Goal: Task Accomplishment & Management: Manage account settings

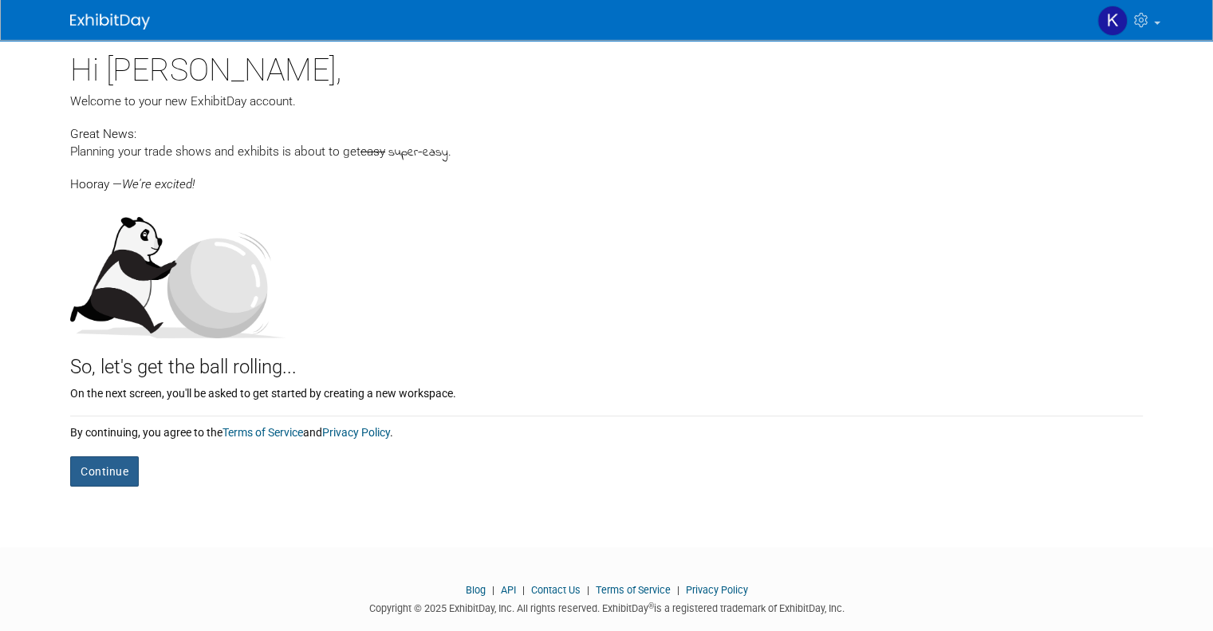
click at [80, 481] on button "Continue" at bounding box center [104, 471] width 69 height 30
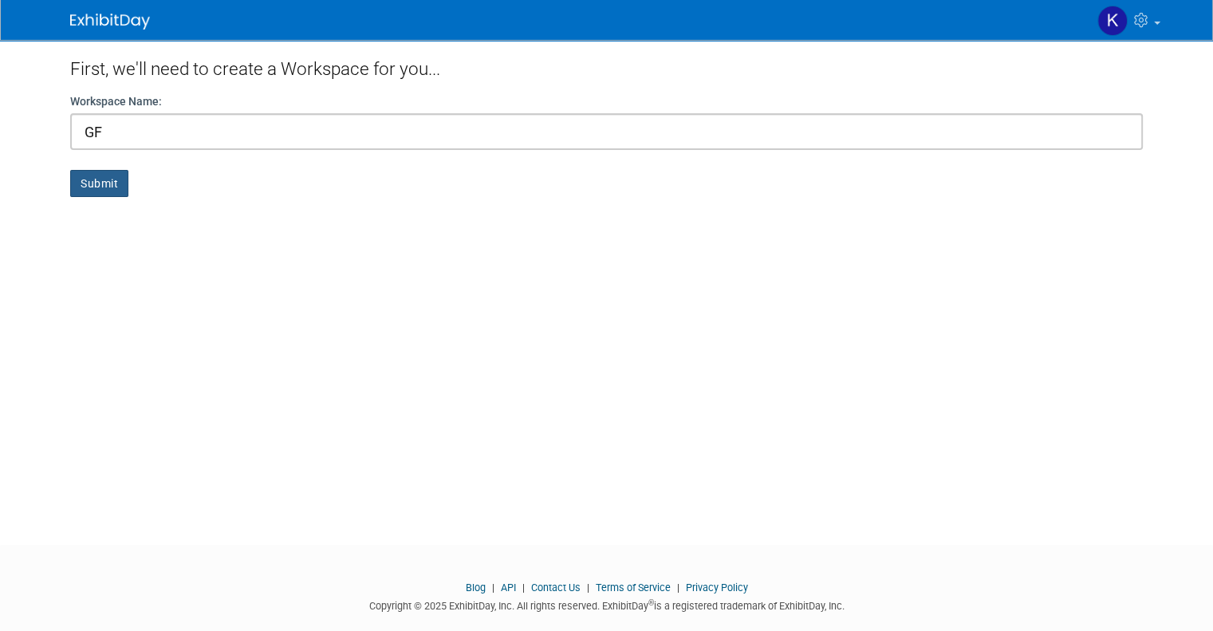
type input "GF"
click at [99, 175] on button "Submit" at bounding box center [99, 183] width 58 height 27
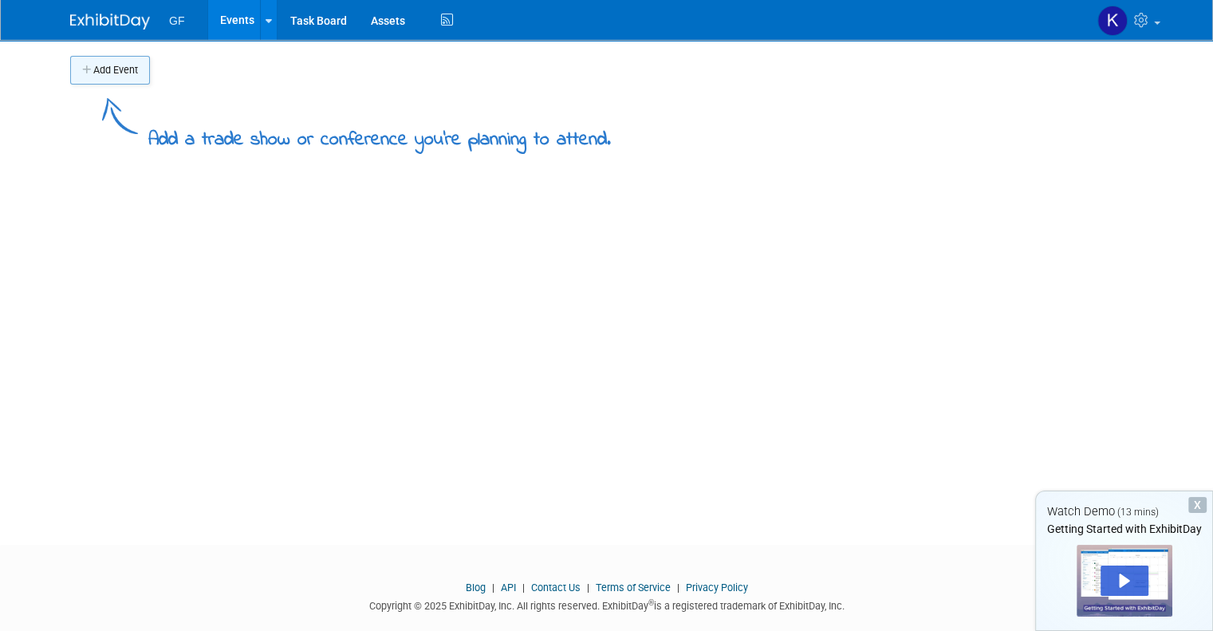
click at [118, 72] on button "Add Event" at bounding box center [110, 70] width 80 height 29
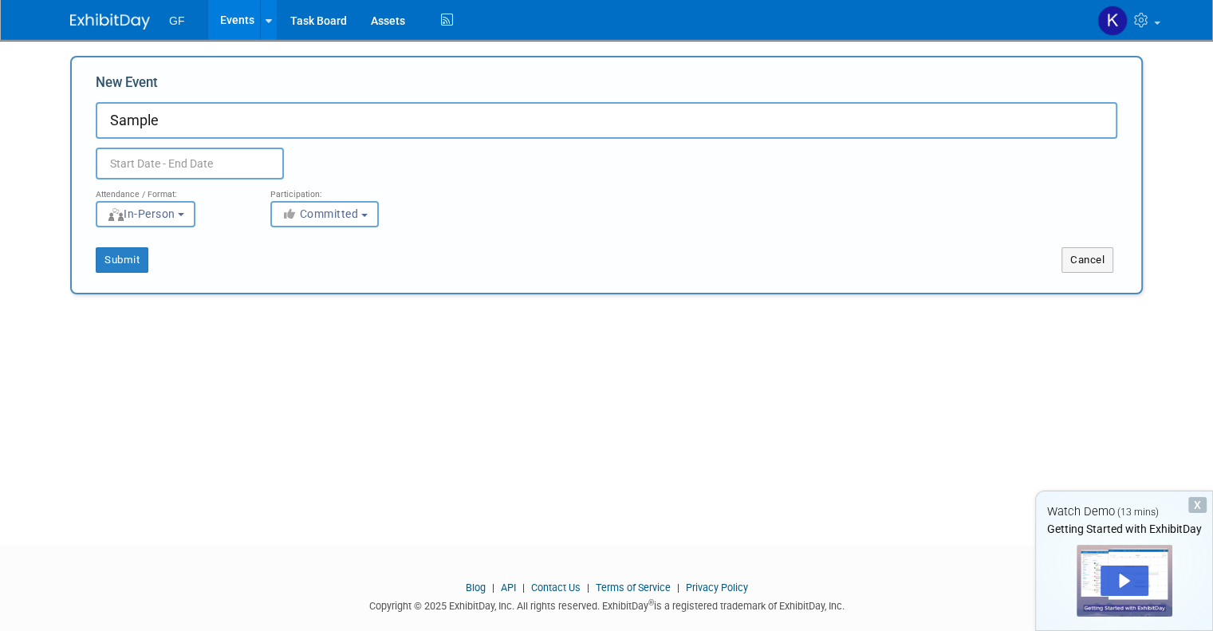
type input "Sample"
click at [143, 160] on input "text" at bounding box center [190, 163] width 188 height 32
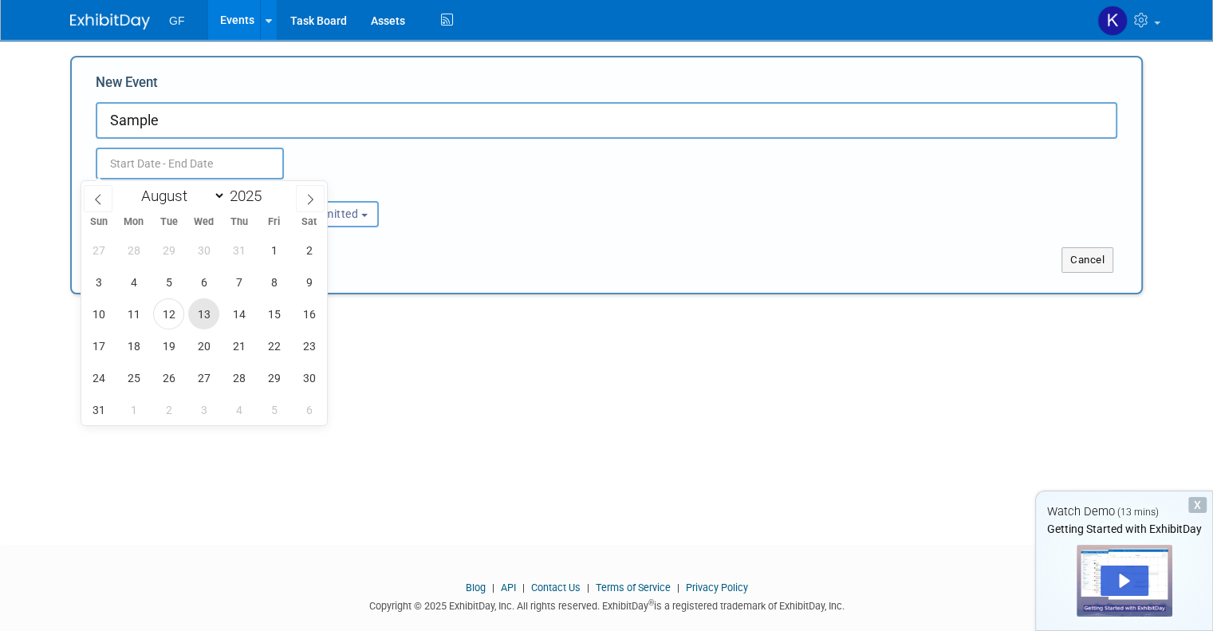
click at [203, 313] on span "13" at bounding box center [203, 313] width 31 height 31
type input "Aug 13, 2025 to Aug 13, 2025"
click at [597, 399] on div "Add Event Add a trade show or conference you're planning to attend. New Event S…" at bounding box center [606, 278] width 1096 height 476
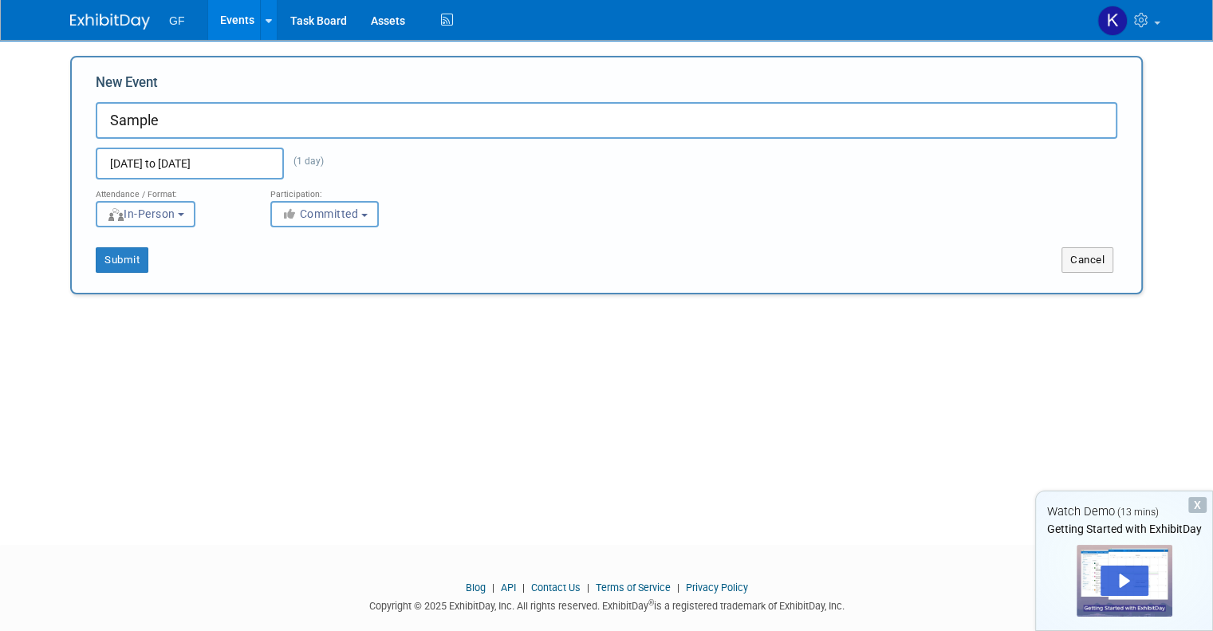
click at [171, 226] on button "In-Person" at bounding box center [146, 214] width 100 height 26
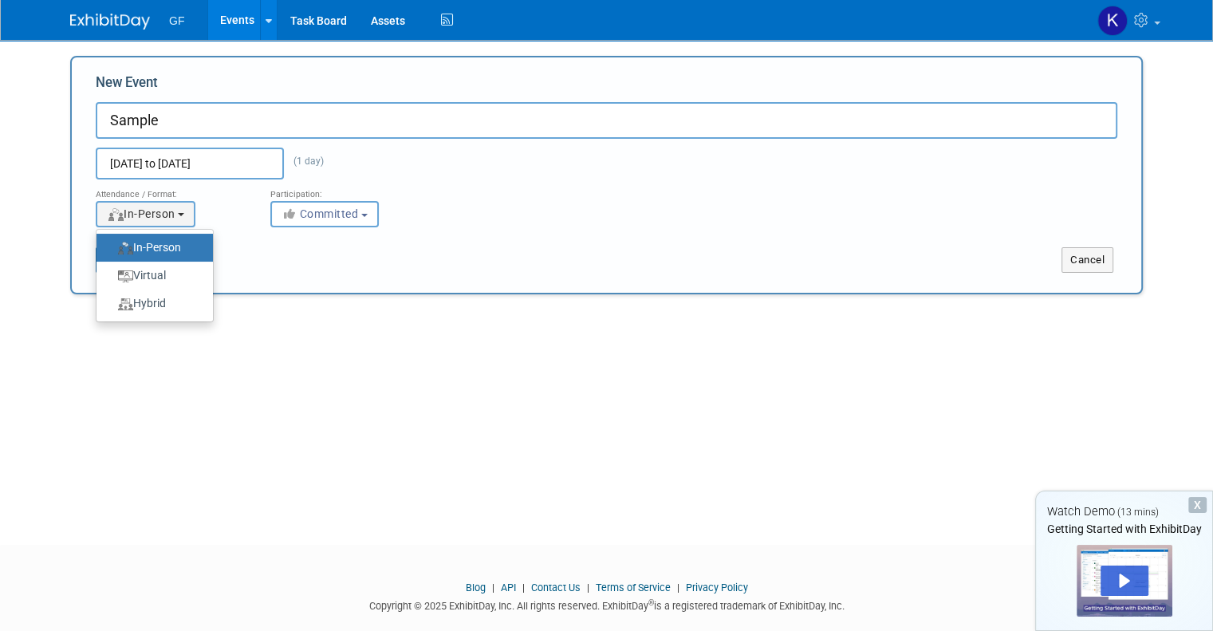
click at [301, 248] on div "Submit" at bounding box center [295, 260] width 446 height 26
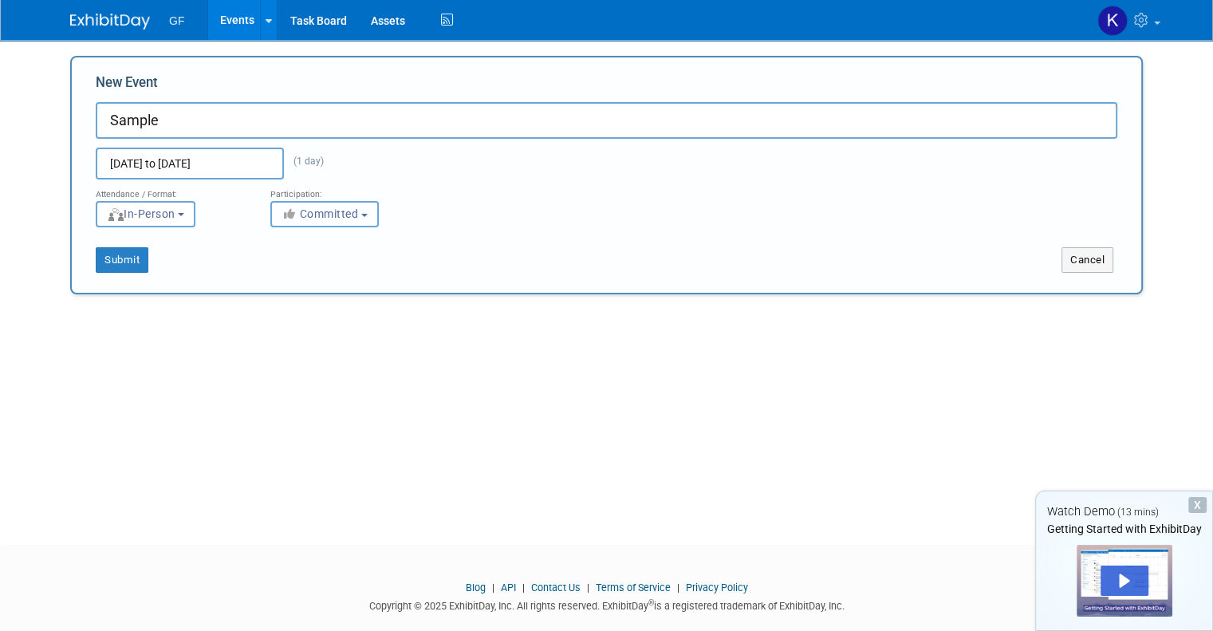
click at [356, 219] on button "Committed" at bounding box center [324, 214] width 108 height 26
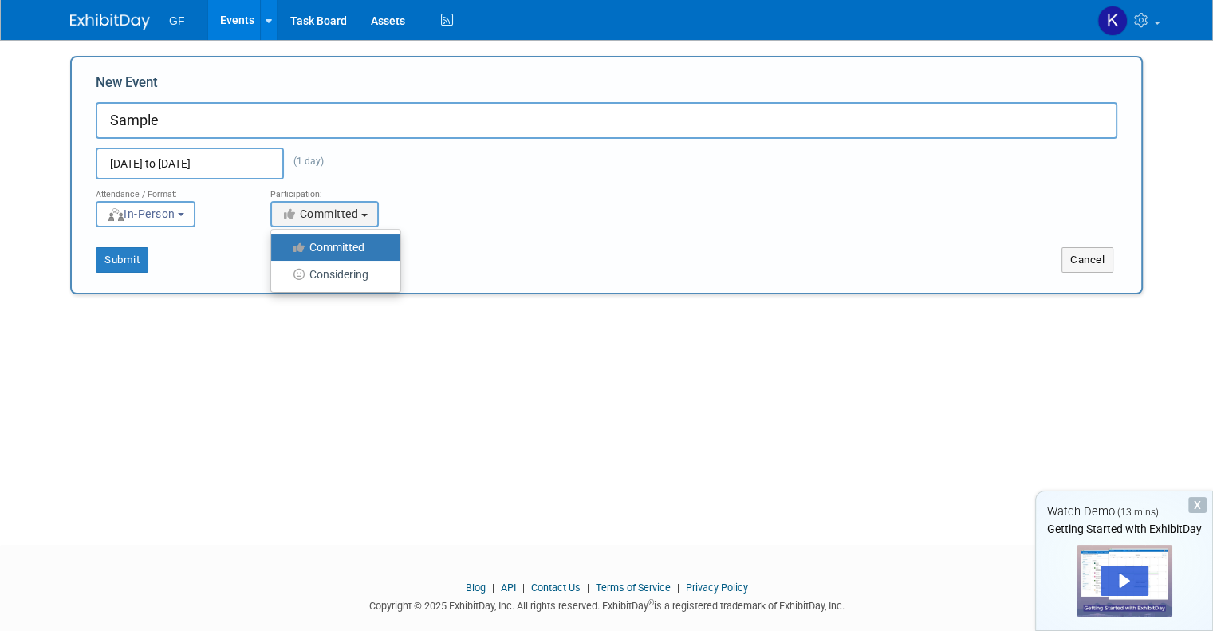
click at [465, 226] on div "Attendance / Format: <img src="https://www.exhibitday.com/Images/Format-InPerso…" at bounding box center [606, 203] width 1045 height 48
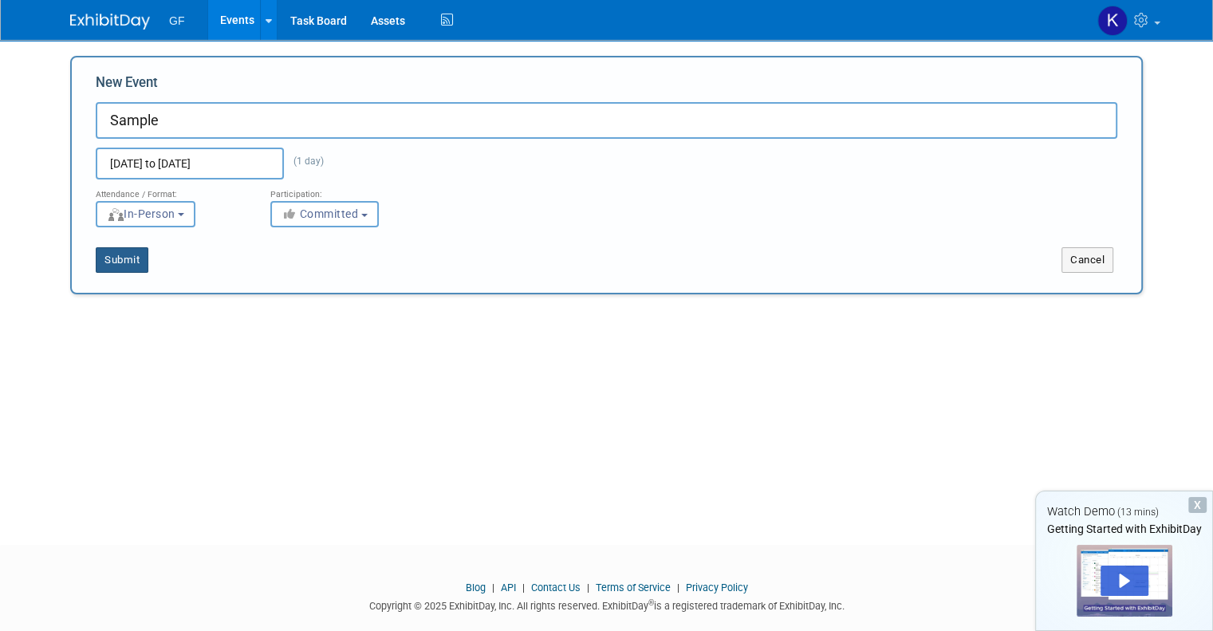
click at [96, 259] on button "Submit" at bounding box center [122, 260] width 53 height 26
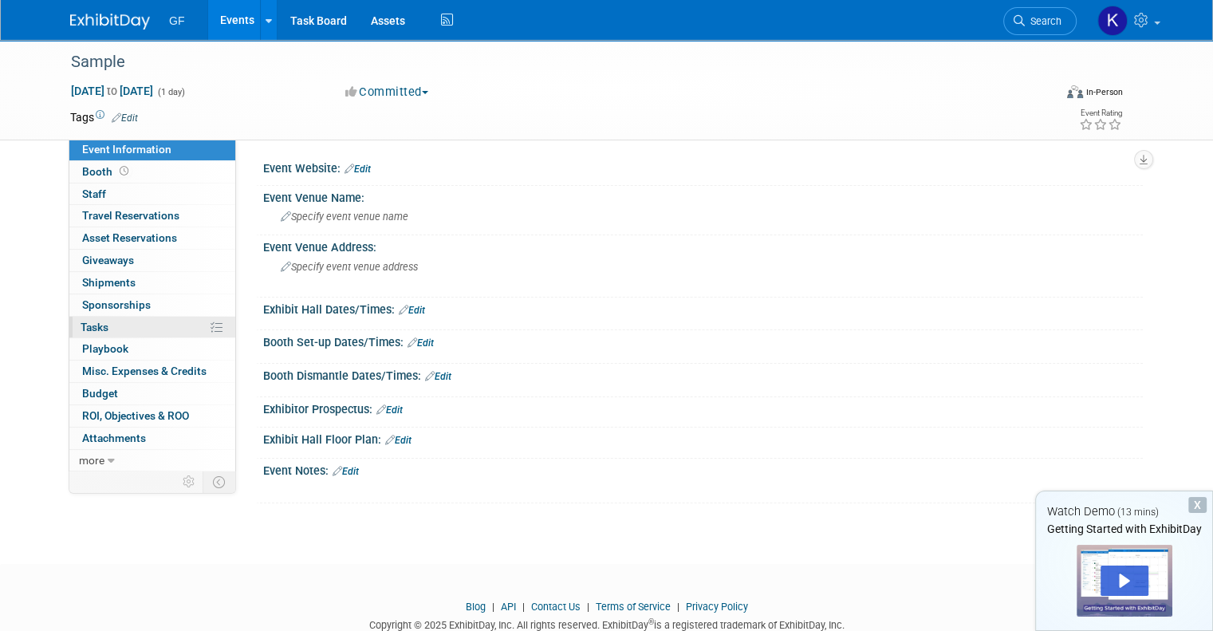
click at [101, 321] on link "0% Tasks 0%" at bounding box center [152, 328] width 166 height 22
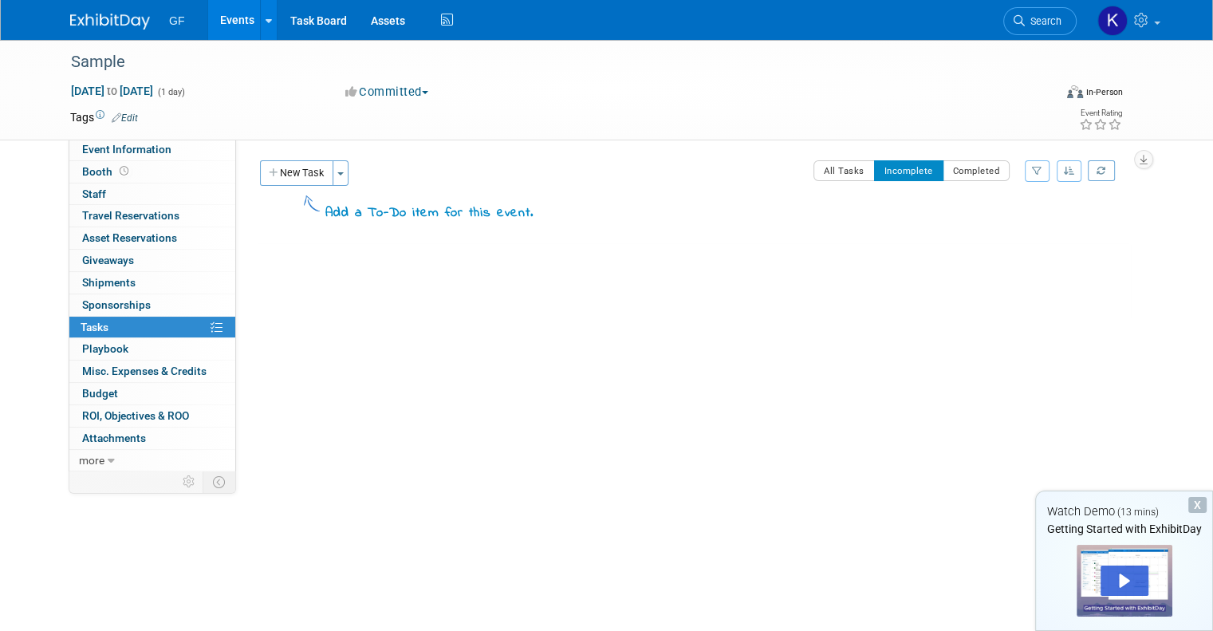
click at [303, 160] on button "New Task" at bounding box center [296, 173] width 73 height 26
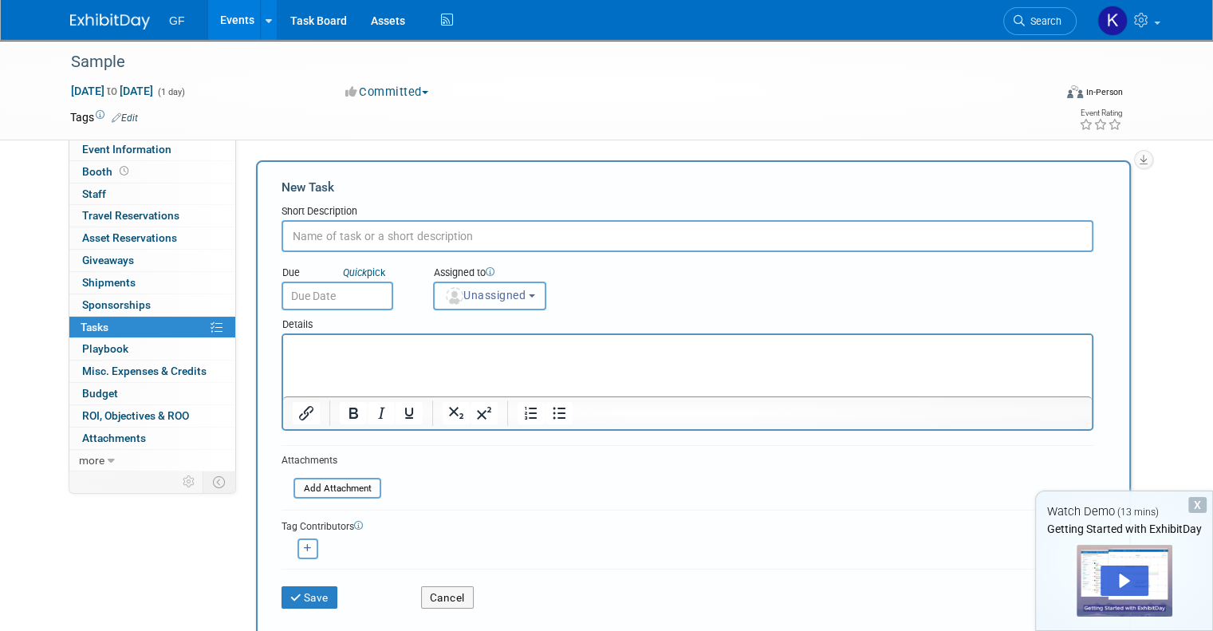
click at [507, 293] on span "Unassigned" at bounding box center [484, 295] width 81 height 13
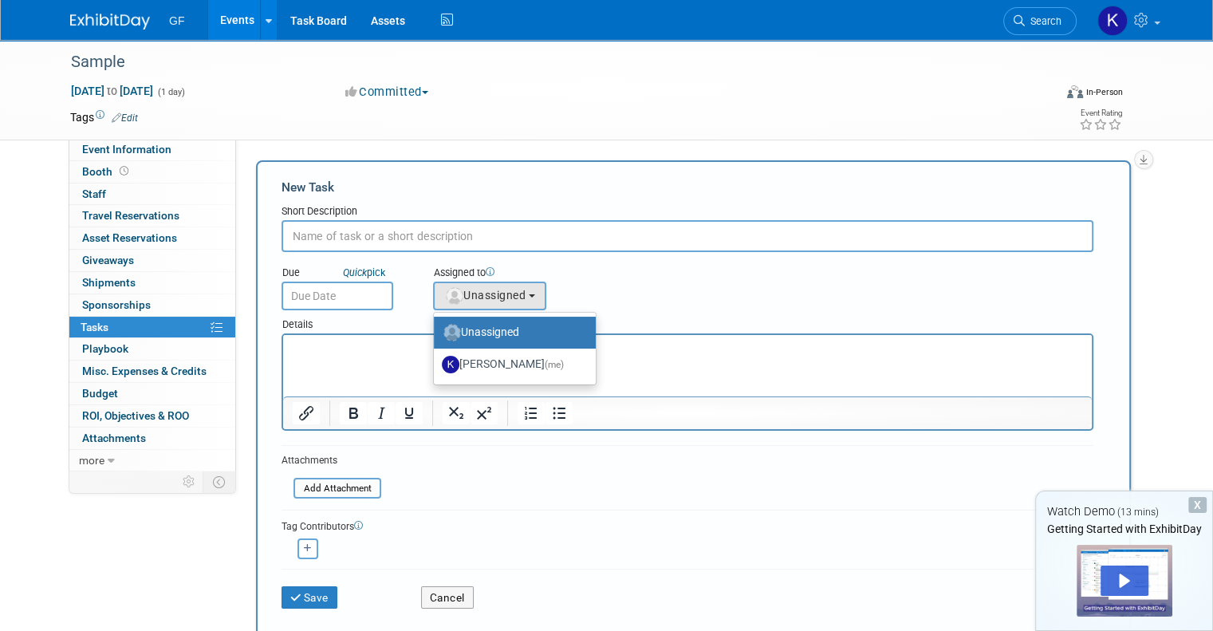
click at [612, 294] on div "Assigned to <img src="https://www.exhibitday.com/Images/Unassigned-User-Icon.pn…" at bounding box center [525, 284] width 209 height 52
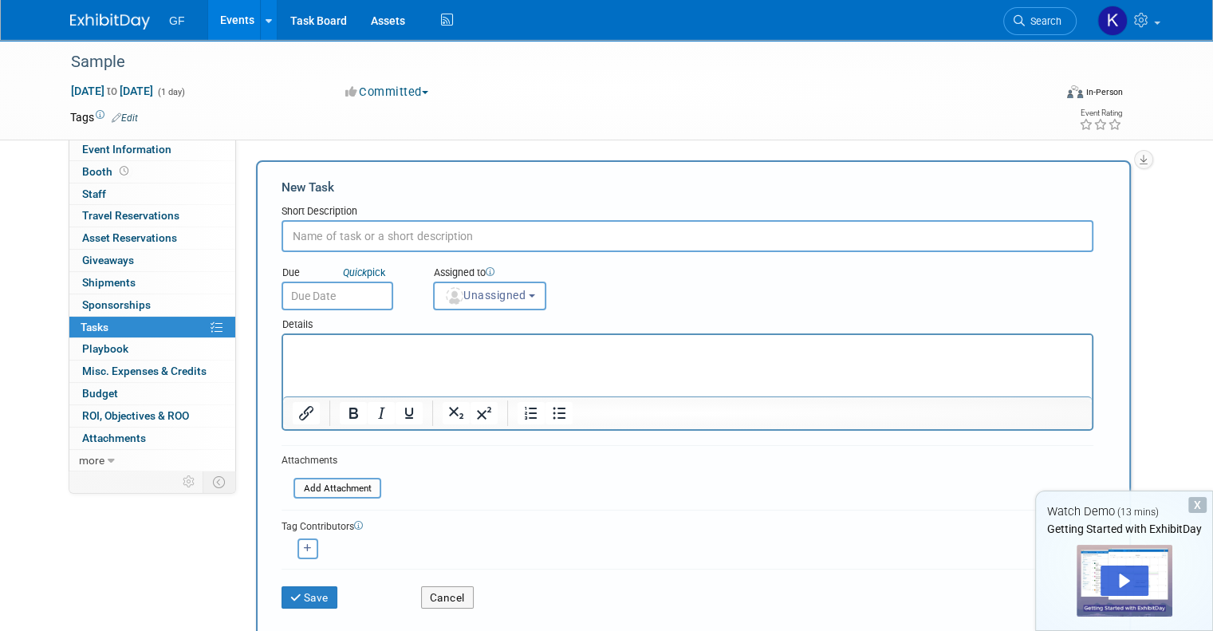
click at [344, 232] on input "text" at bounding box center [687, 236] width 812 height 32
click at [347, 241] on input "text" at bounding box center [687, 236] width 812 height 32
paste input "E"
type input "Email Banner"
click at [325, 293] on input "text" at bounding box center [337, 295] width 112 height 29
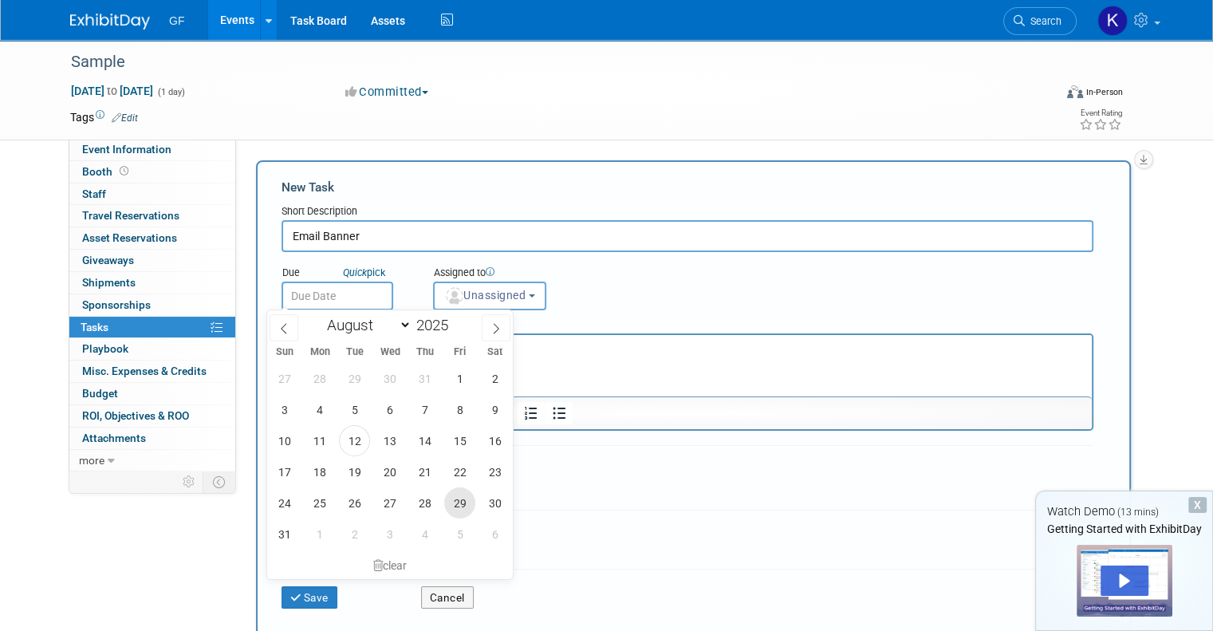
click at [458, 504] on span "29" at bounding box center [459, 502] width 31 height 31
type input "Aug 29, 2025"
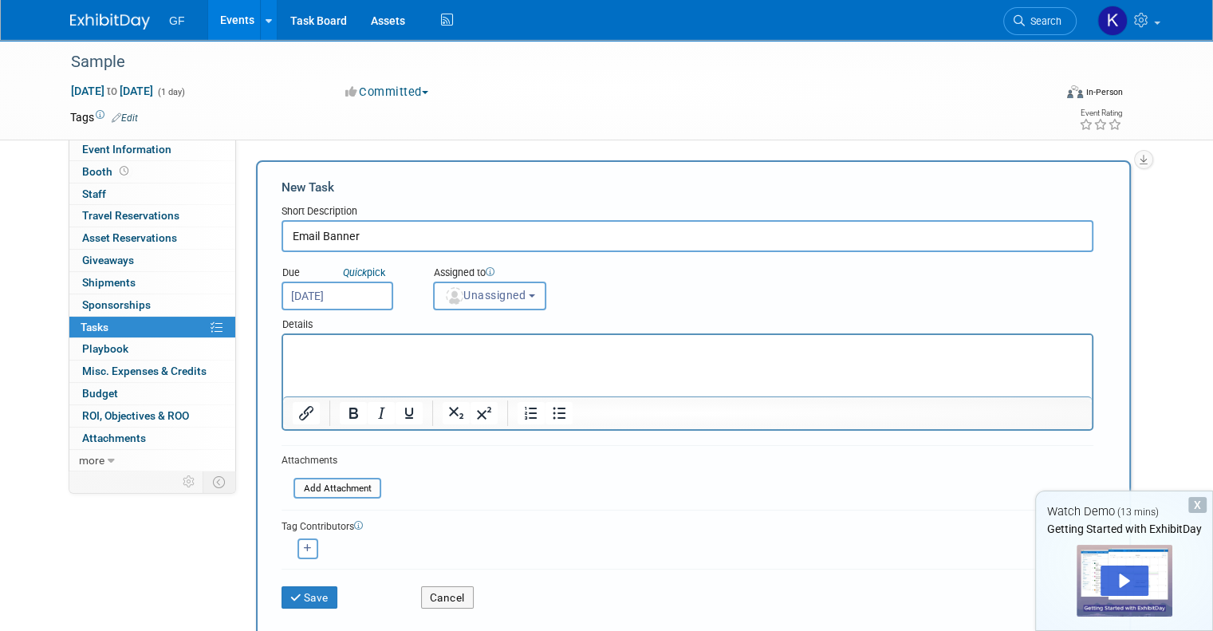
click at [498, 297] on span "Unassigned" at bounding box center [484, 295] width 81 height 13
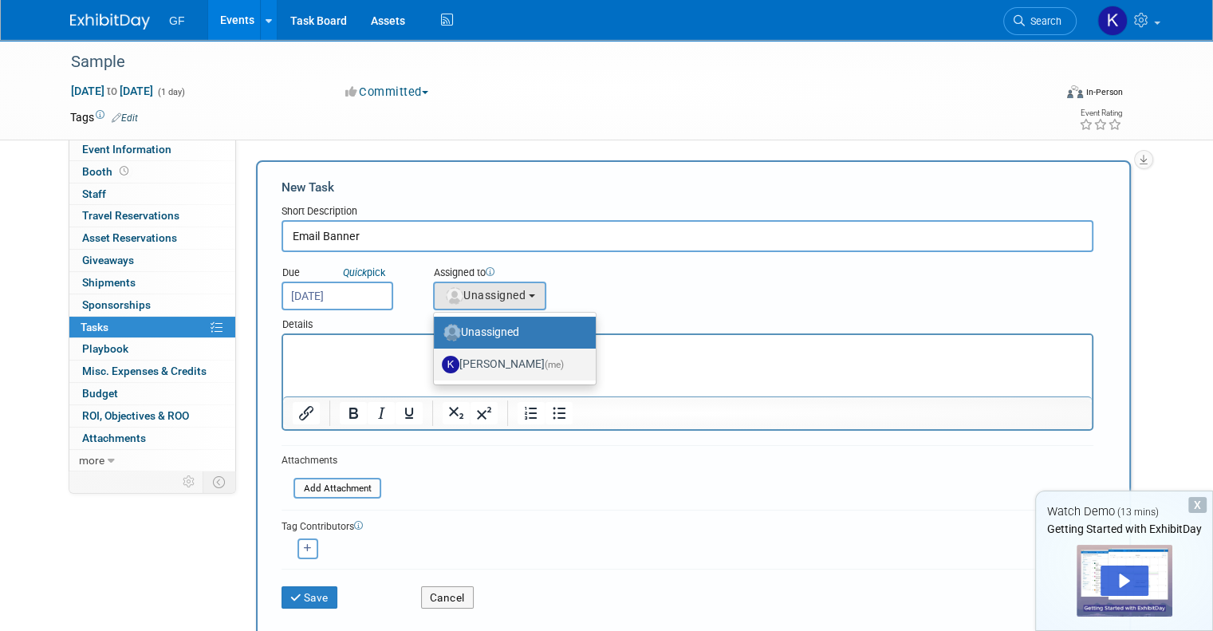
click at [502, 359] on label "Kat Sarmiento (me)" at bounding box center [511, 365] width 138 height 26
click at [436, 359] on input "Kat Sarmiento (me)" at bounding box center [431, 362] width 10 height 10
select select "e976375a-ecdb-4102-a690-50593ff844bb"
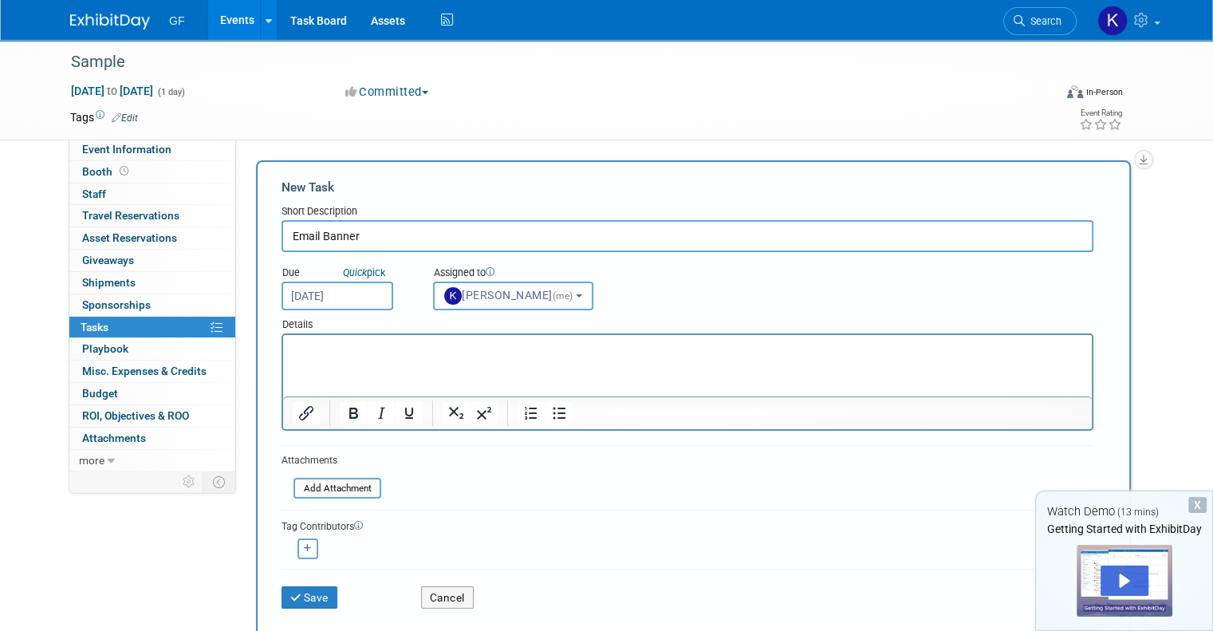
click at [444, 357] on html at bounding box center [687, 346] width 808 height 22
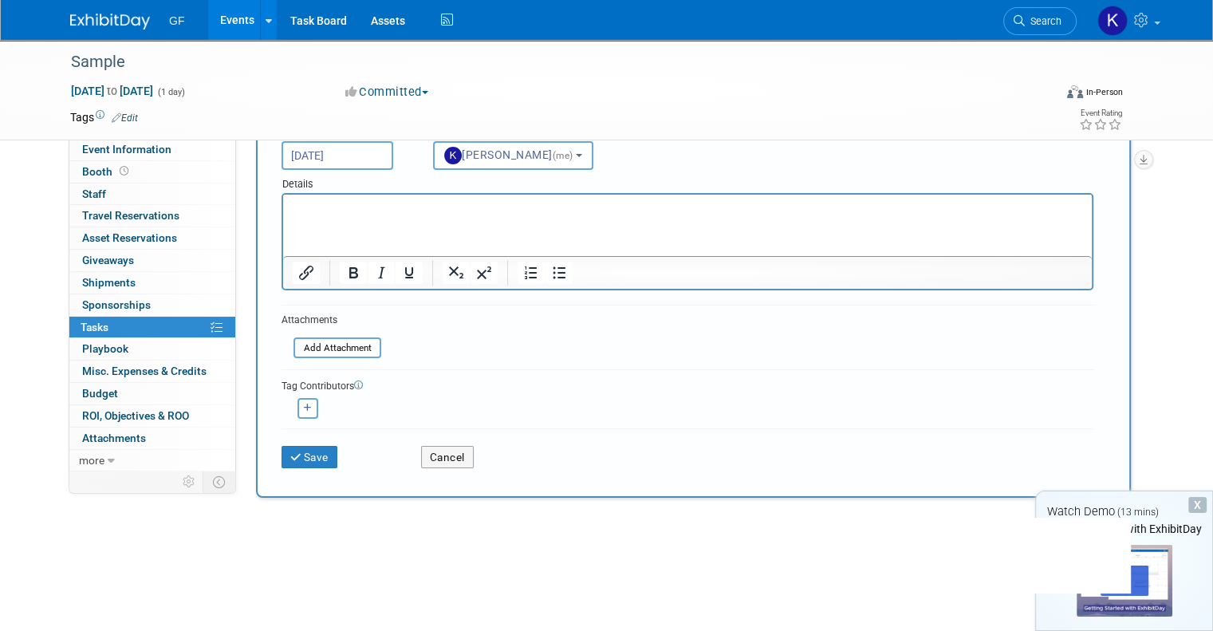
scroll to position [159, 0]
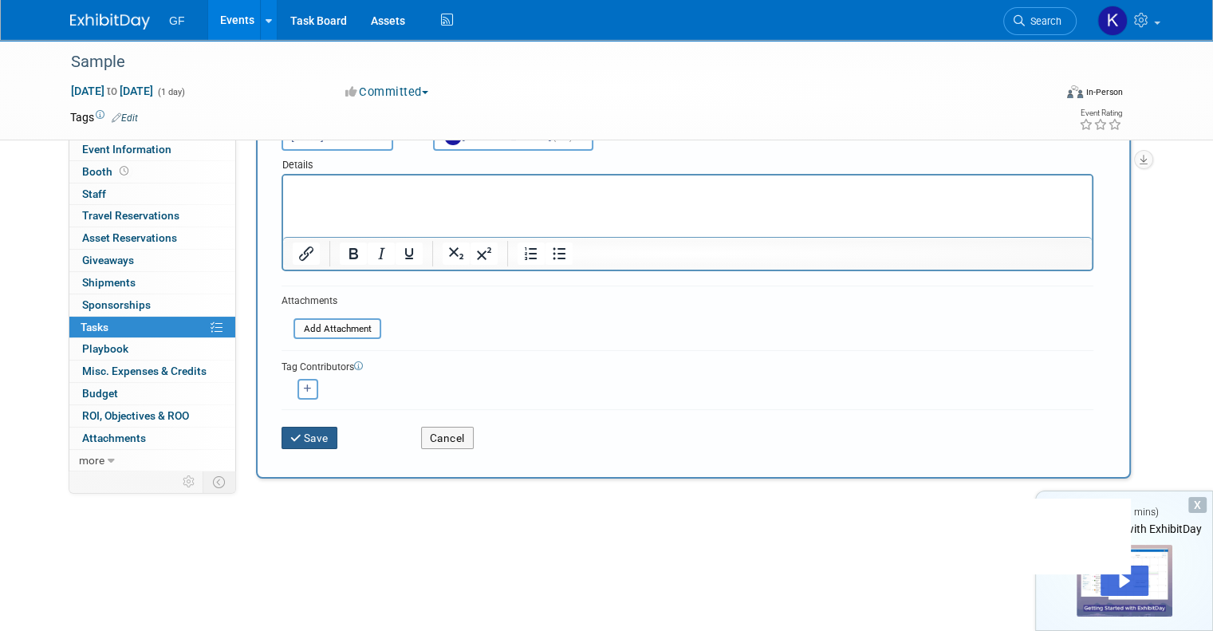
drag, startPoint x: 293, startPoint y: 414, endPoint x: 298, endPoint y: 425, distance: 12.1
click at [293, 416] on div "Save" at bounding box center [339, 432] width 140 height 33
click at [298, 427] on button "Save" at bounding box center [309, 438] width 56 height 22
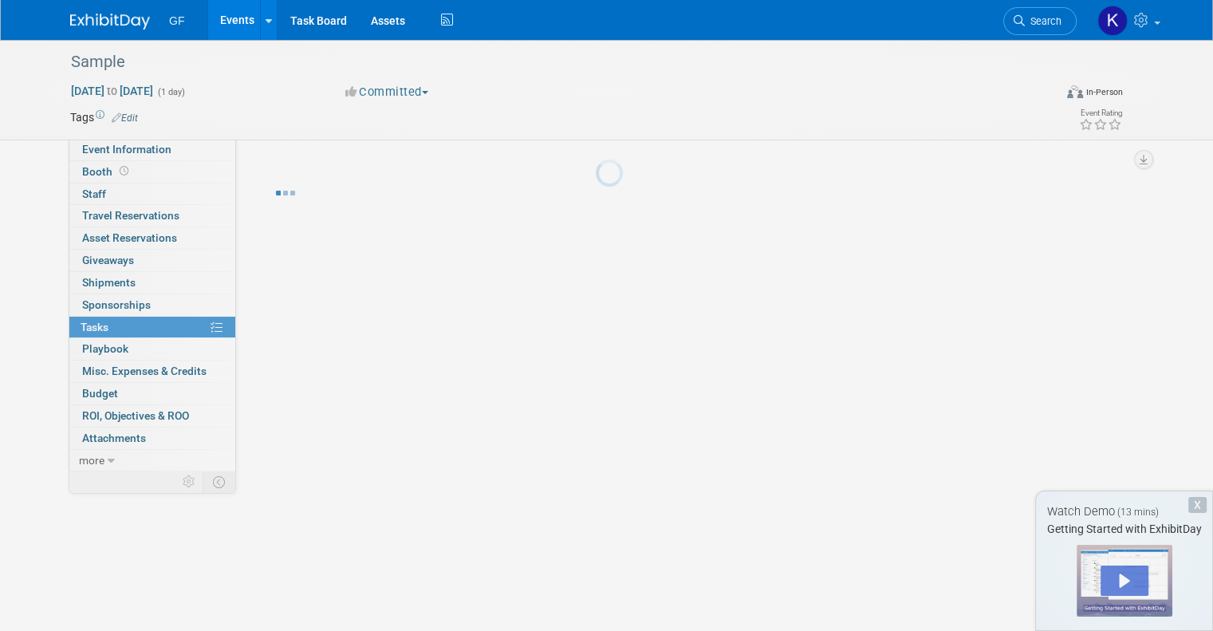
scroll to position [0, 0]
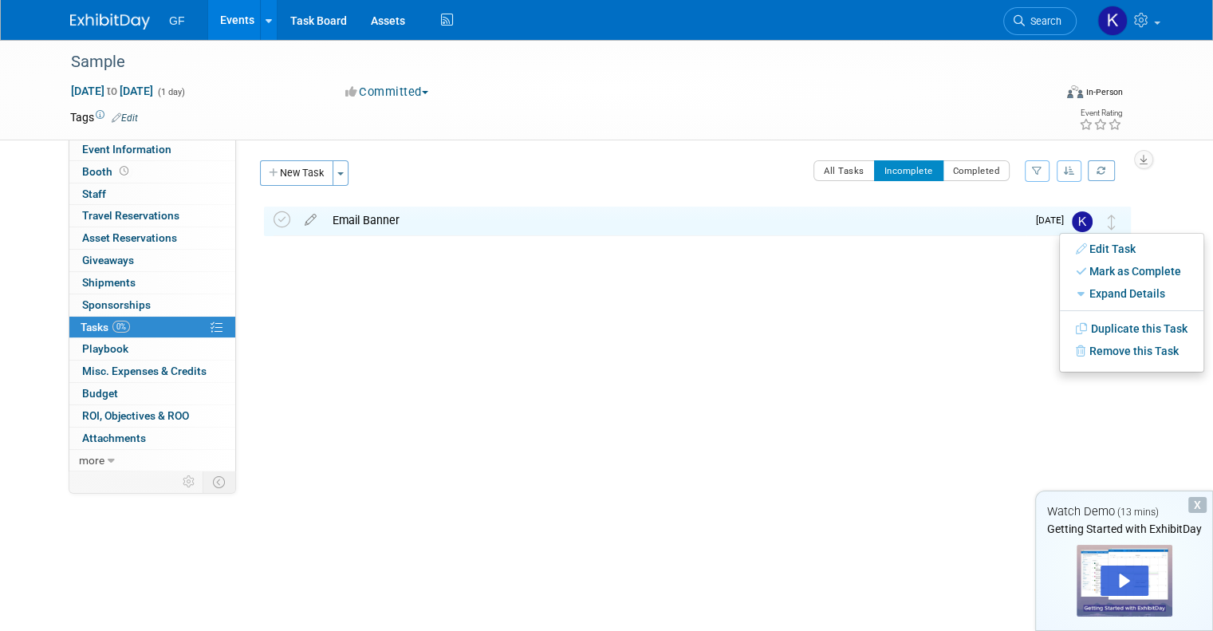
click at [852, 261] on div "Sample Aug 13, 2025 to Aug 13, 2025 (Going) Email Banner Pro tip: Press Ctrl-En…" at bounding box center [693, 244] width 875 height 76
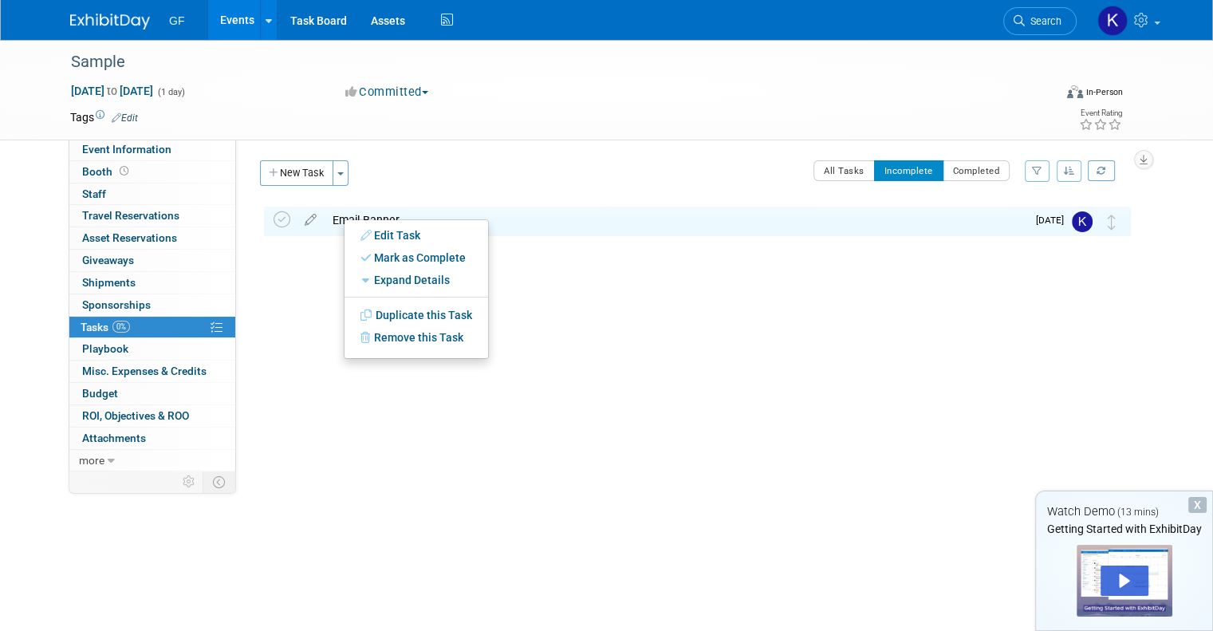
click at [256, 251] on div "Sample Aug 13, 2025 to Aug 13, 2025 (Going) Email Banner Pro tip: Press Ctrl-En…" at bounding box center [693, 244] width 875 height 76
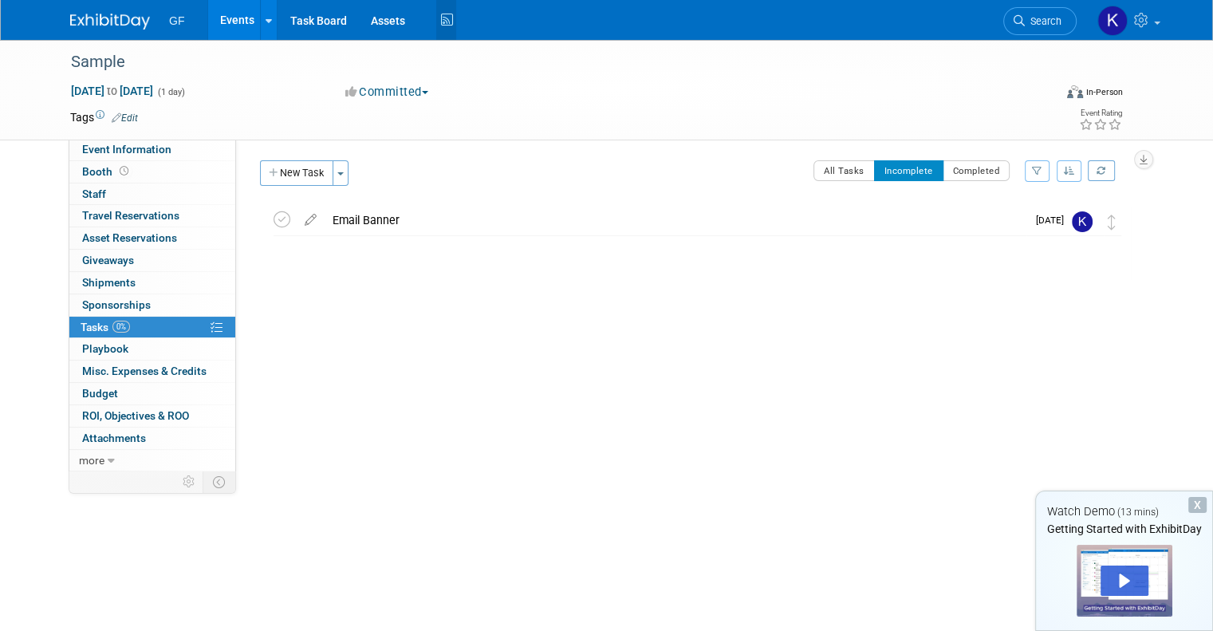
click at [436, 20] on icon at bounding box center [446, 20] width 20 height 25
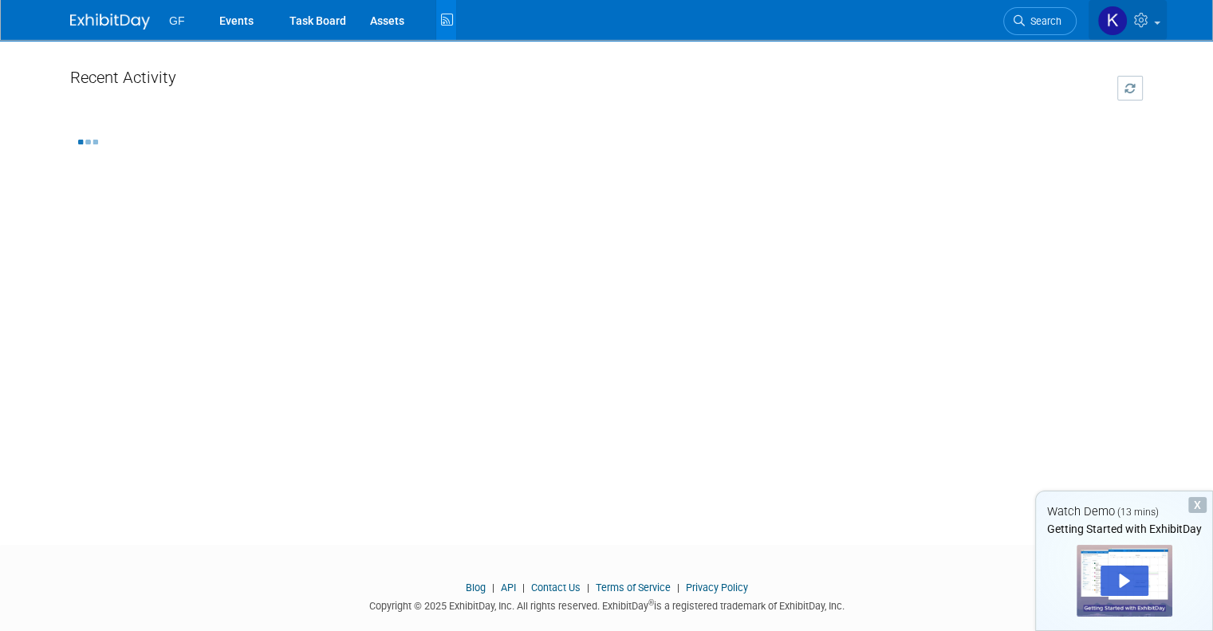
click at [1148, 22] on icon at bounding box center [1143, 20] width 18 height 14
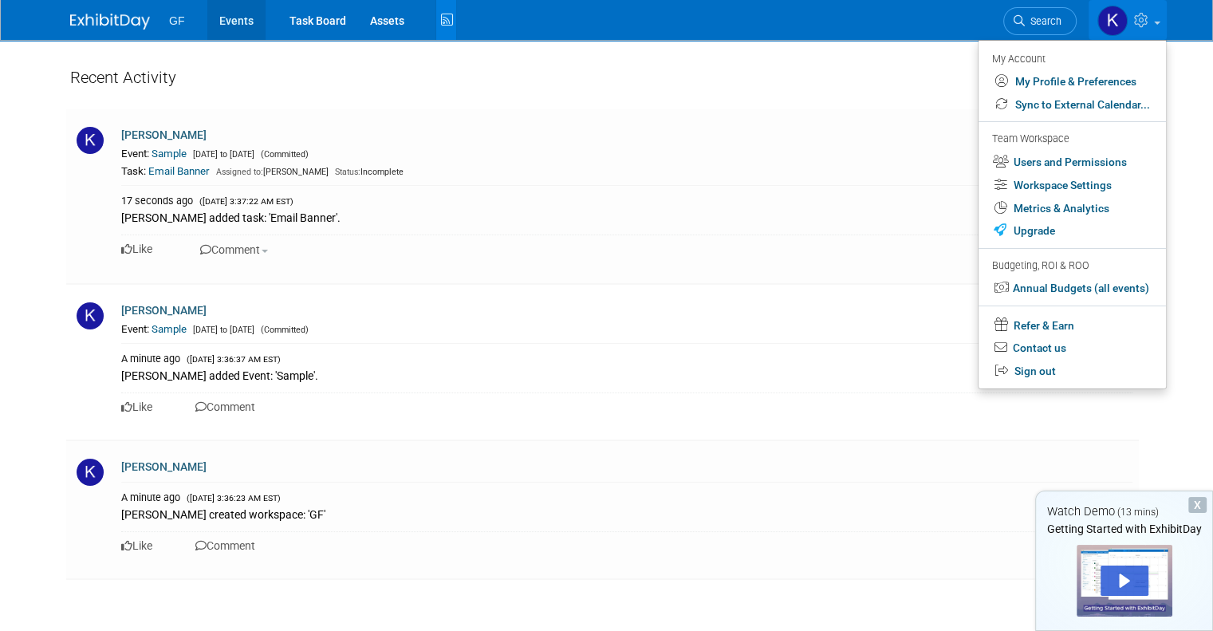
click at [239, 20] on link "Events" at bounding box center [236, 20] width 58 height 40
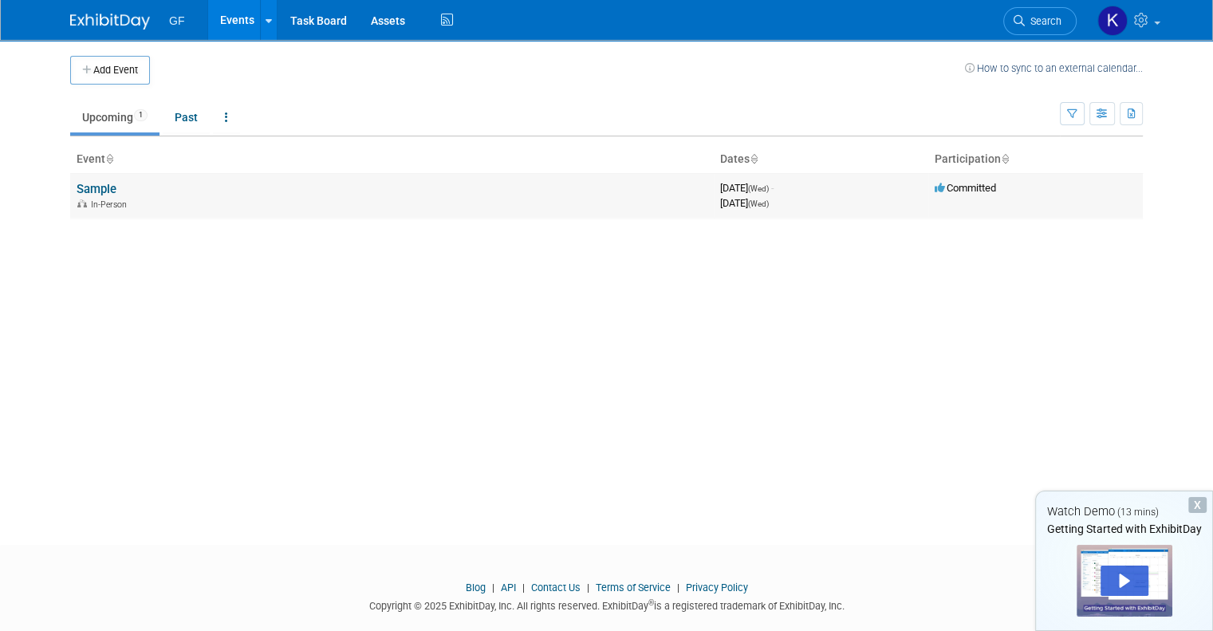
click at [109, 195] on td "Sample In-Person" at bounding box center [391, 195] width 643 height 45
click at [100, 183] on link "Sample" at bounding box center [97, 189] width 40 height 14
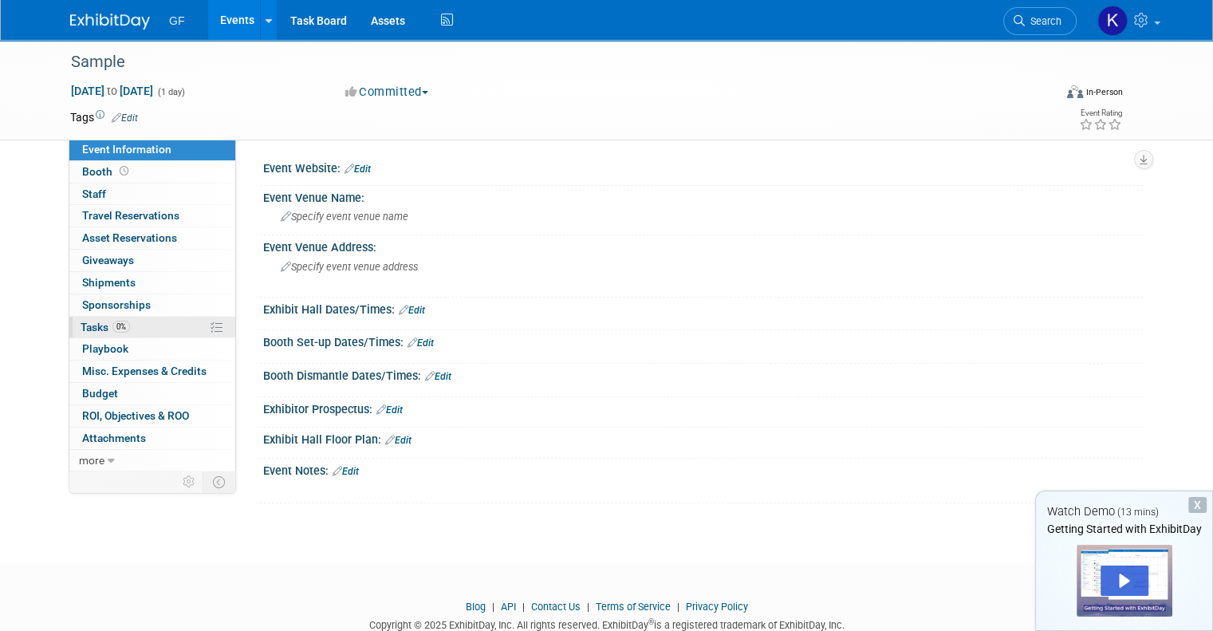
click at [98, 328] on span "Tasks 0%" at bounding box center [105, 327] width 49 height 13
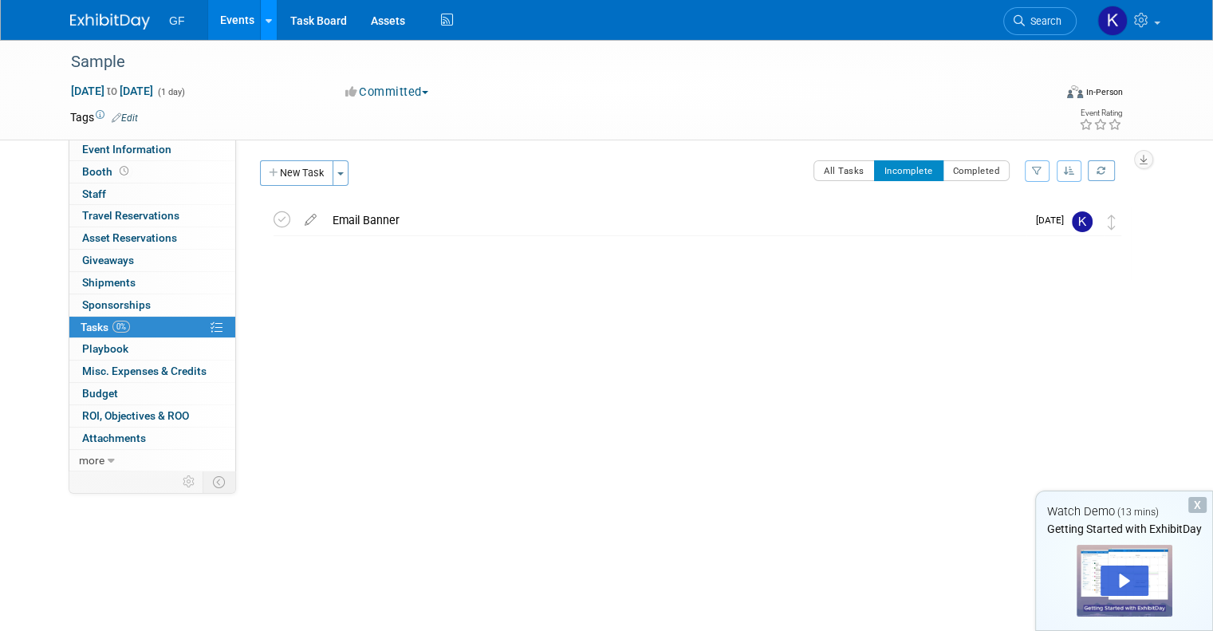
click at [260, 32] on link at bounding box center [268, 20] width 17 height 40
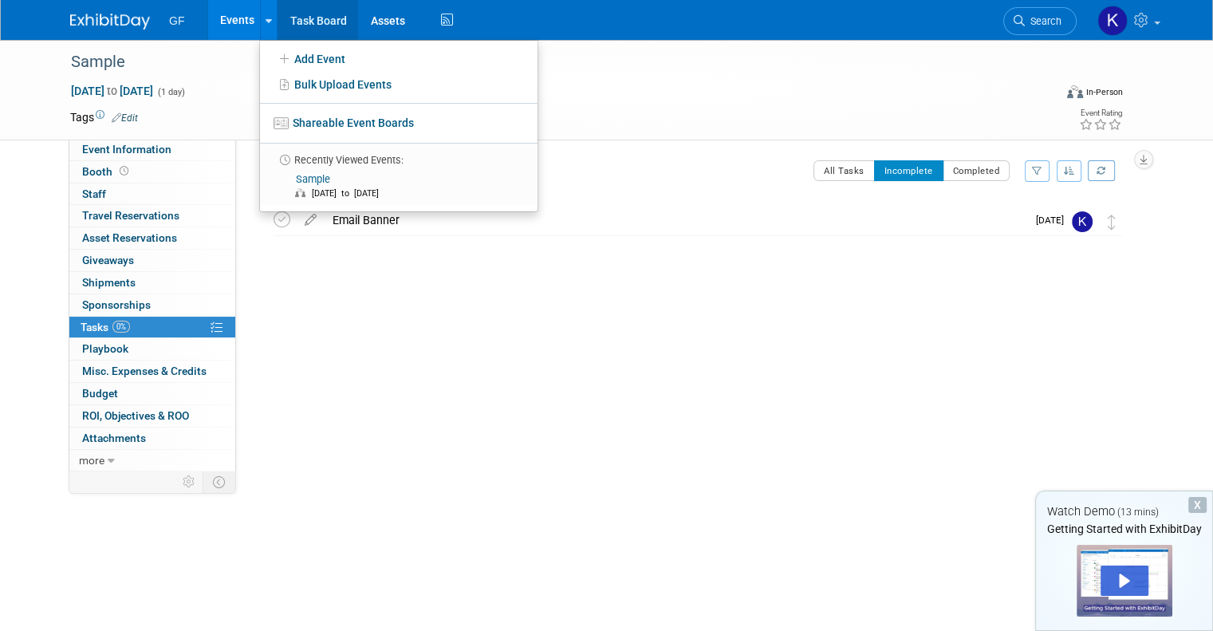
click at [306, 13] on link "Task Board" at bounding box center [317, 20] width 81 height 40
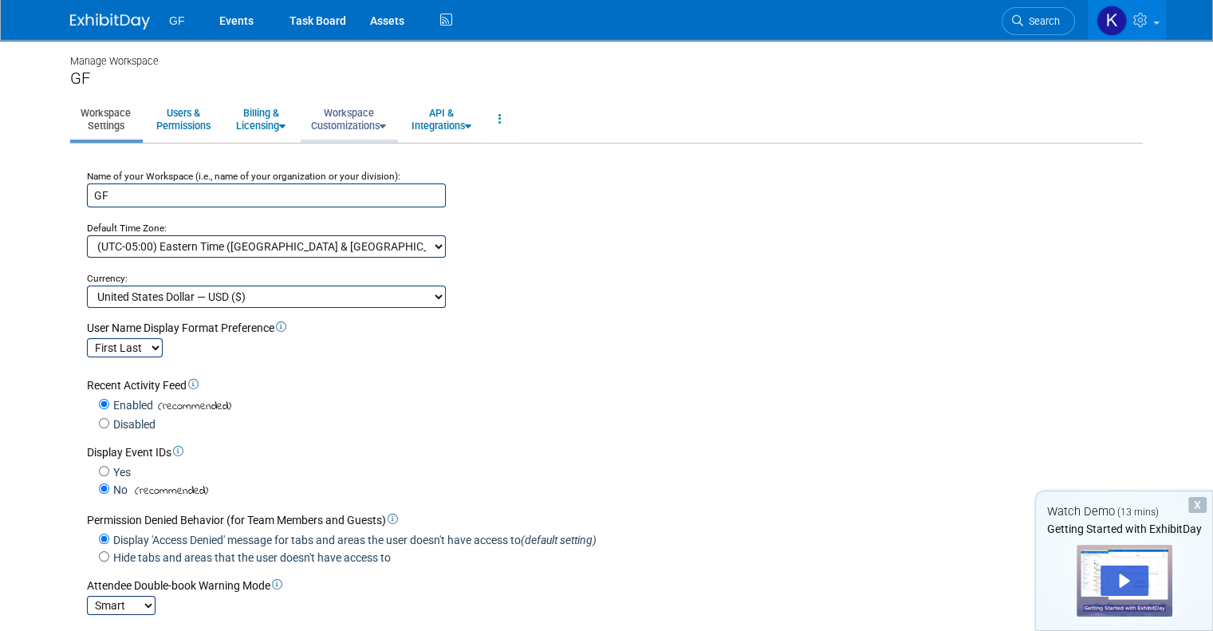
click at [358, 116] on link "Workspace Customizations" at bounding box center [349, 119] width 96 height 39
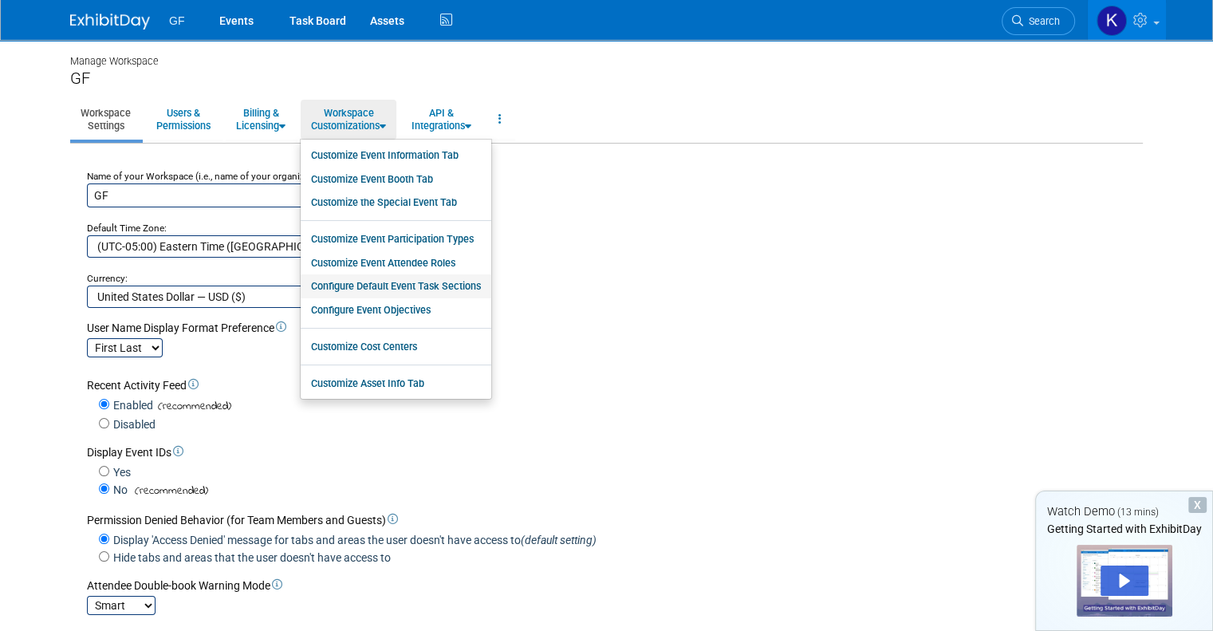
click at [443, 284] on link "Configure Default Event Task Sections" at bounding box center [396, 286] width 191 height 24
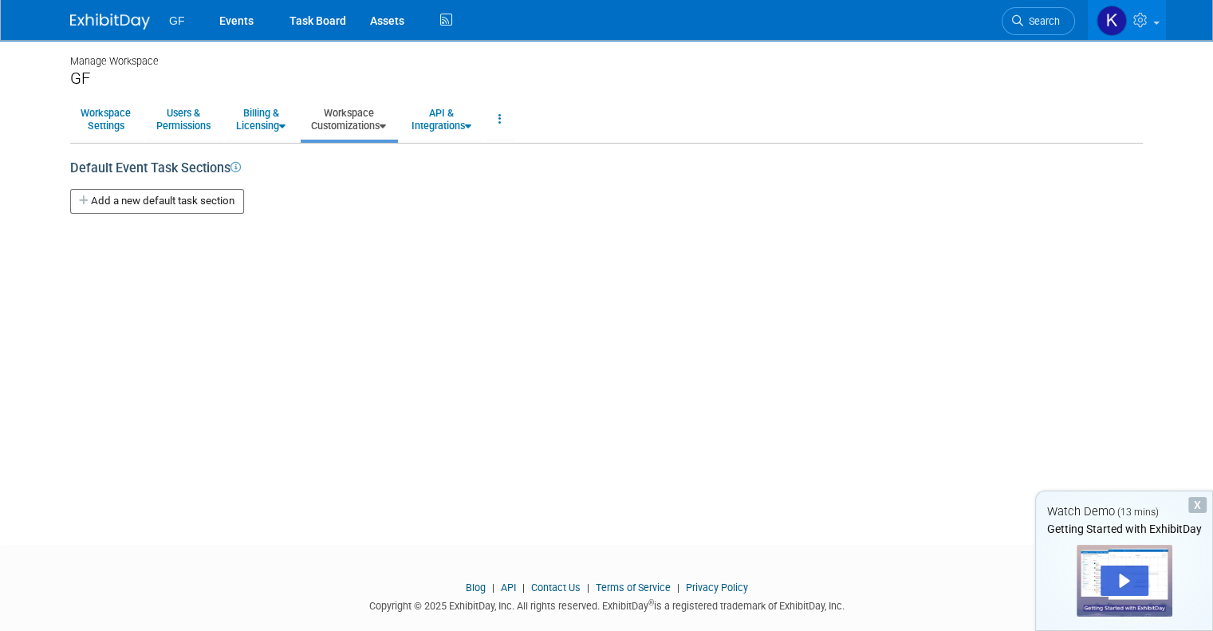
click at [163, 191] on button "Add a new default task section" at bounding box center [157, 201] width 174 height 25
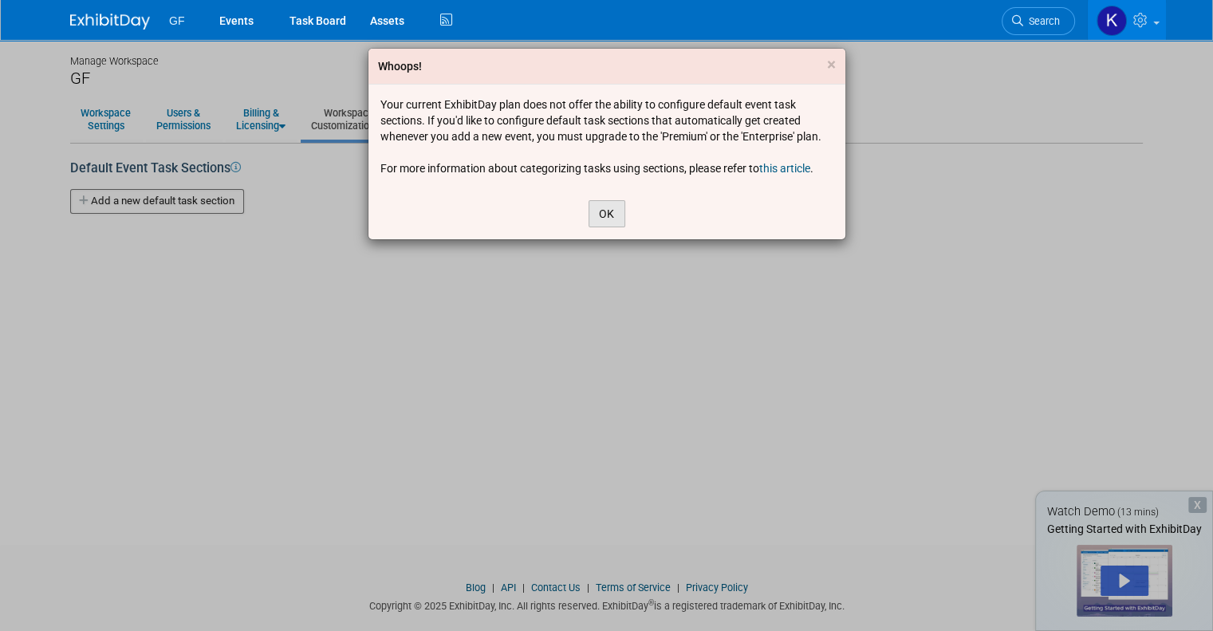
click at [600, 210] on button "OK" at bounding box center [606, 213] width 37 height 27
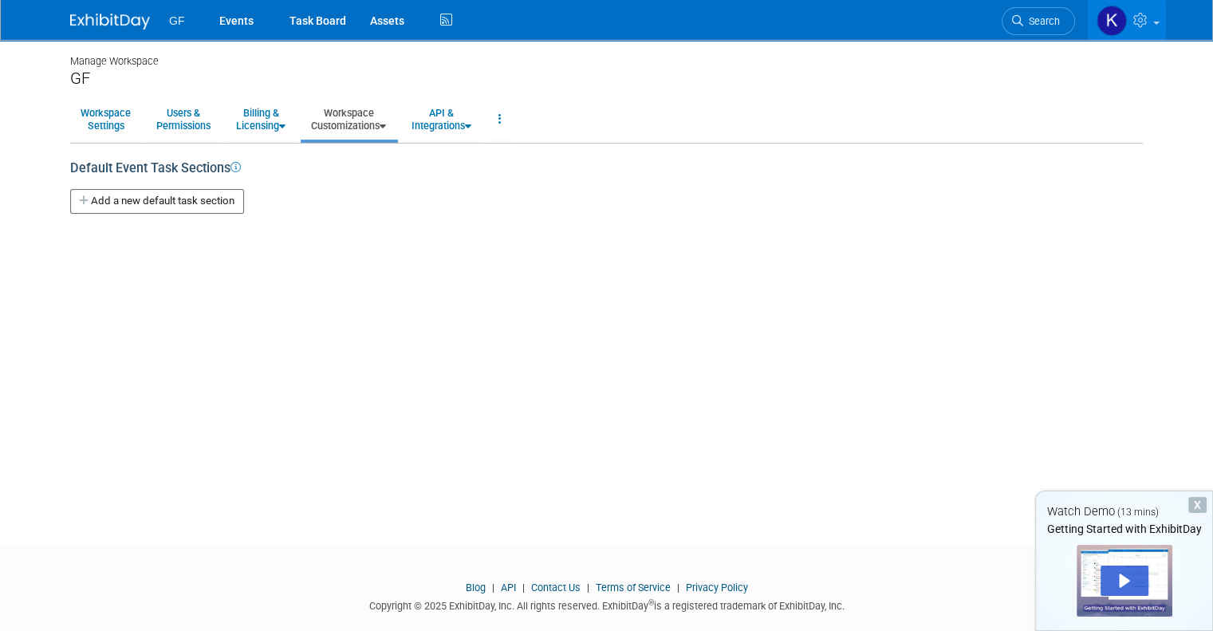
click at [1194, 503] on div "X" at bounding box center [1197, 505] width 18 height 16
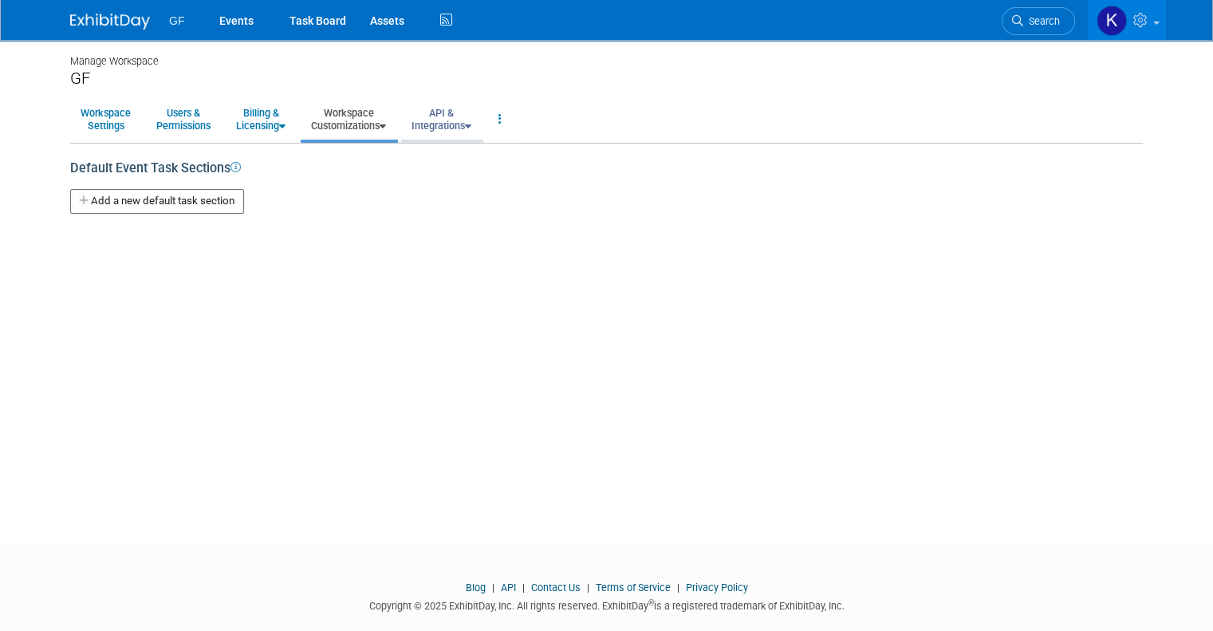
click at [431, 127] on link "API & Integrations" at bounding box center [441, 119] width 81 height 39
click at [328, 130] on link "Workspace Customizations" at bounding box center [349, 119] width 96 height 39
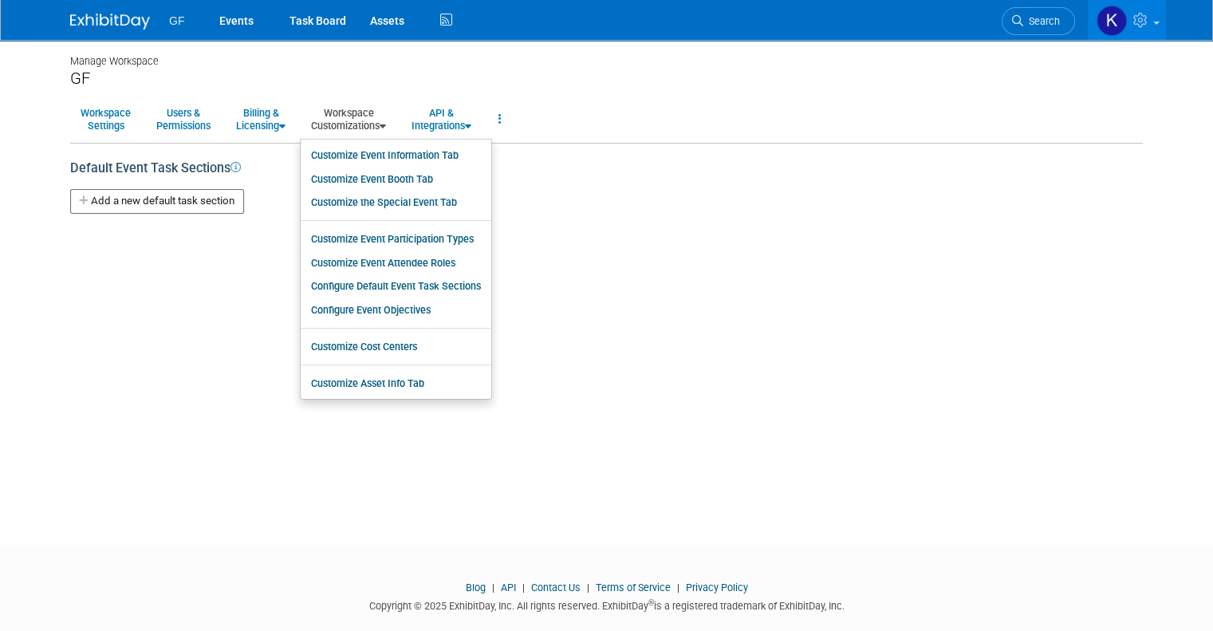
click at [149, 206] on button "Add a new default task section" at bounding box center [157, 201] width 174 height 25
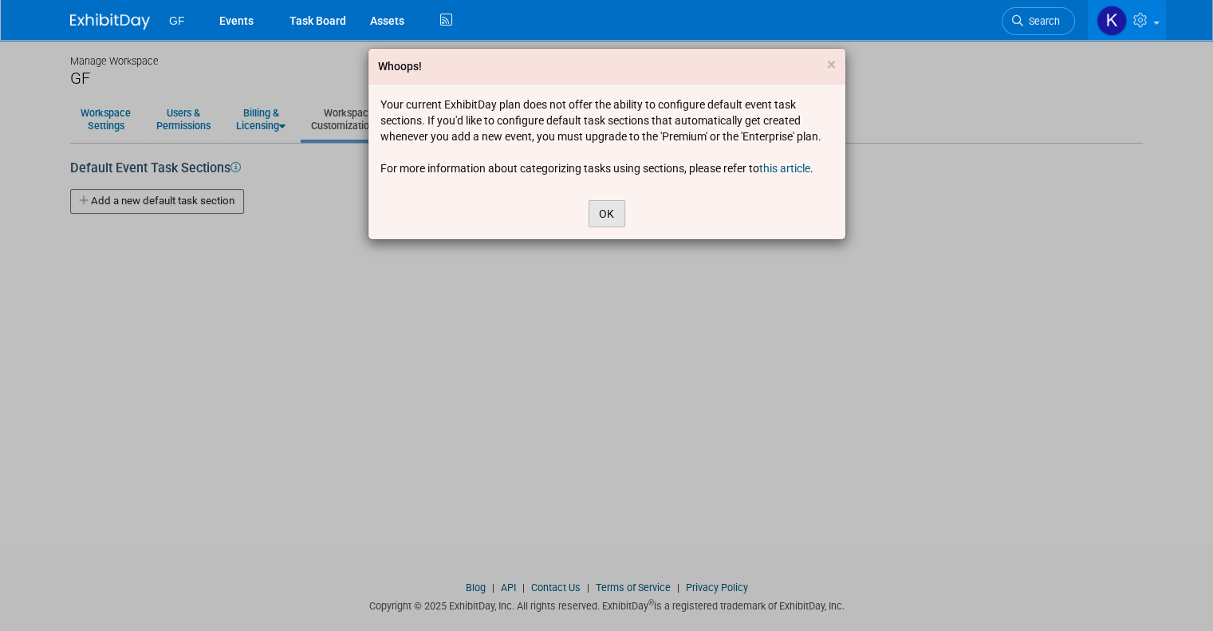
click at [603, 216] on button "OK" at bounding box center [606, 213] width 37 height 27
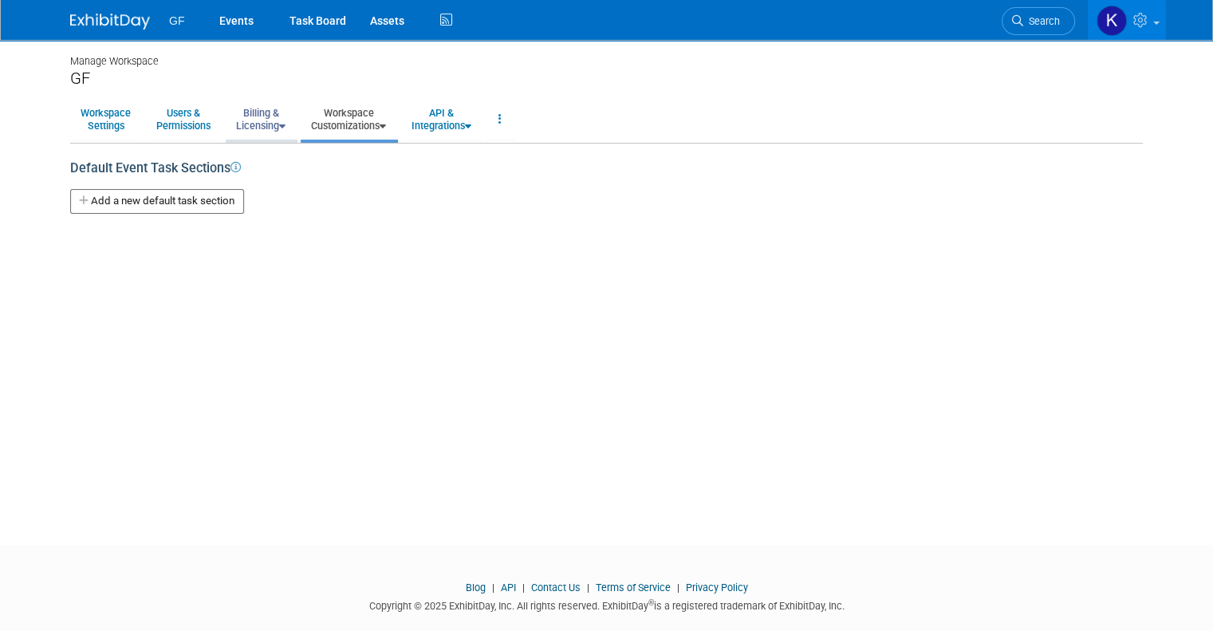
click at [258, 118] on link "Billing & Licensing" at bounding box center [261, 119] width 70 height 39
click at [439, 162] on div "Default Event Task Sections" at bounding box center [606, 161] width 1072 height 34
click at [132, 16] on img at bounding box center [110, 22] width 80 height 16
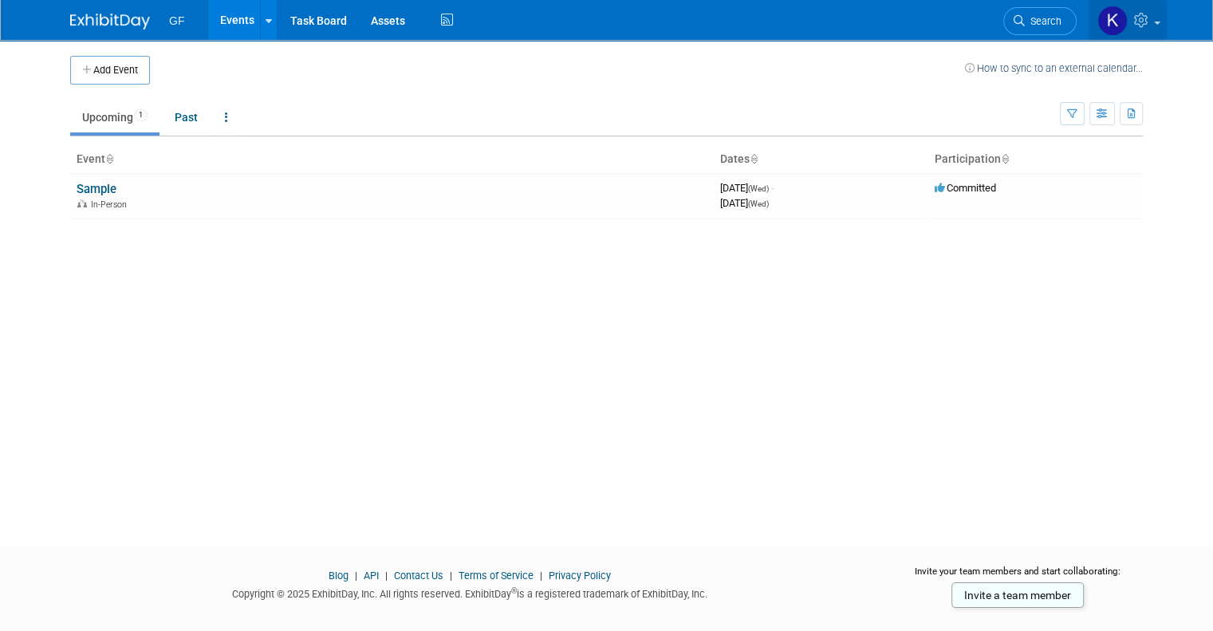
click at [1166, 24] on link at bounding box center [1127, 20] width 78 height 40
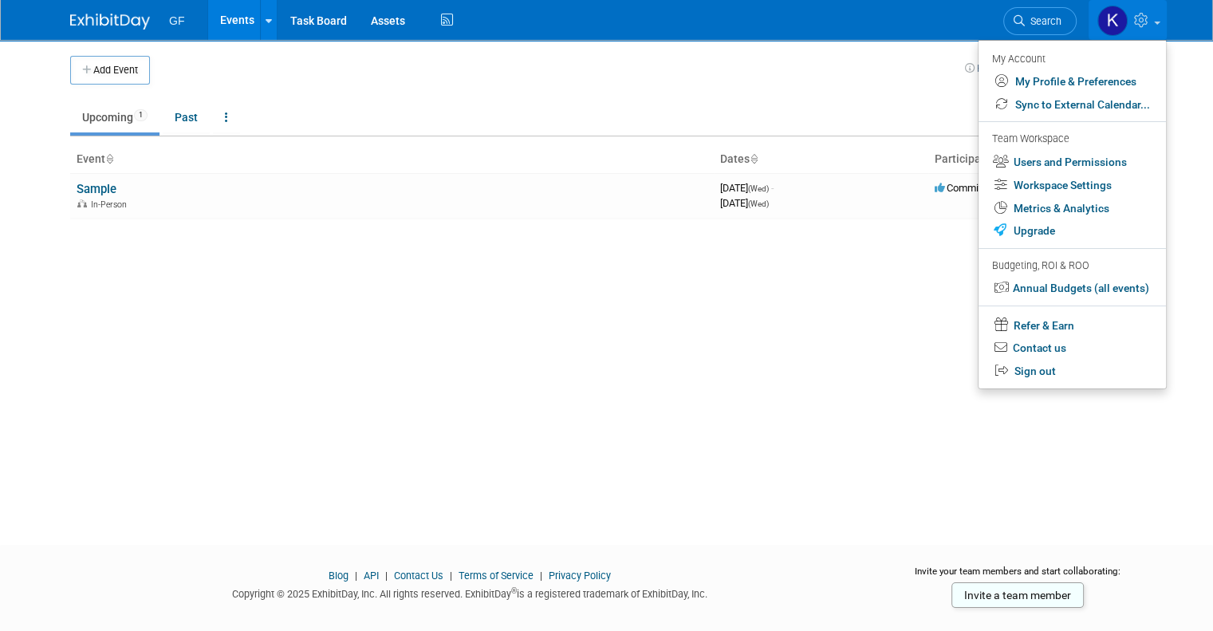
click at [722, 284] on div "Add Event How to sync to an external calendar... New Event Duplicate Event Warn…" at bounding box center [606, 278] width 1096 height 476
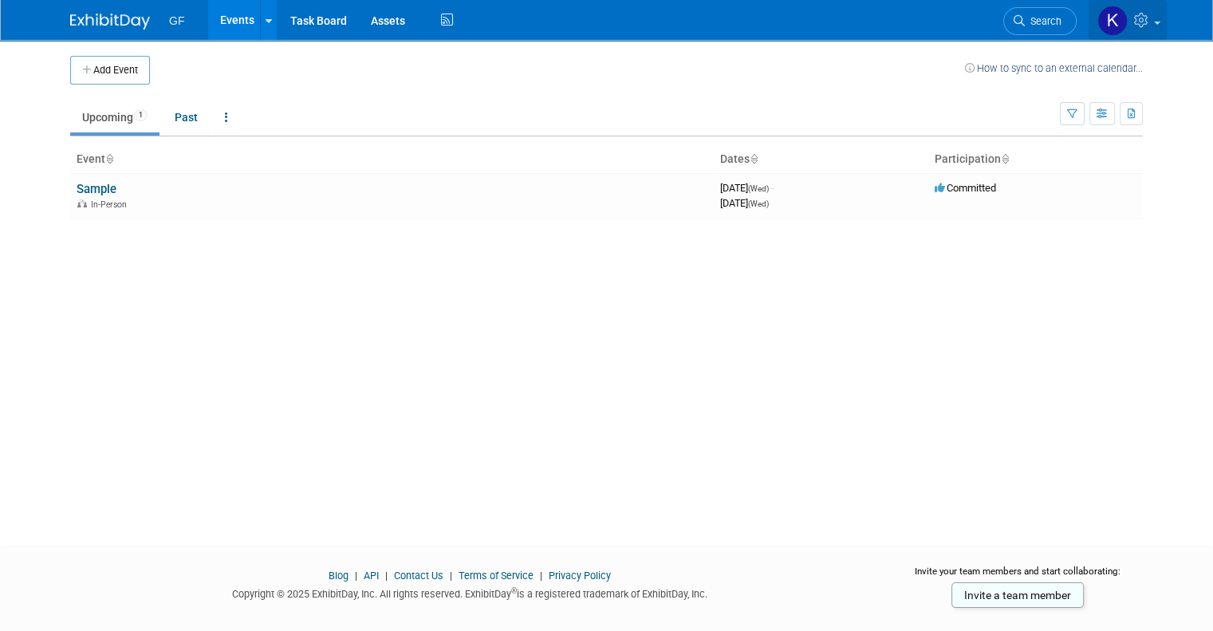
click at [1166, 21] on link at bounding box center [1127, 20] width 78 height 40
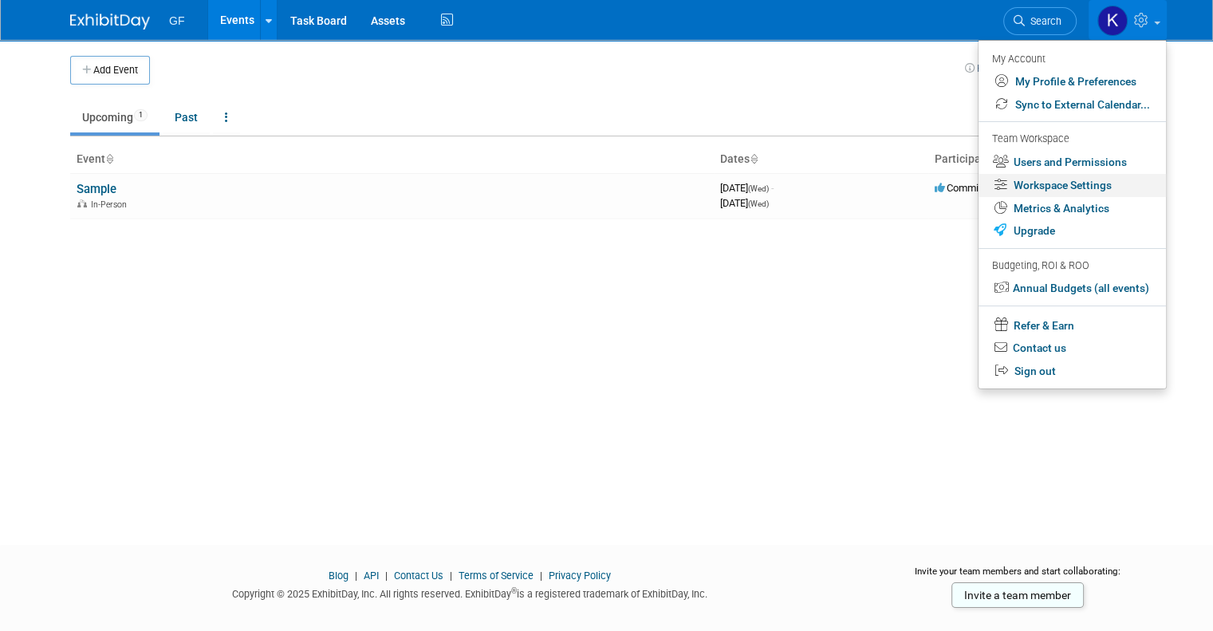
click at [1117, 185] on link "Workspace Settings" at bounding box center [1071, 185] width 187 height 23
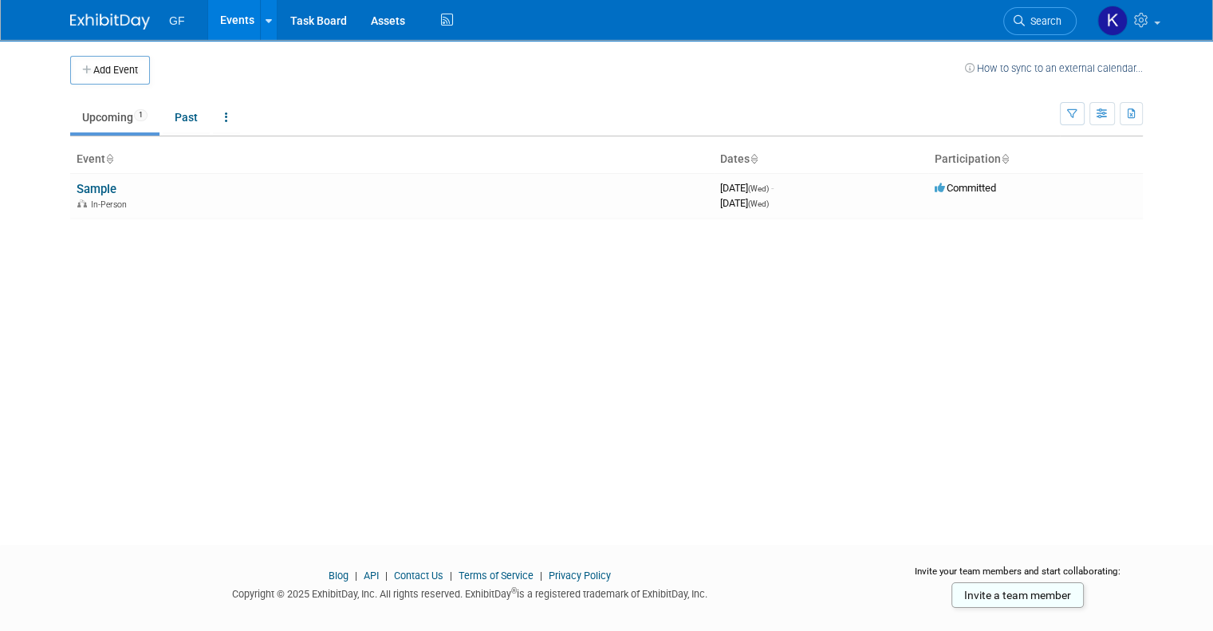
click at [106, 29] on img at bounding box center [110, 22] width 80 height 16
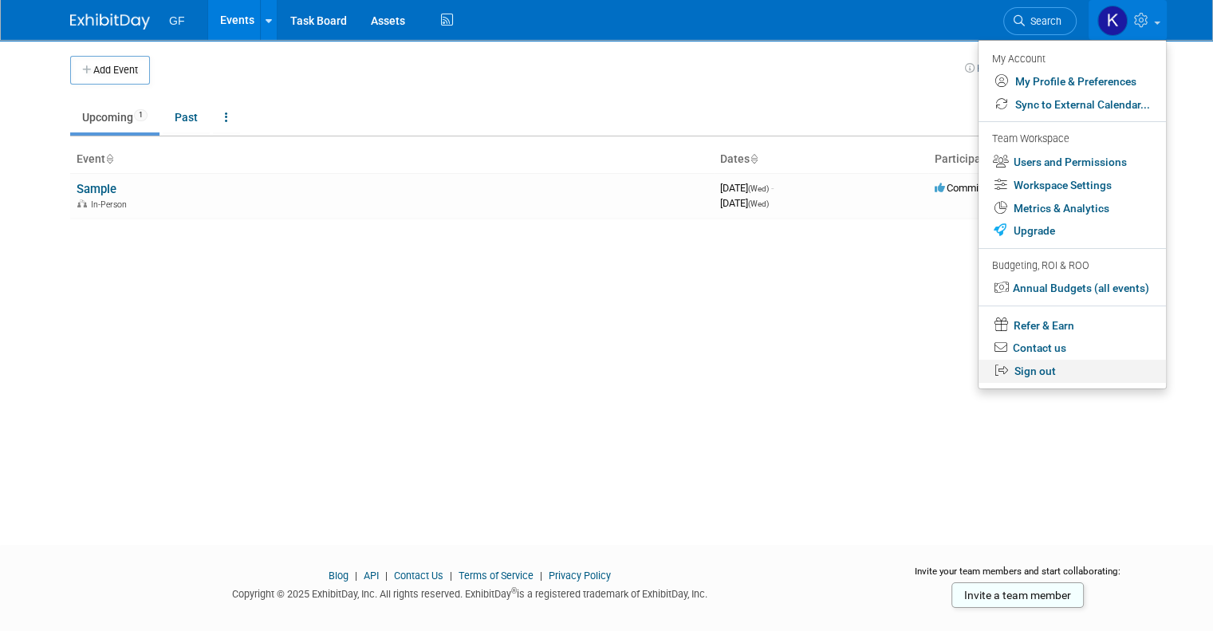
click at [1071, 372] on link "Sign out" at bounding box center [1071, 371] width 187 height 23
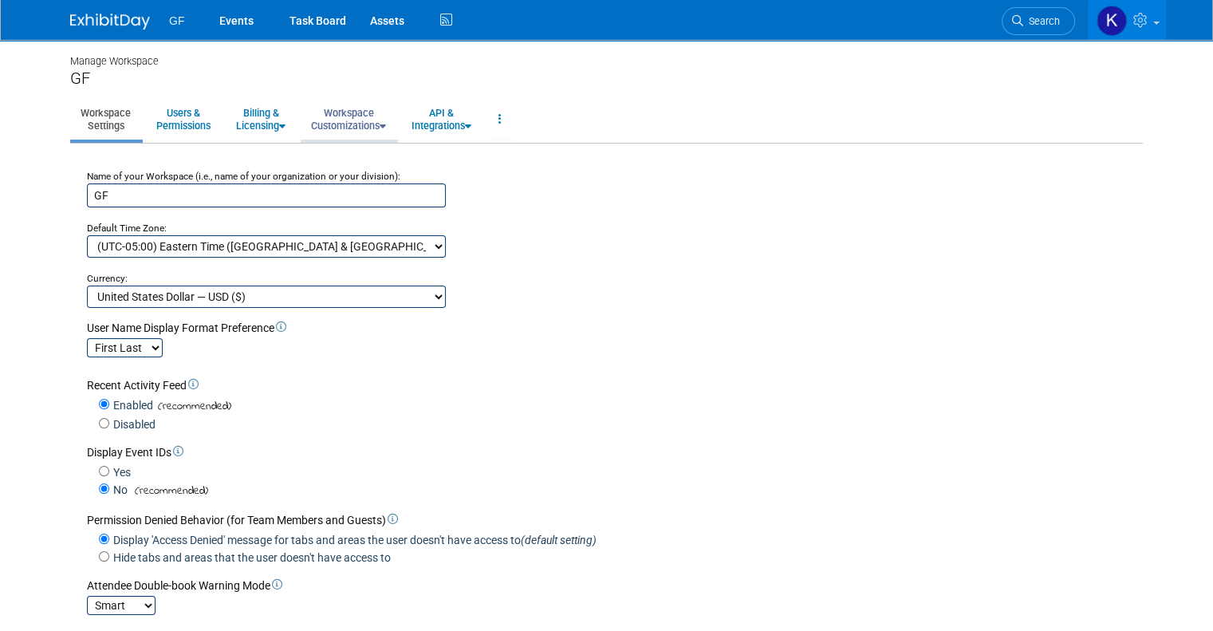
click at [323, 114] on link "Workspace Customizations" at bounding box center [349, 119] width 96 height 39
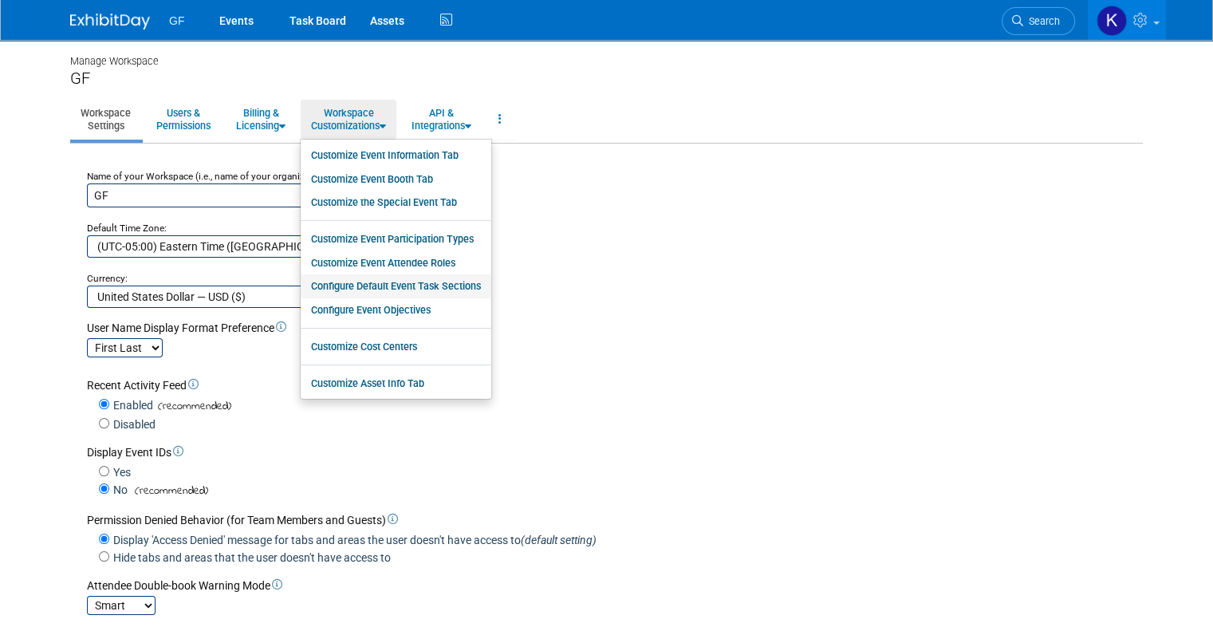
click at [387, 284] on link "Configure Default Event Task Sections" at bounding box center [396, 286] width 191 height 24
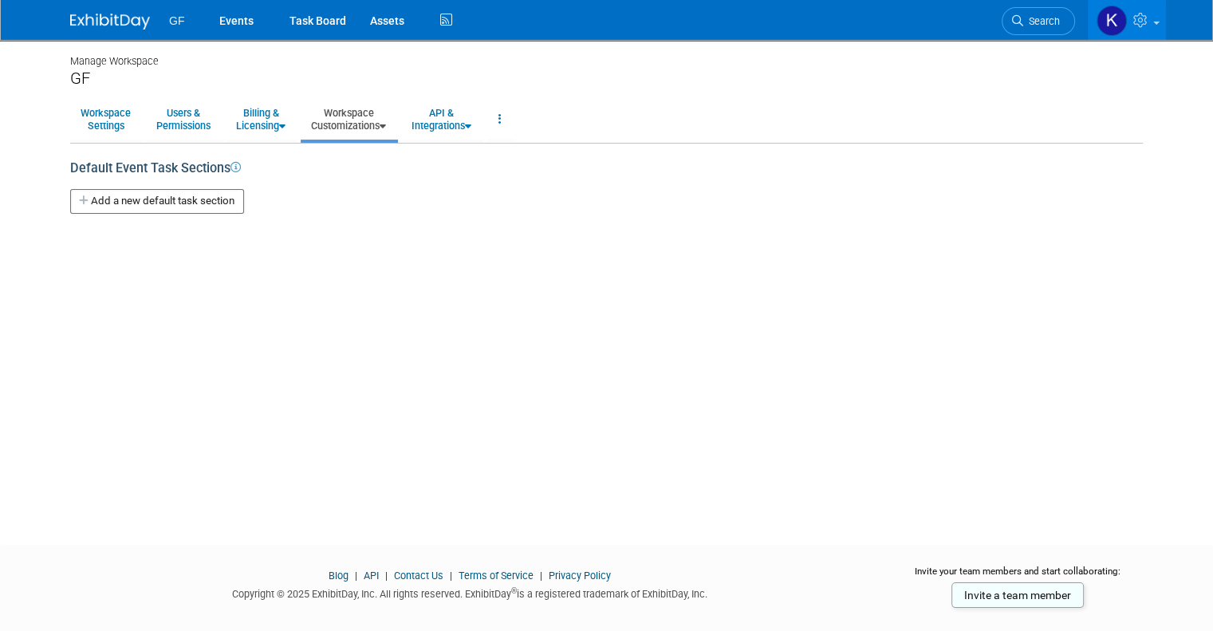
click at [116, 203] on button "Add a new default task section" at bounding box center [157, 201] width 174 height 25
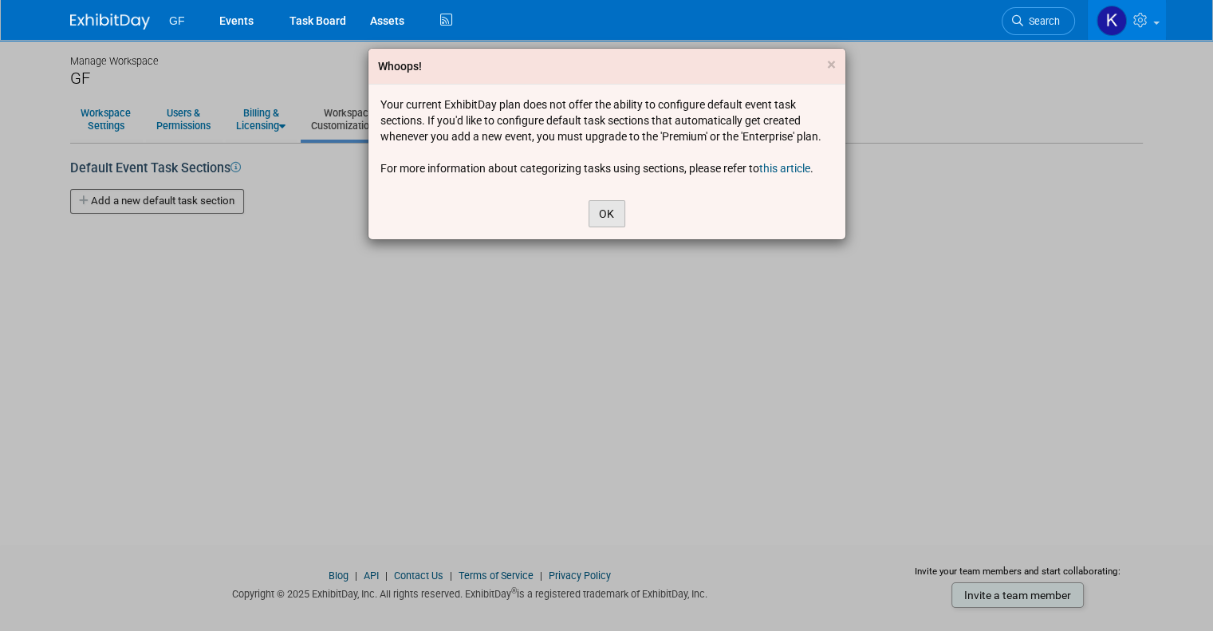
click at [612, 210] on button "OK" at bounding box center [606, 213] width 37 height 27
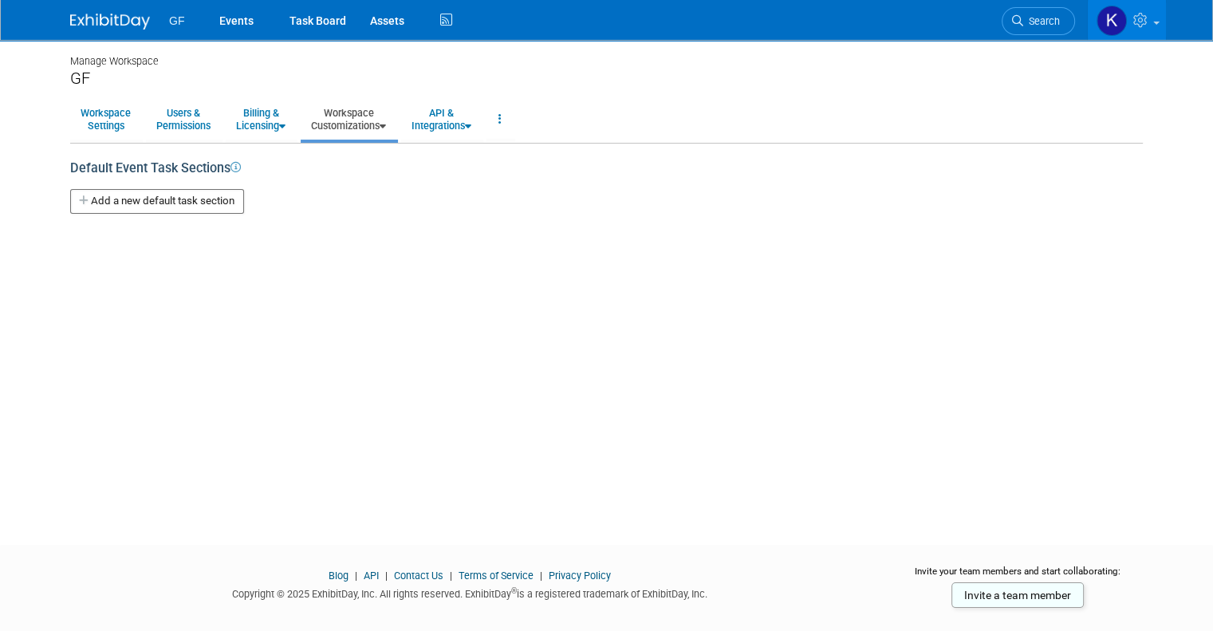
drag, startPoint x: 513, startPoint y: 431, endPoint x: 498, endPoint y: 410, distance: 26.8
drag, startPoint x: 498, startPoint y: 410, endPoint x: 827, endPoint y: 56, distance: 483.5
click at [827, 56] on div "Manage Workspace" at bounding box center [606, 54] width 1072 height 29
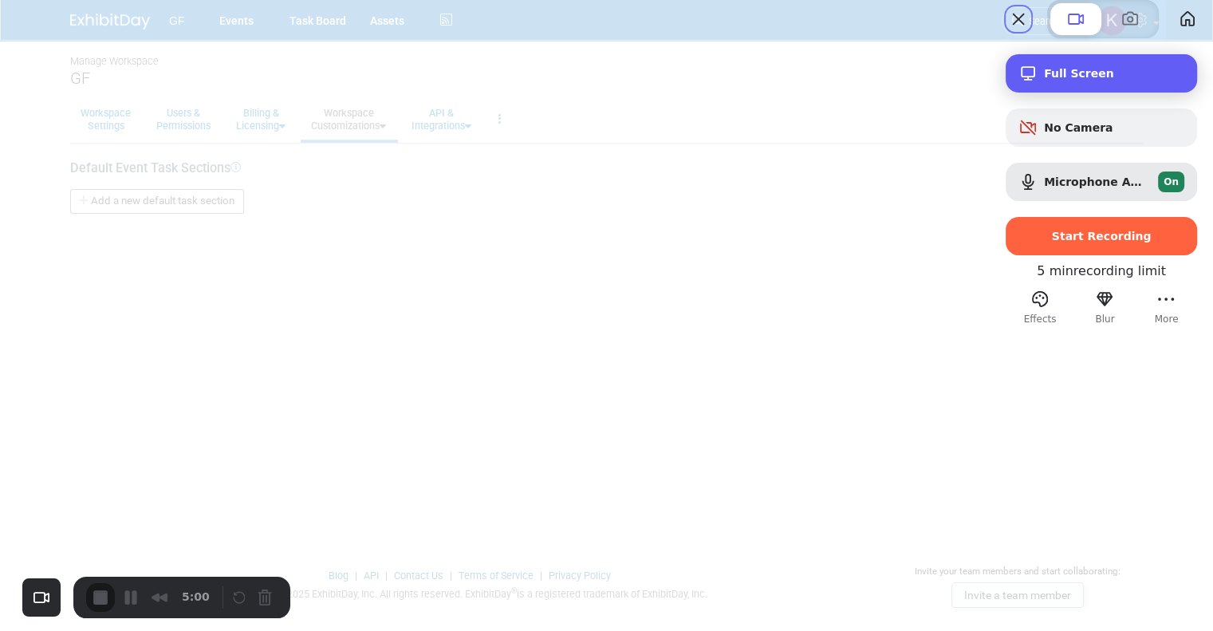
click at [1097, 80] on span "Full Screen" at bounding box center [1114, 73] width 140 height 13
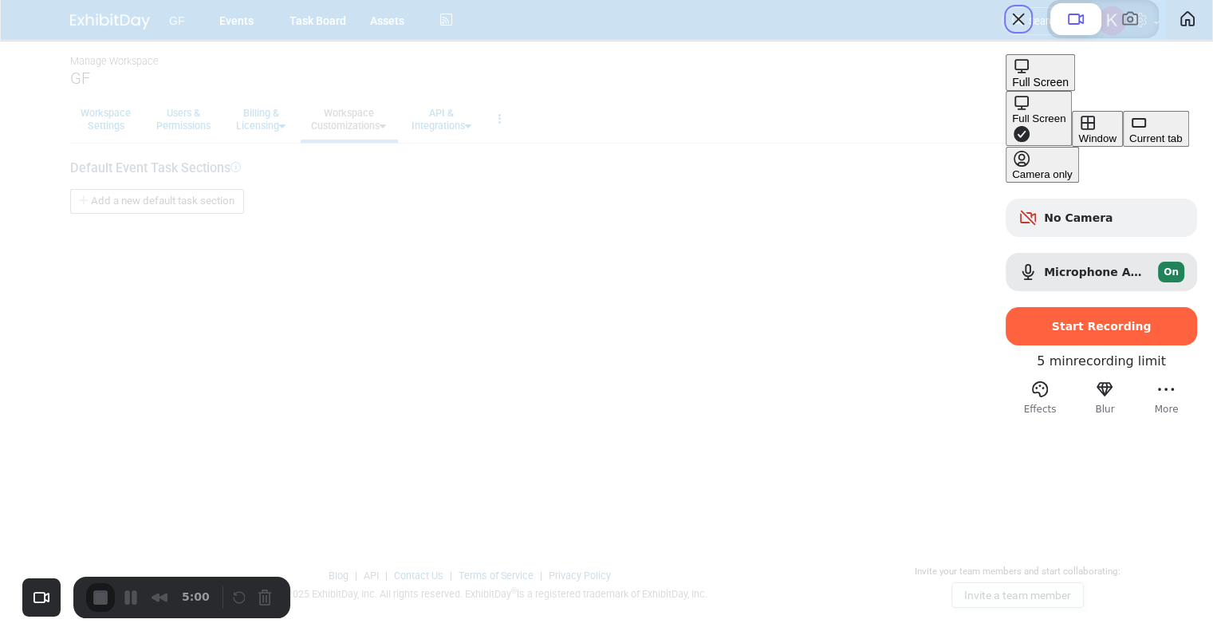
click at [1068, 88] on span "Full Screen" at bounding box center [1040, 82] width 57 height 13
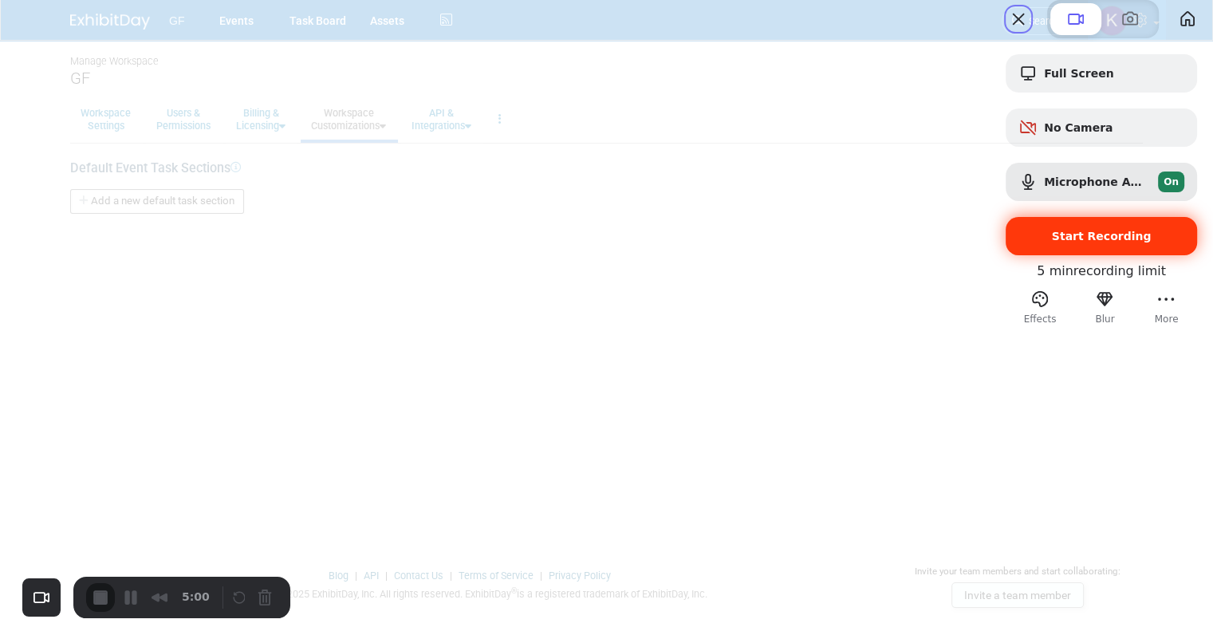
click at [1088, 242] on span "Start Recording" at bounding box center [1102, 236] width 100 height 13
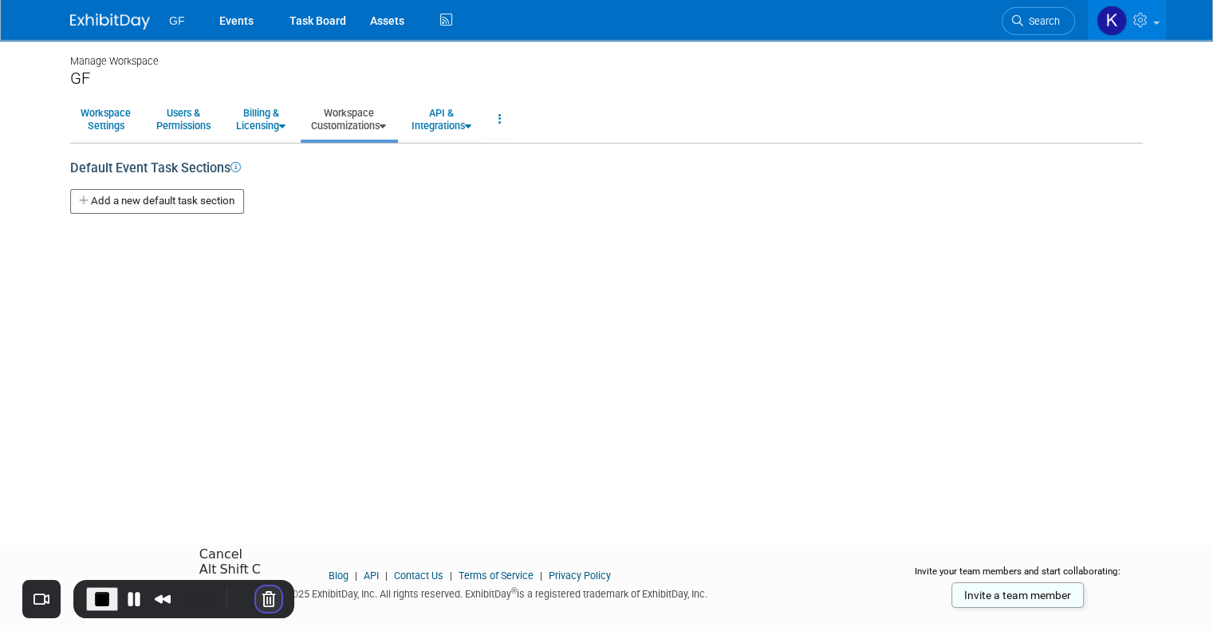
click at [256, 592] on button "Cancel Recording" at bounding box center [269, 599] width 26 height 26
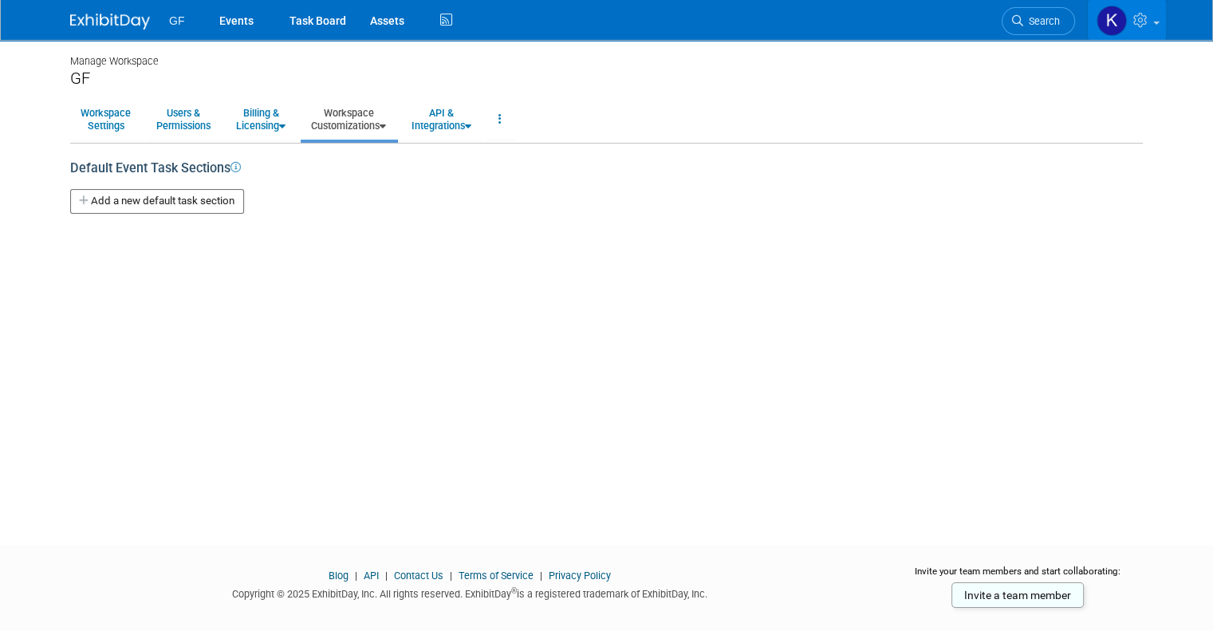
click at [1119, 18] on img at bounding box center [1111, 21] width 30 height 30
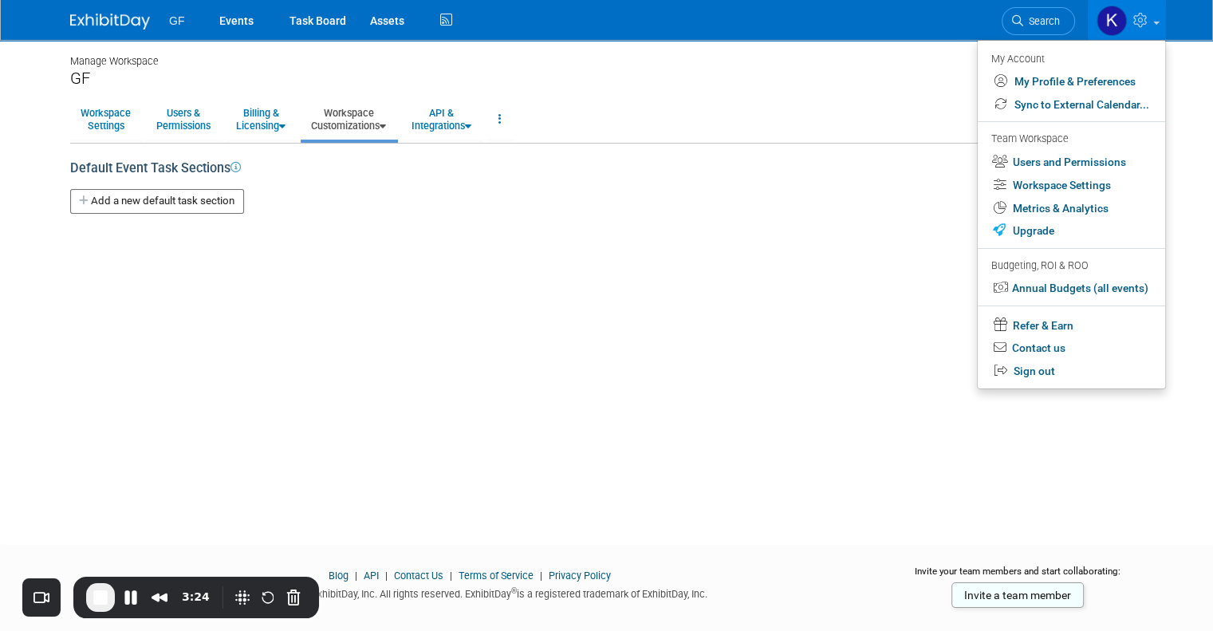
click at [402, 213] on div "Add a new default task section New Default Task Section X" at bounding box center [606, 198] width 1072 height 40
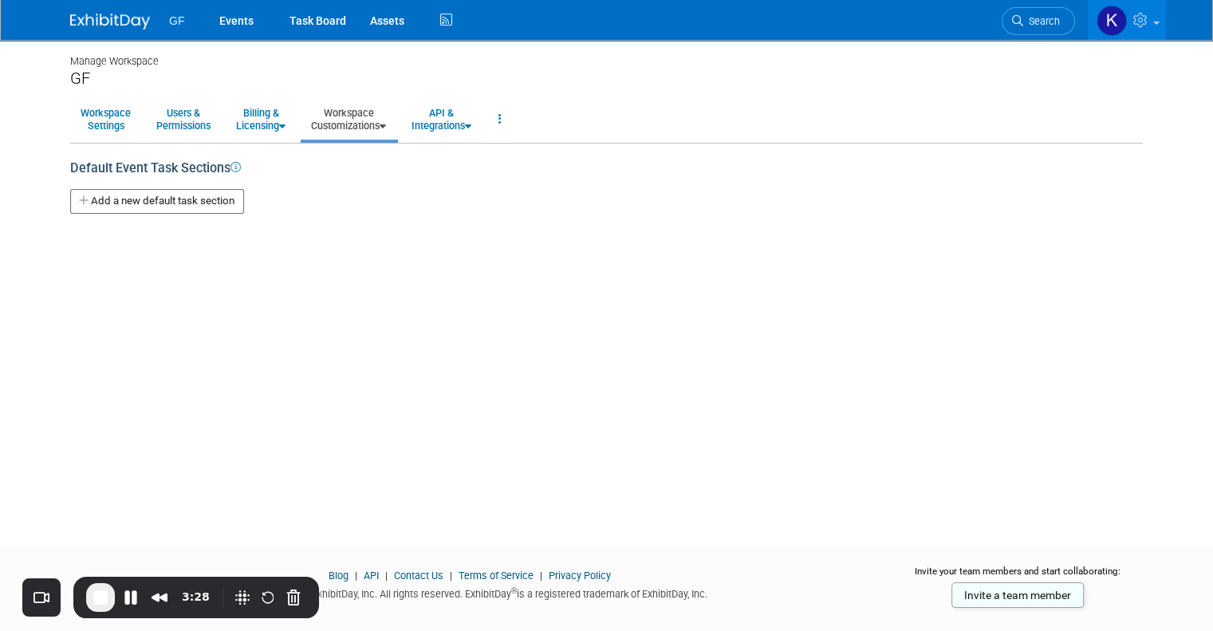
click at [352, 124] on link "Workspace Customizations" at bounding box center [349, 119] width 96 height 39
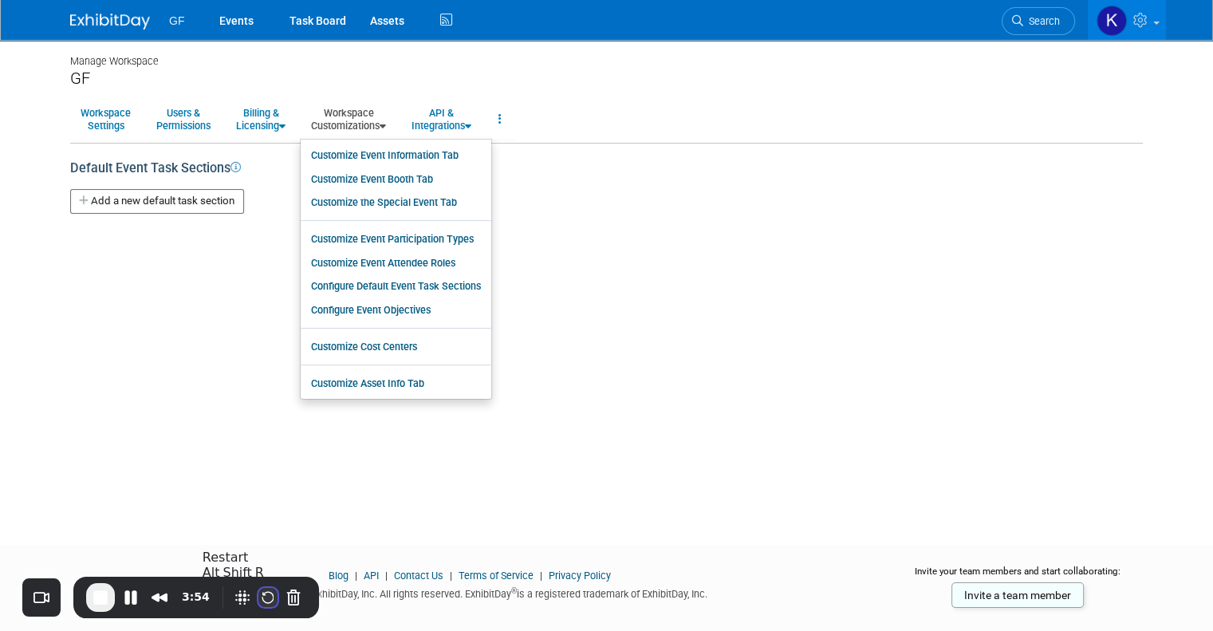
click at [262, 589] on button "Restart Recording" at bounding box center [267, 597] width 19 height 19
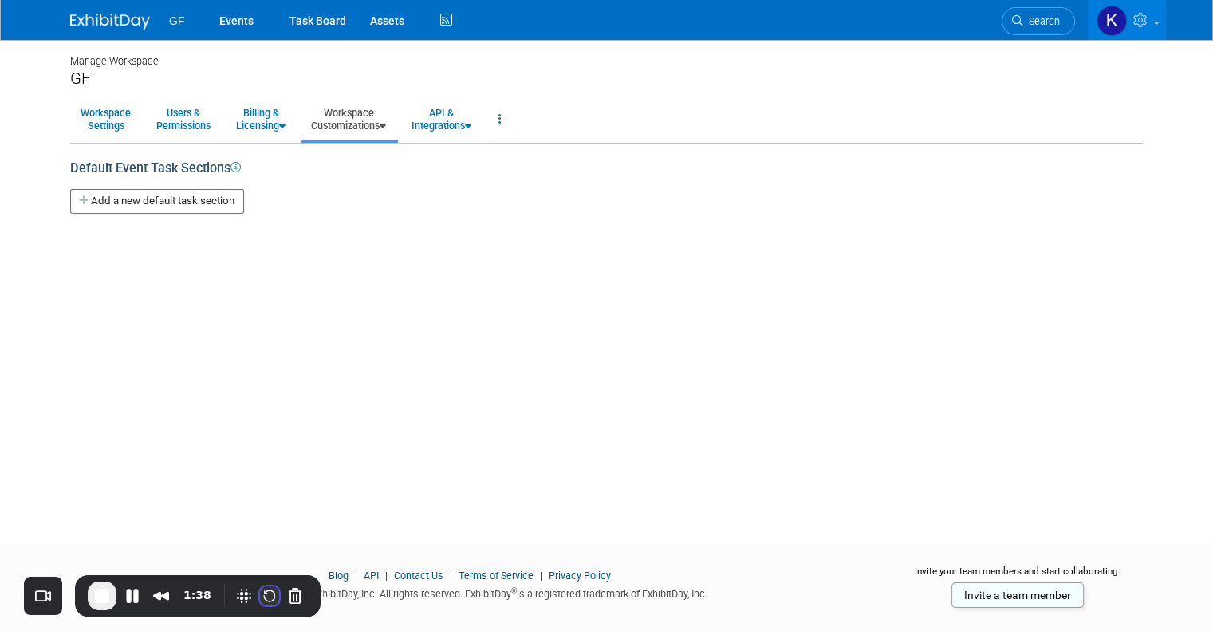
click at [265, 595] on button "Restart Recording" at bounding box center [269, 595] width 19 height 19
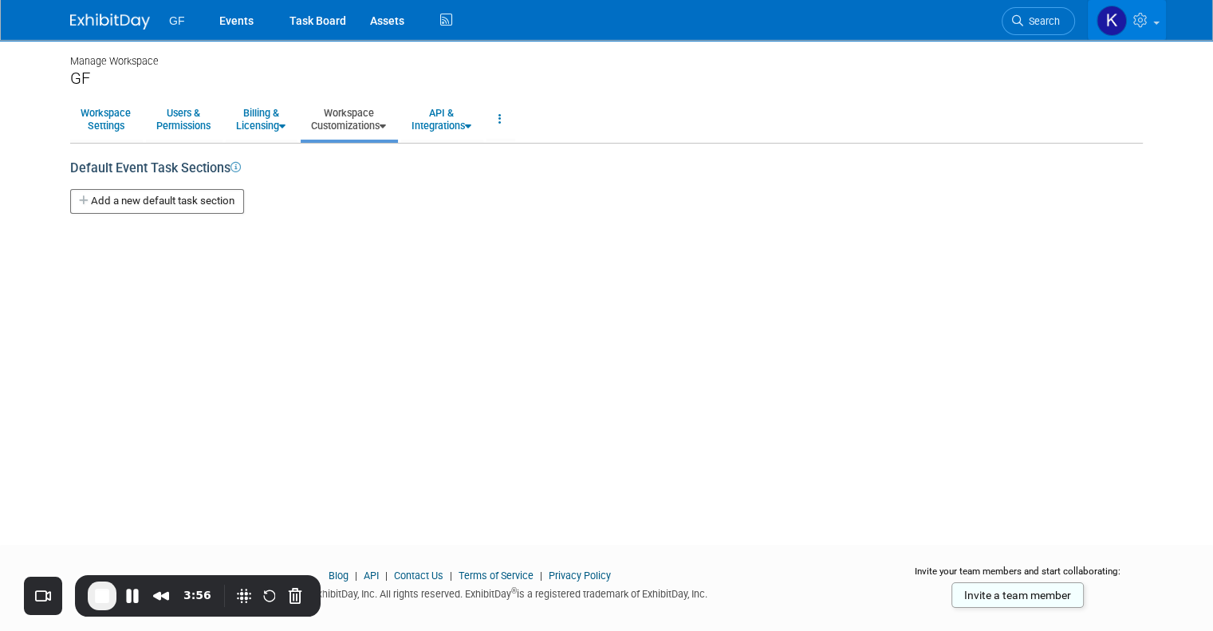
click at [1127, 26] on img at bounding box center [1111, 21] width 30 height 30
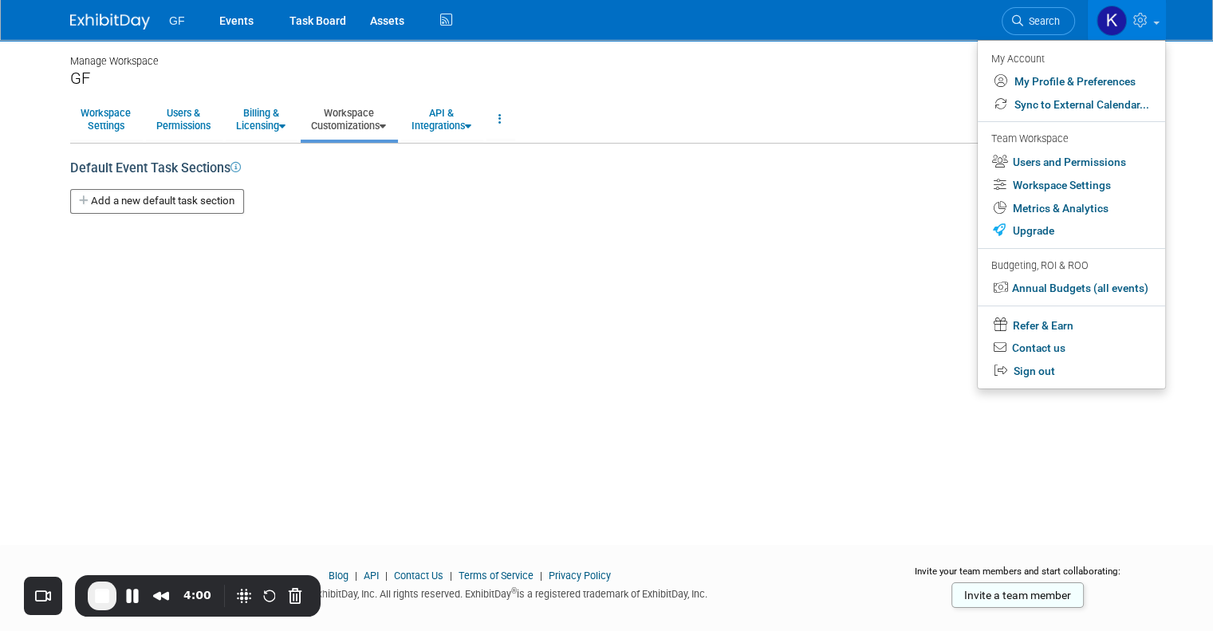
click at [169, 20] on span "GF" at bounding box center [176, 20] width 15 height 13
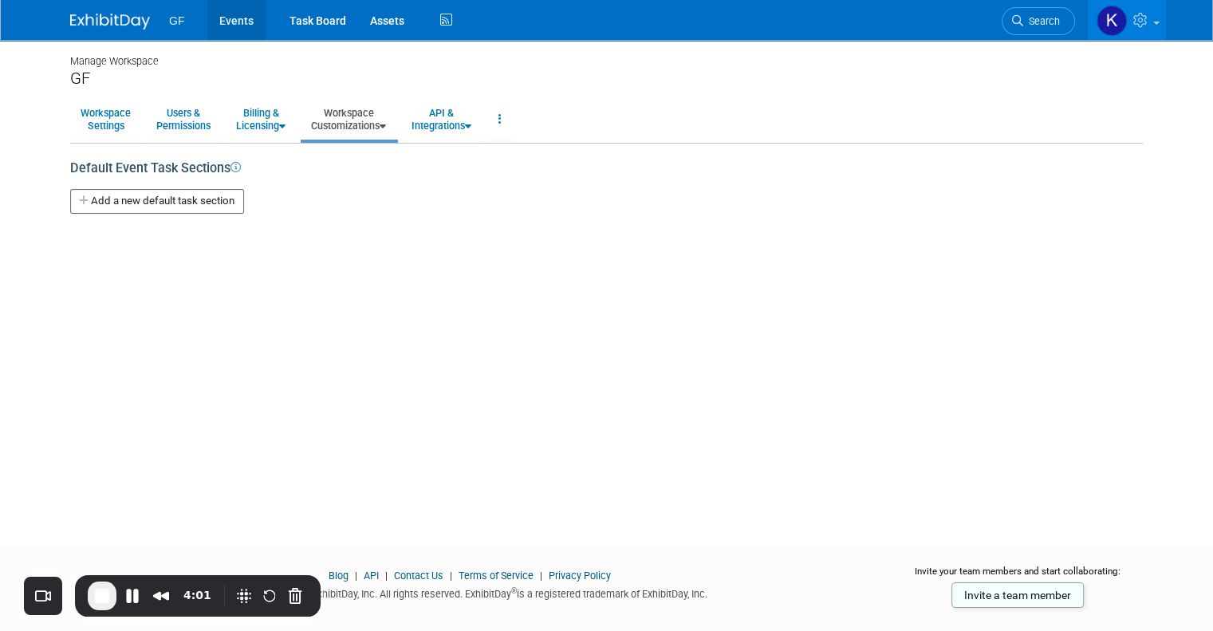
click at [214, 22] on link "Events" at bounding box center [236, 20] width 58 height 40
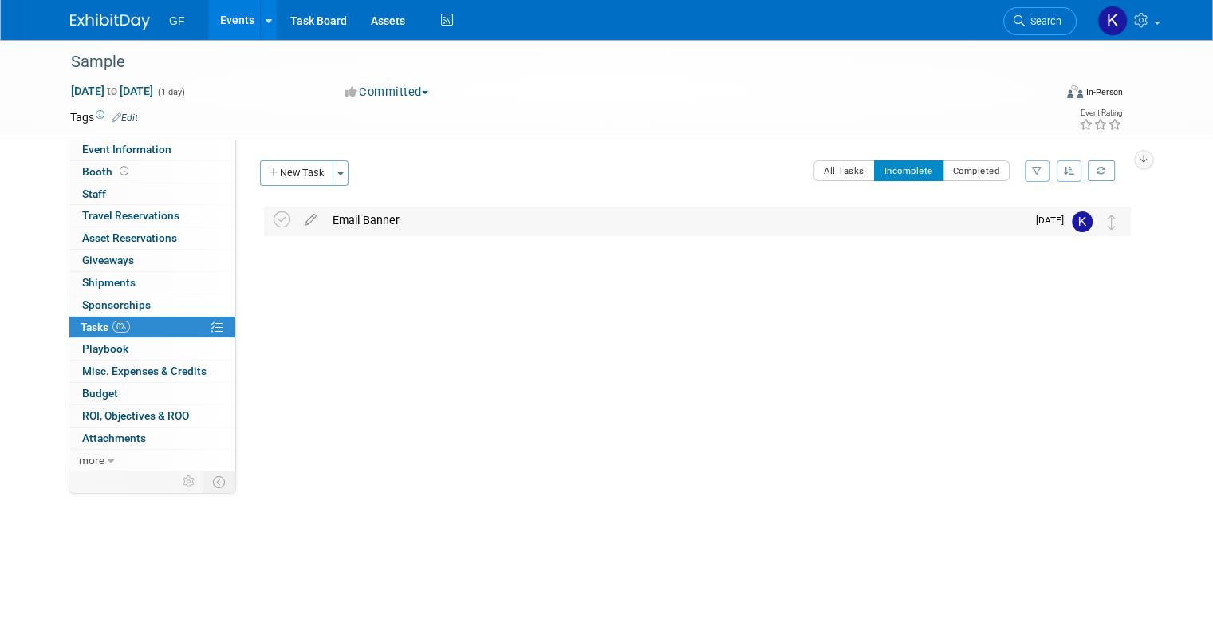
click at [372, 220] on div "Email Banner" at bounding box center [675, 219] width 702 height 27
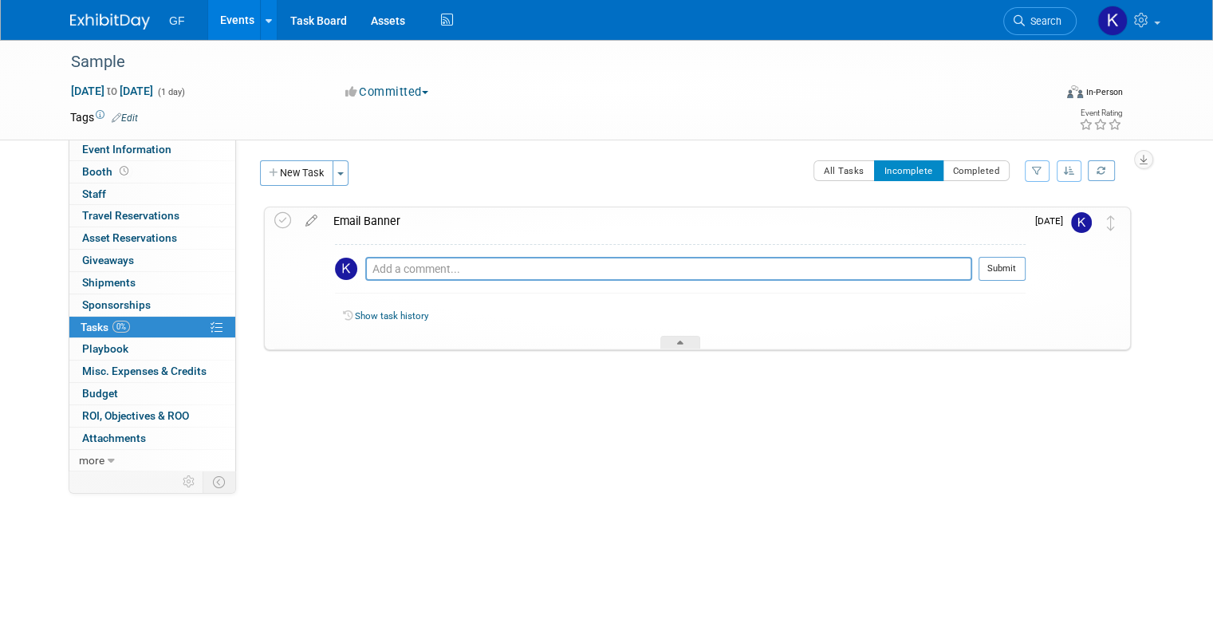
click at [1091, 220] on img at bounding box center [1081, 222] width 21 height 21
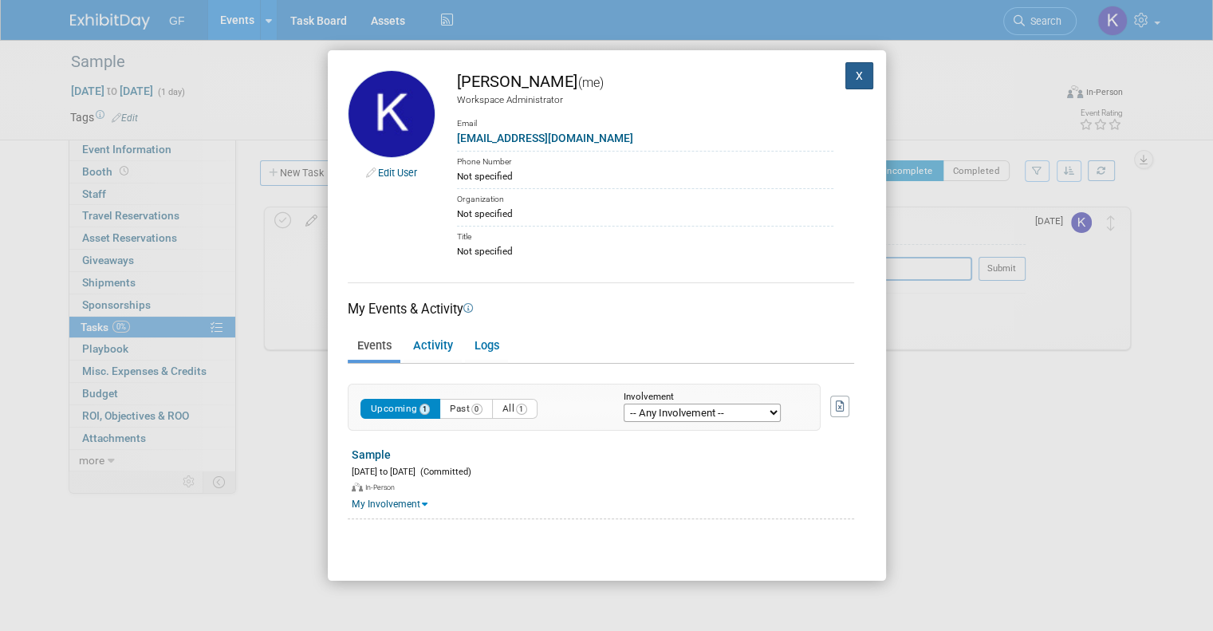
click at [852, 83] on button "X" at bounding box center [859, 75] width 29 height 27
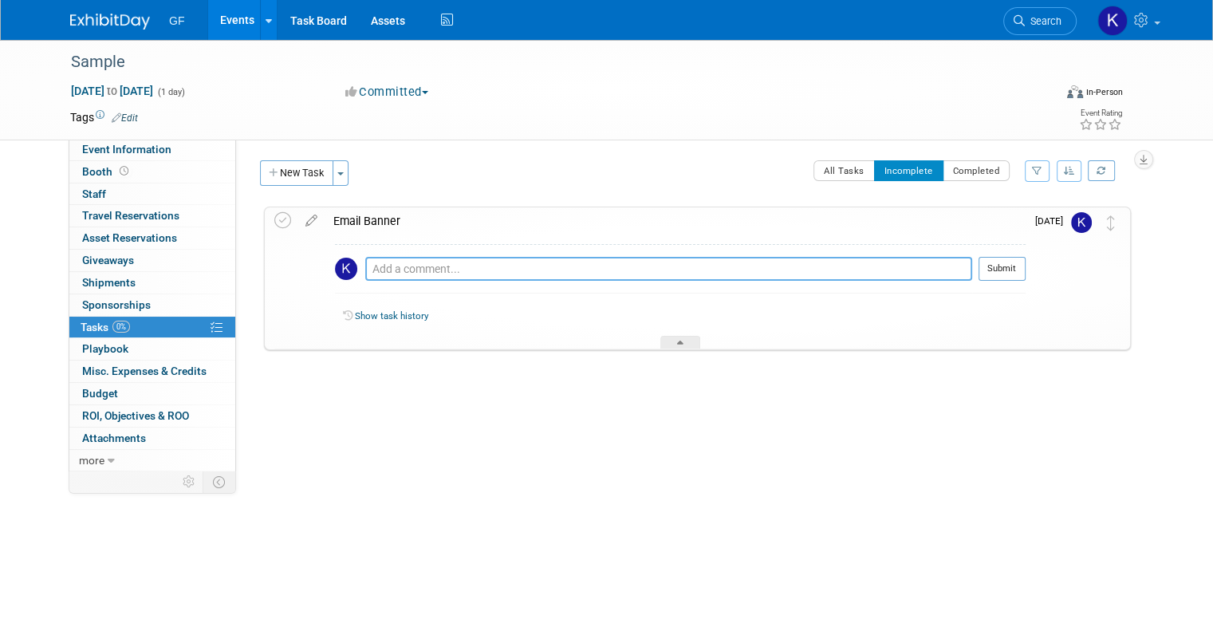
click at [402, 264] on textarea at bounding box center [668, 269] width 607 height 24
click at [622, 388] on div "Sample Aug 13, 2025 to Aug 13, 2025 (Going) Email Banner Pro tip: Press Ctrl-En…" at bounding box center [693, 310] width 875 height 208
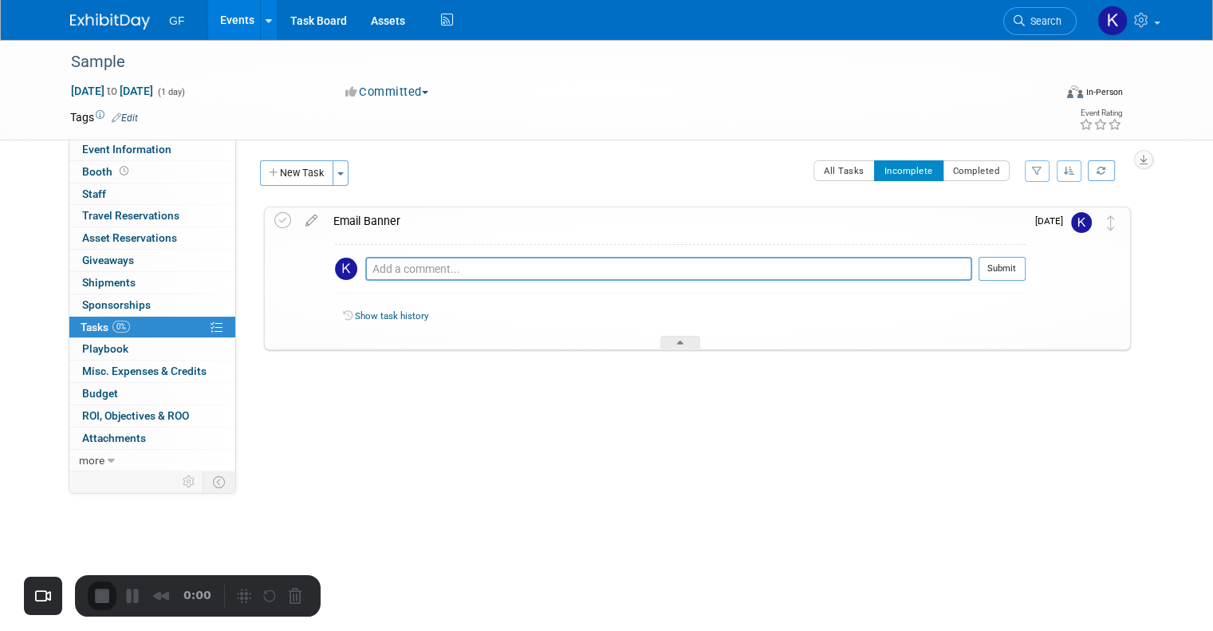
click at [96, 596] on div "0:00" at bounding box center [153, 595] width 130 height 29
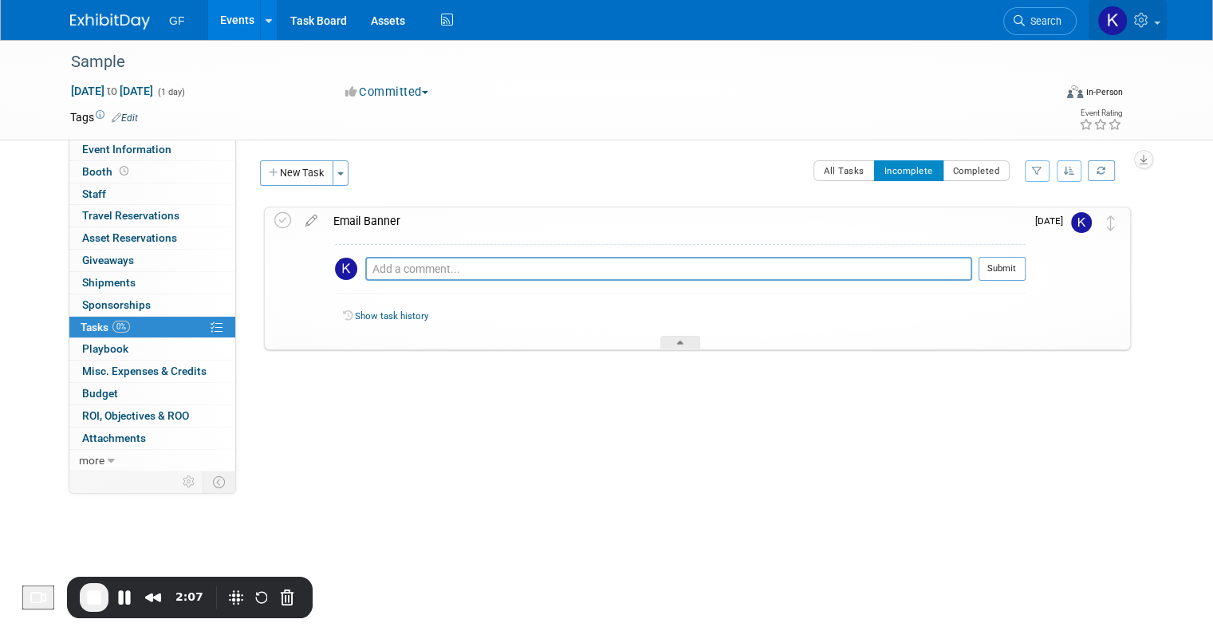
click at [1127, 19] on img at bounding box center [1112, 21] width 30 height 30
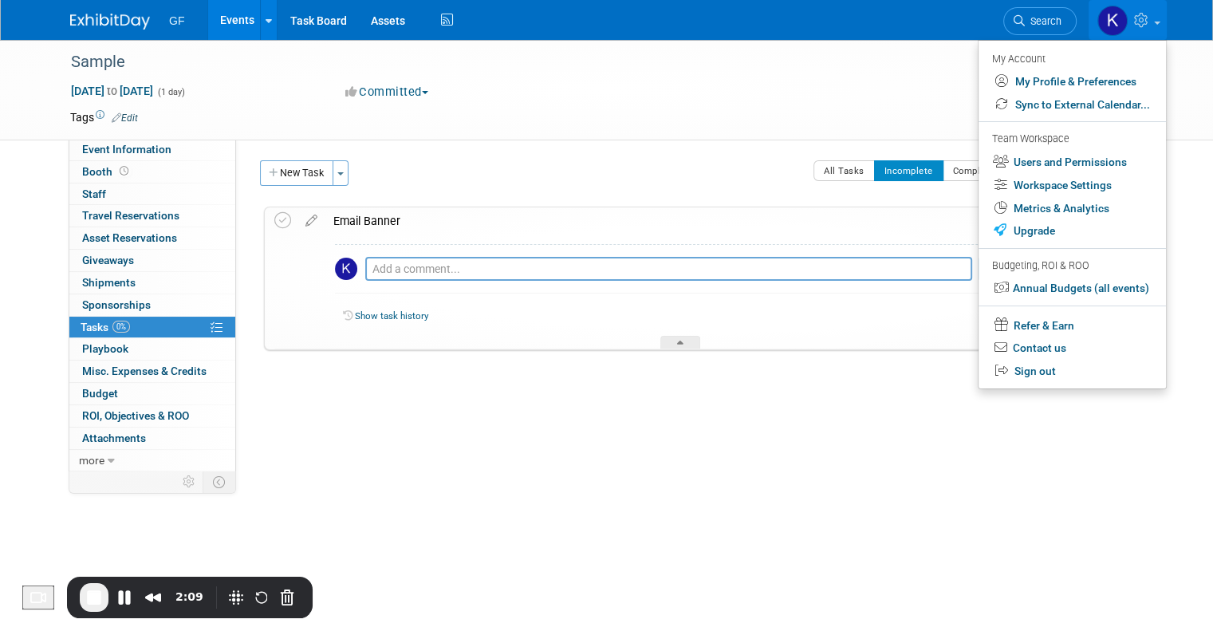
click at [533, 152] on div "Event Website: Edit Event Venue Name: Specify event venue name Event Venue Addr…" at bounding box center [689, 304] width 907 height 331
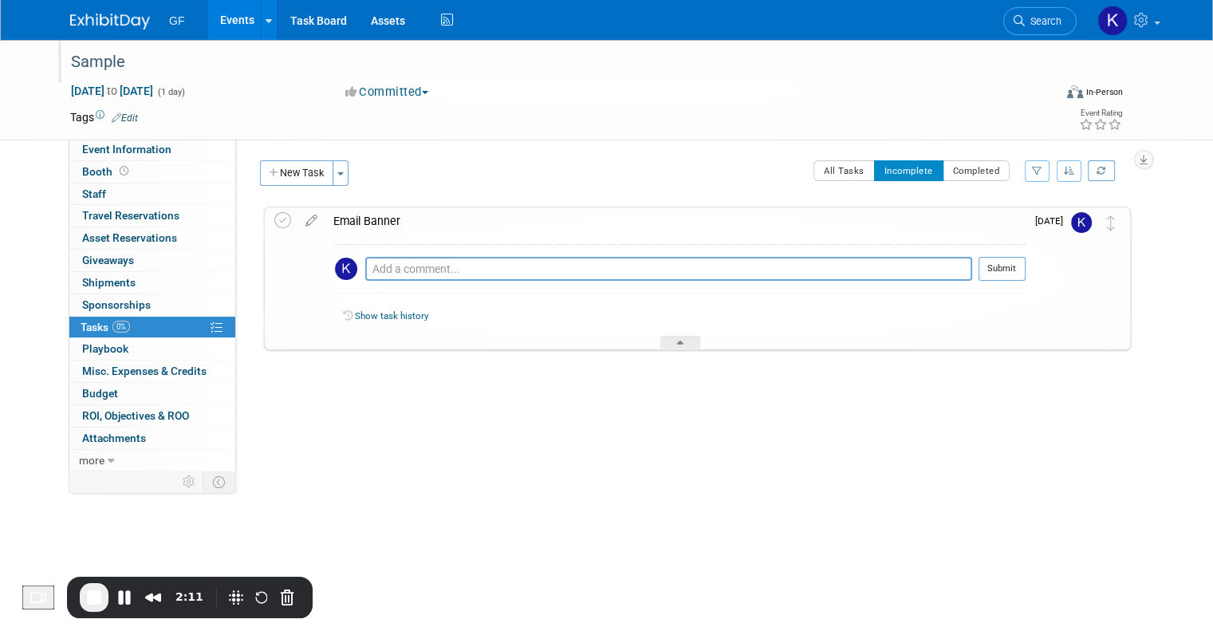
click at [66, 61] on div "Sample" at bounding box center [549, 62] width 968 height 29
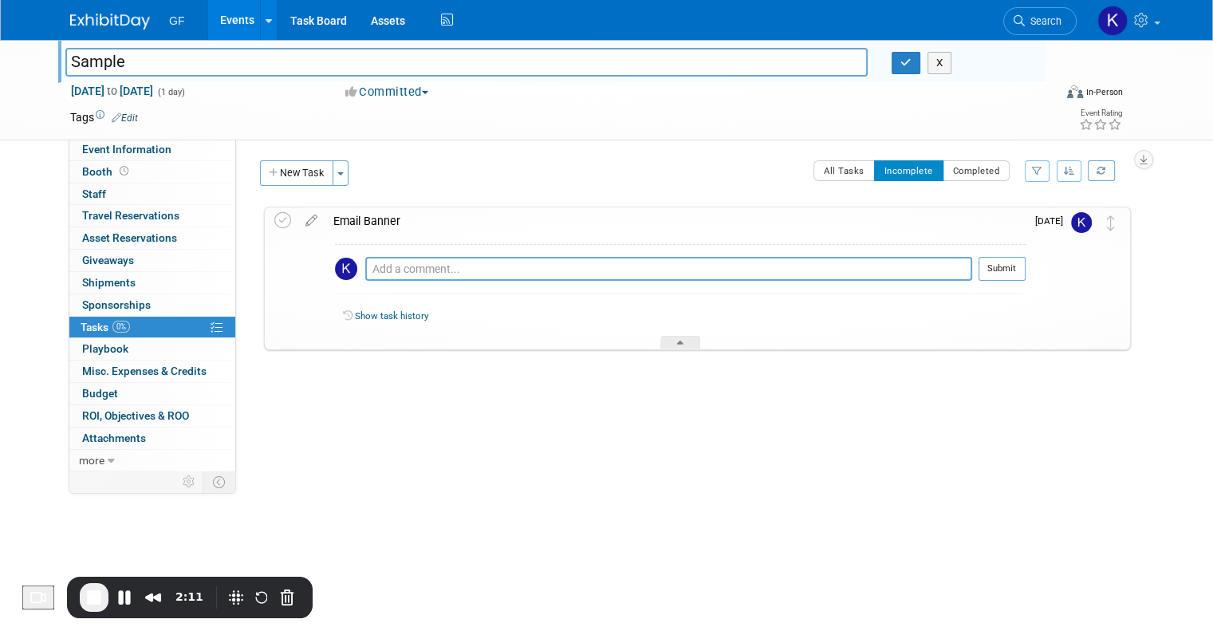
click at [65, 63] on input "Sample" at bounding box center [466, 62] width 802 height 28
click at [81, 57] on input "Sample" at bounding box center [466, 62] width 802 height 28
click at [391, 356] on div at bounding box center [693, 366] width 875 height 32
click at [665, 147] on div "Event Website: Edit Event Venue Name: Specify event venue name Event Venue Addr…" at bounding box center [689, 304] width 907 height 331
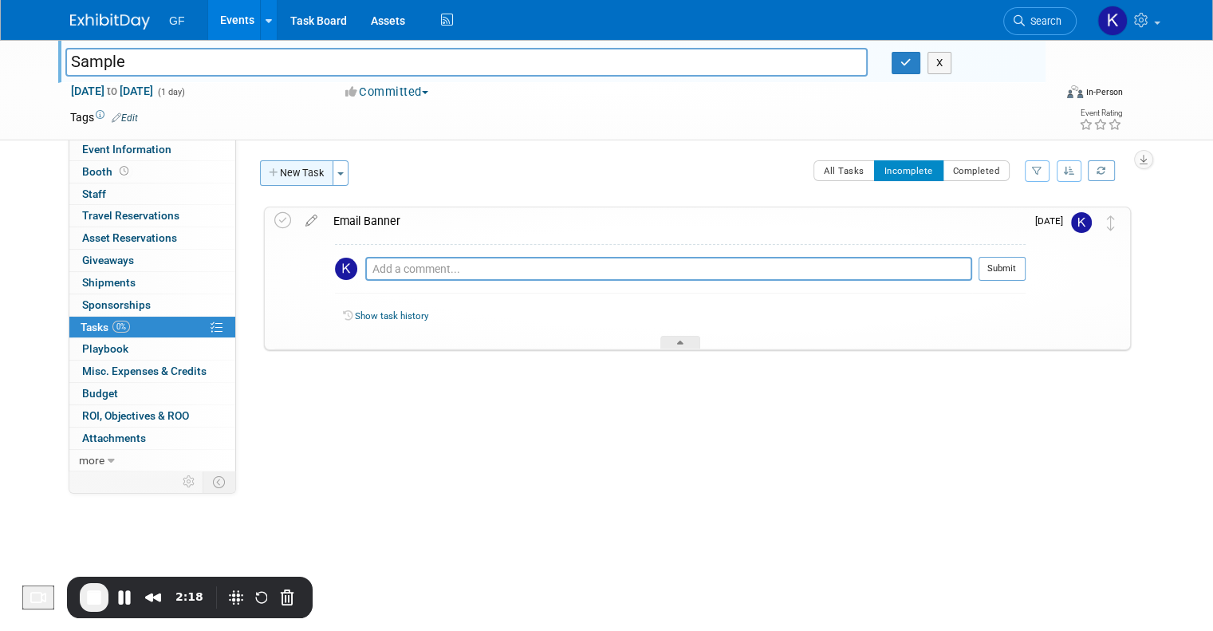
click at [290, 167] on button "New Task" at bounding box center [296, 173] width 73 height 26
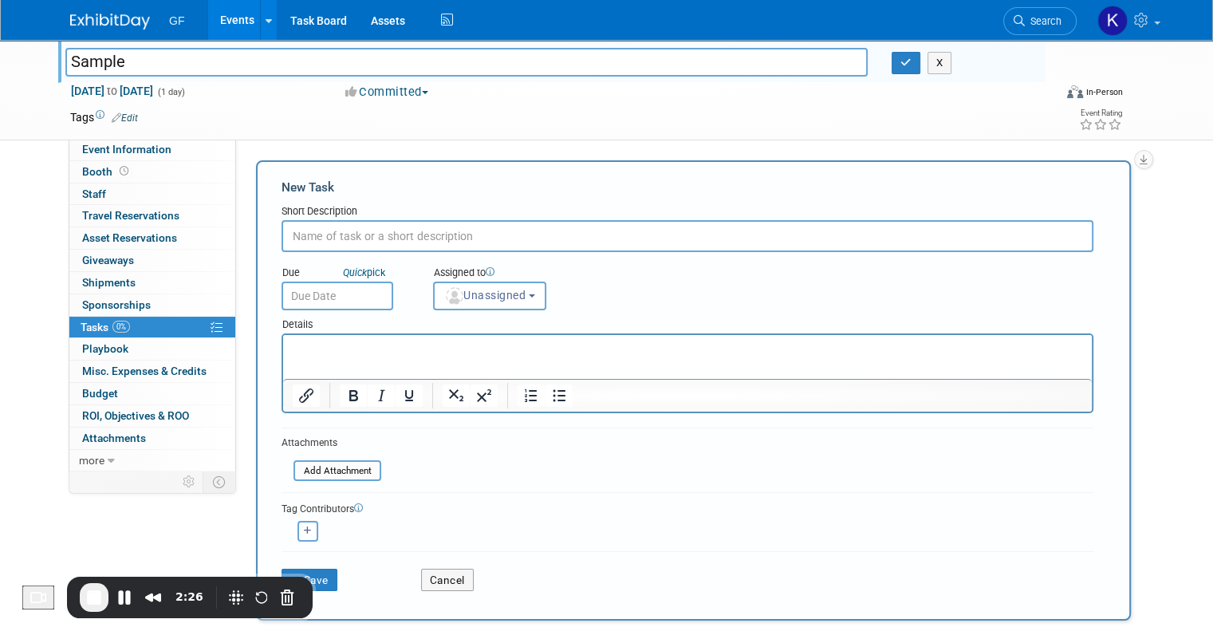
paste input "· Landing Page"
click at [307, 234] on input "· Landing Page" at bounding box center [687, 236] width 812 height 32
drag, startPoint x: 309, startPoint y: 234, endPoint x: 218, endPoint y: 234, distance: 90.1
click at [218, 234] on div "Event Information Event Info Booth Booth 0 Staff 0 Staff 0 Travel Reservations …" at bounding box center [606, 445] width 1096 height 810
type input "Landing Page"
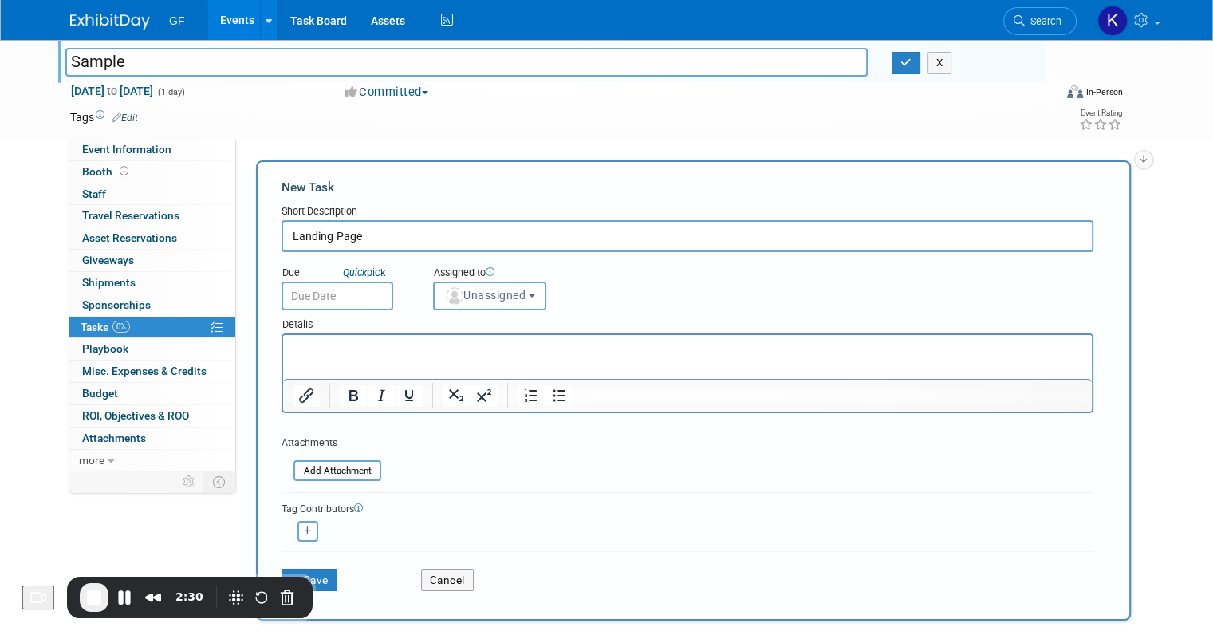
click at [342, 296] on body "GF Events Add Event Bulk Upload Events Shareable Event Boards Recently Viewed E…" at bounding box center [606, 315] width 1213 height 631
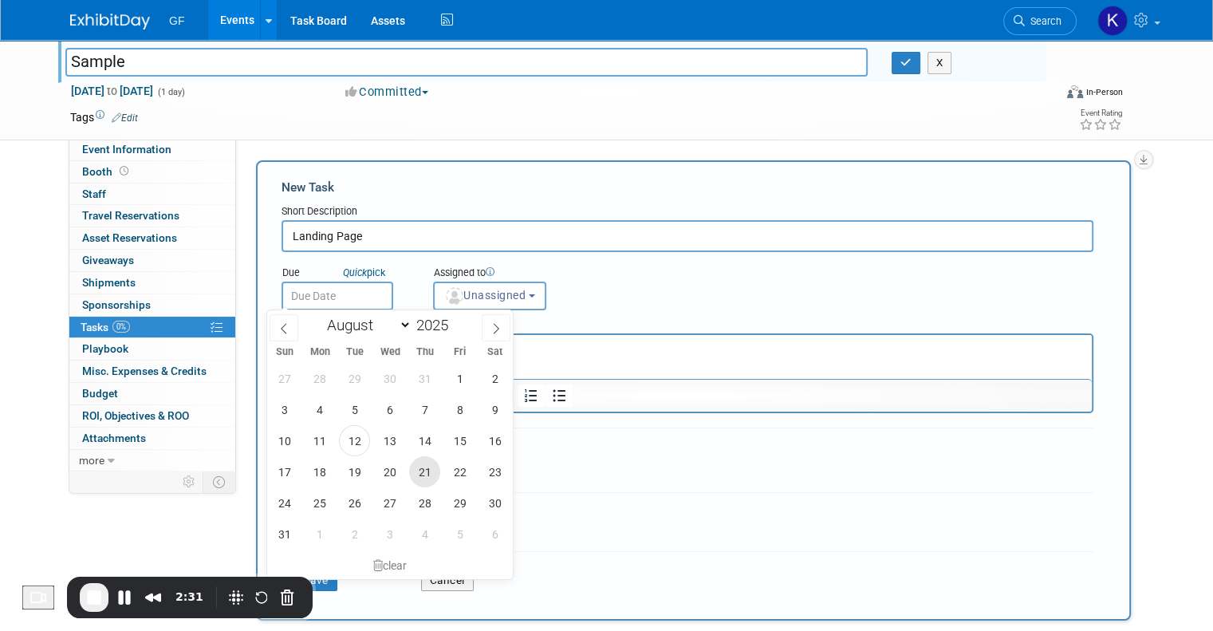
click at [424, 480] on span "21" at bounding box center [424, 471] width 31 height 31
type input "Aug 21, 2025"
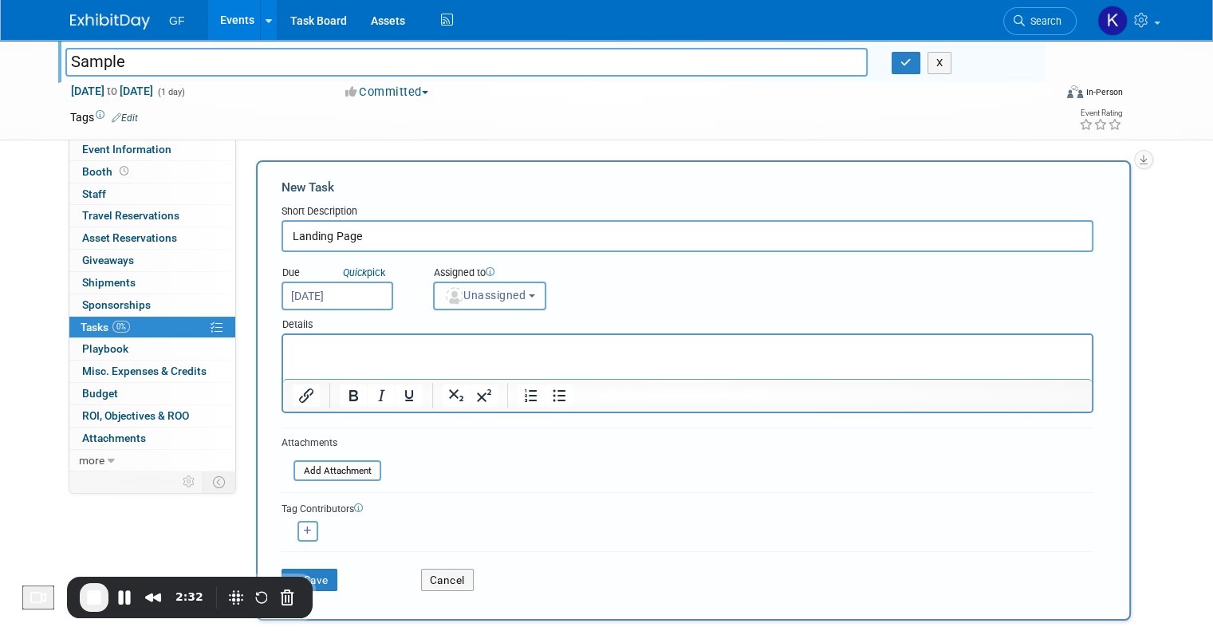
click at [478, 299] on span "Unassigned" at bounding box center [484, 295] width 81 height 13
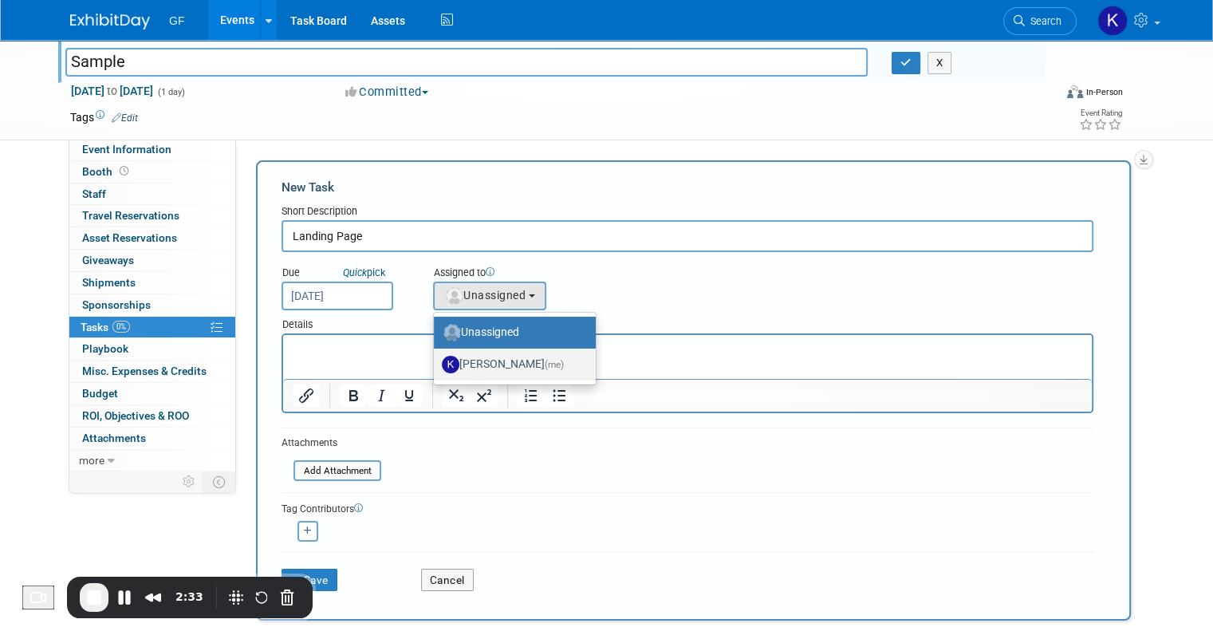
drag, startPoint x: 213, startPoint y: 25, endPoint x: 482, endPoint y: 356, distance: 426.8
click at [482, 356] on label "Kat Sarmiento (me)" at bounding box center [511, 365] width 138 height 26
click at [436, 357] on input "Kat Sarmiento (me)" at bounding box center [431, 362] width 10 height 10
select select "e976375a-ecdb-4102-a690-50593ff844bb"
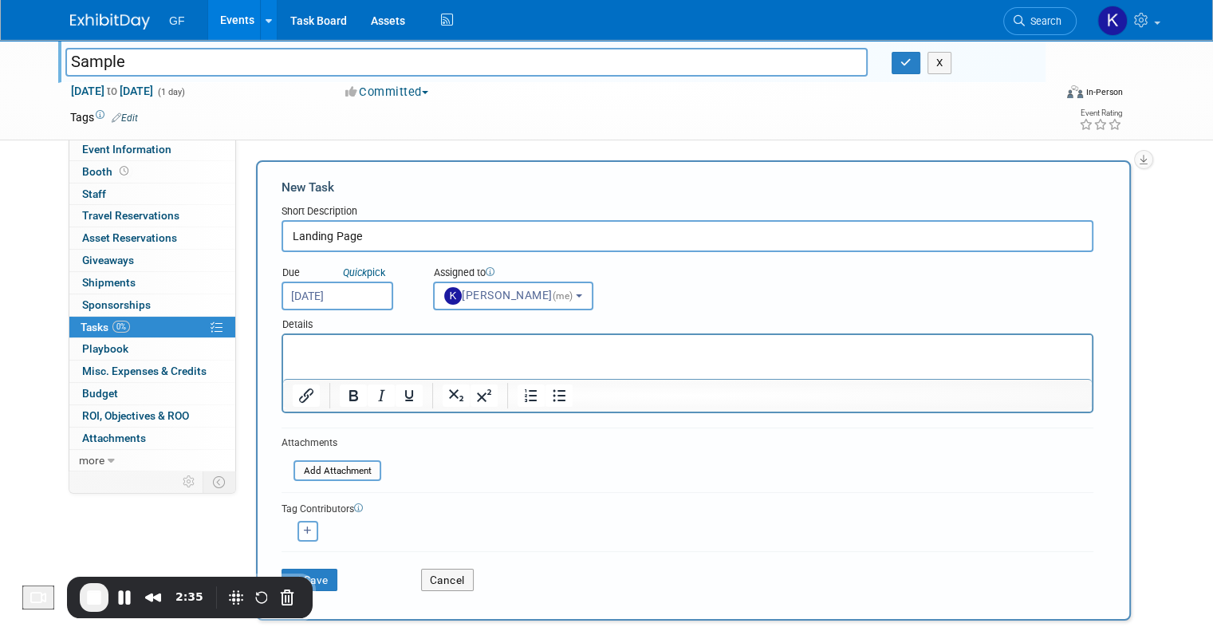
click at [339, 356] on p "Rich Text Area. Press ALT-0 for help." at bounding box center [688, 349] width 790 height 16
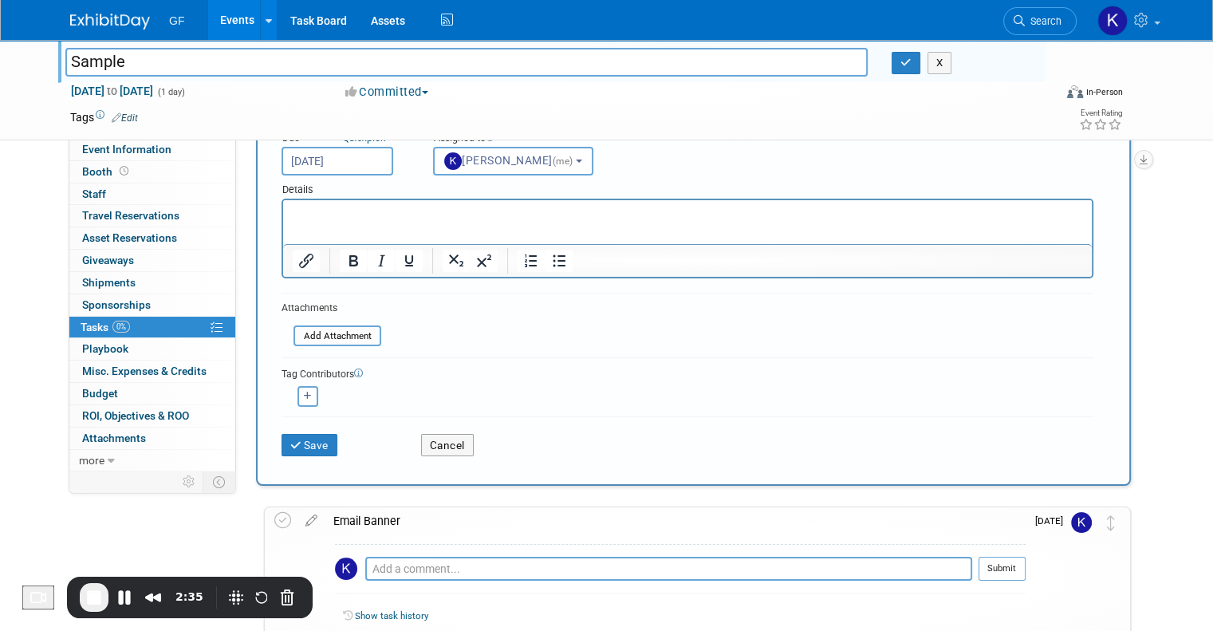
scroll to position [159, 0]
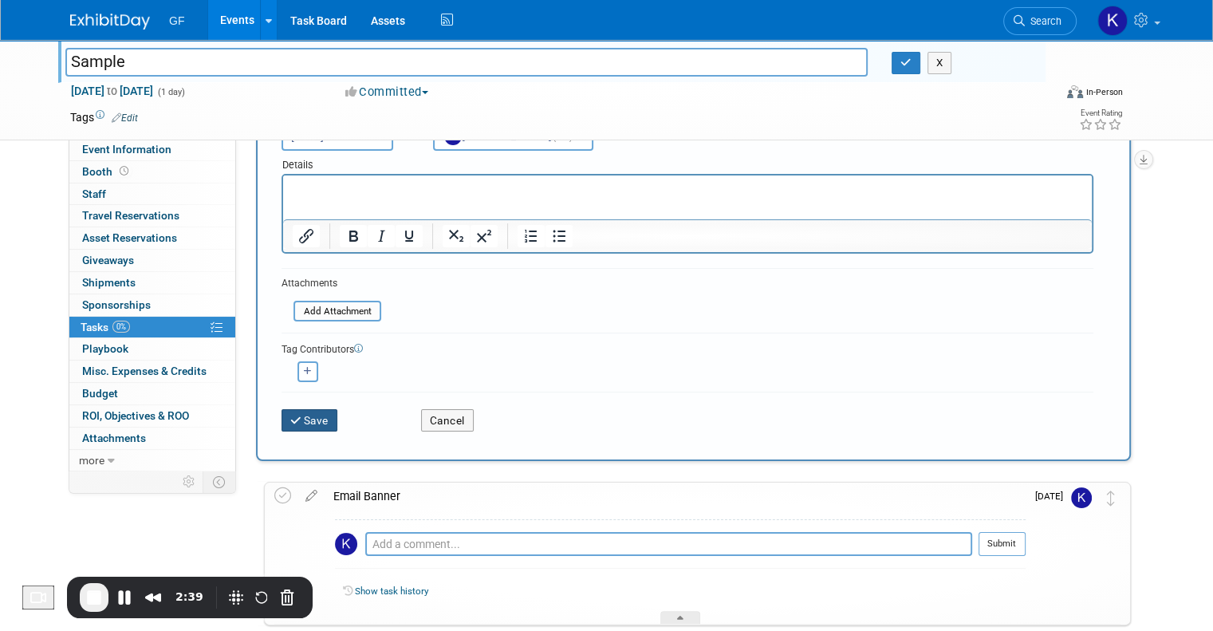
click at [307, 414] on button "Save" at bounding box center [309, 420] width 56 height 22
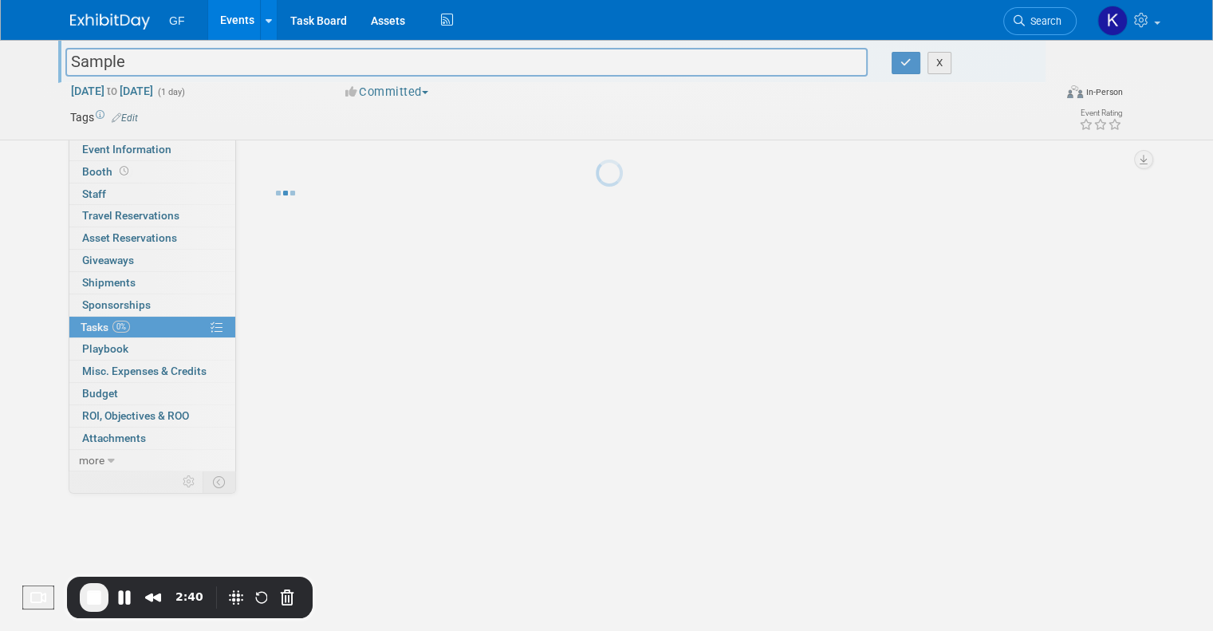
scroll to position [0, 0]
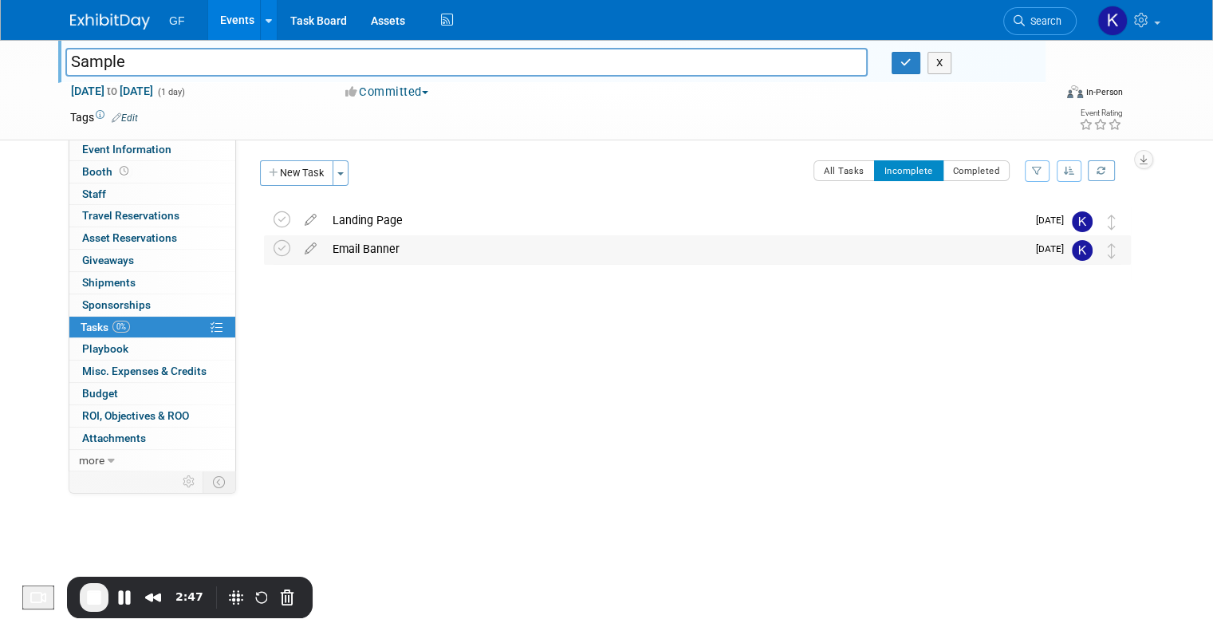
click at [353, 245] on div "Email Banner" at bounding box center [675, 248] width 702 height 27
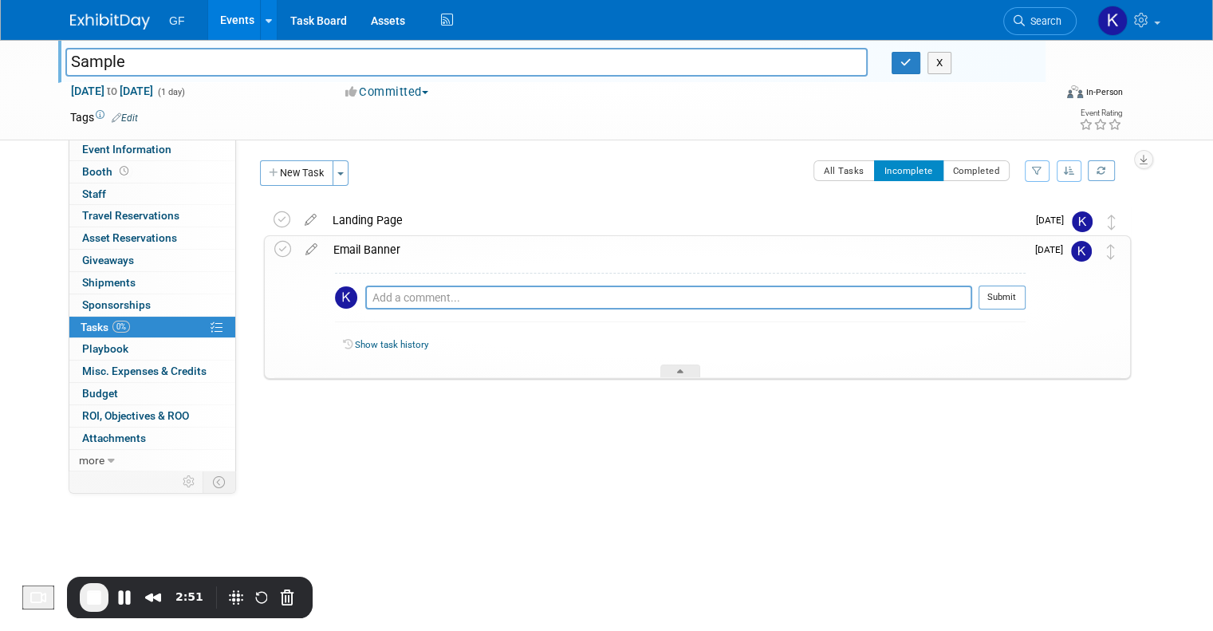
click at [477, 403] on div at bounding box center [693, 395] width 875 height 32
click at [674, 368] on div at bounding box center [680, 371] width 40 height 14
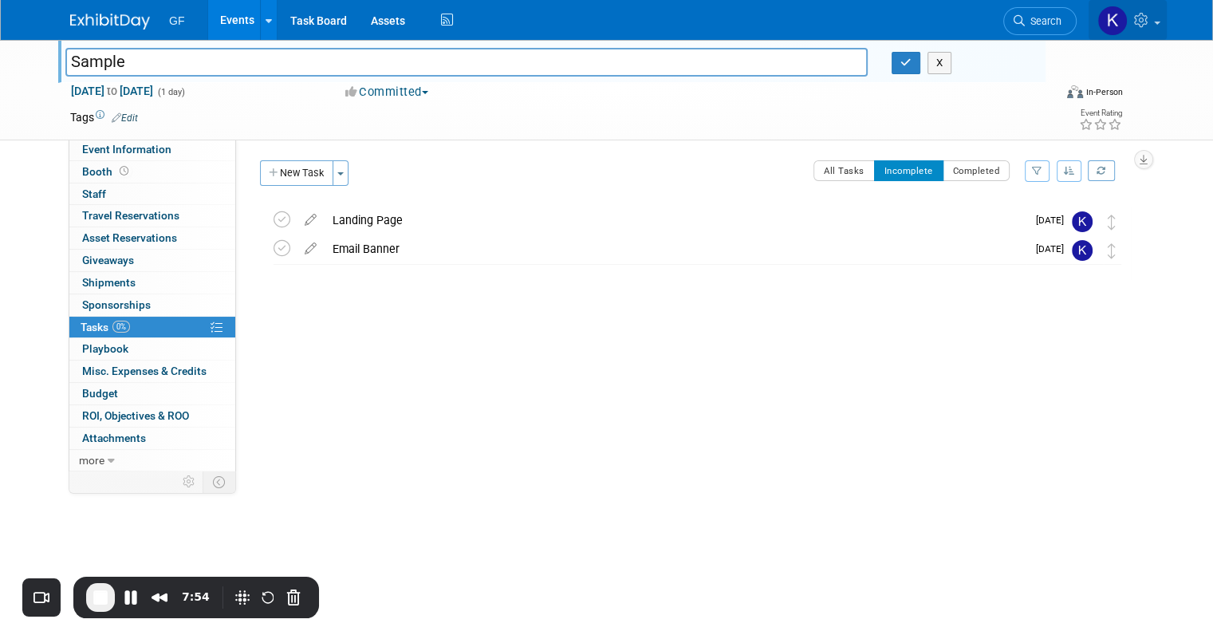
click at [1151, 16] on icon at bounding box center [1143, 20] width 18 height 14
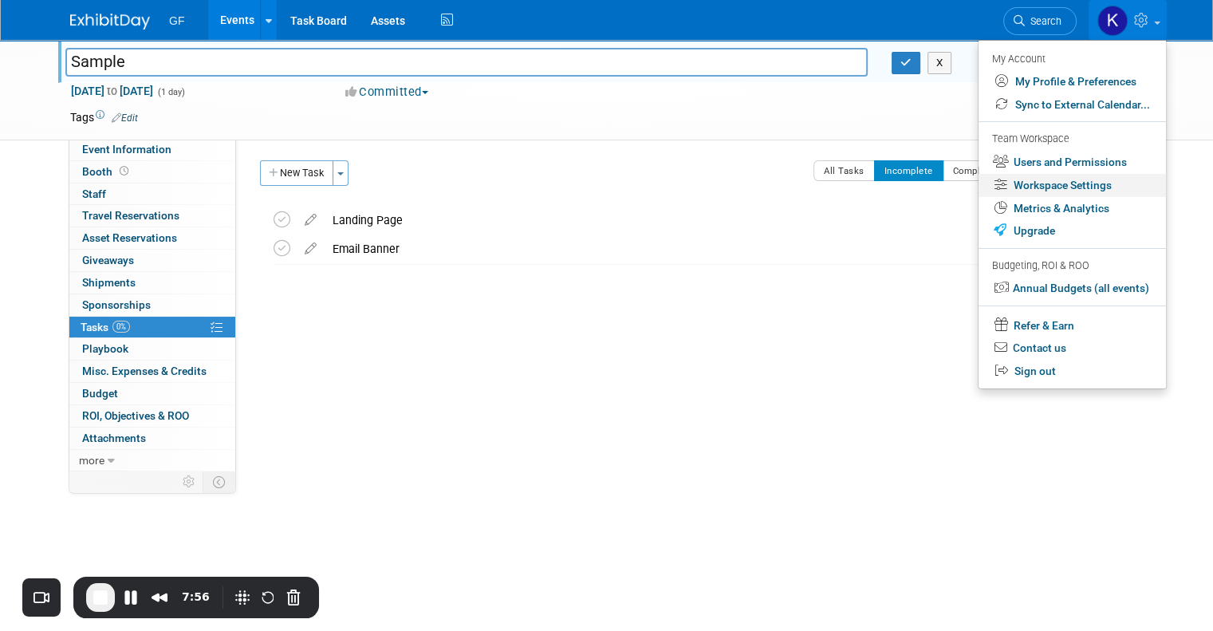
click at [1103, 184] on link "Workspace Settings" at bounding box center [1071, 185] width 187 height 23
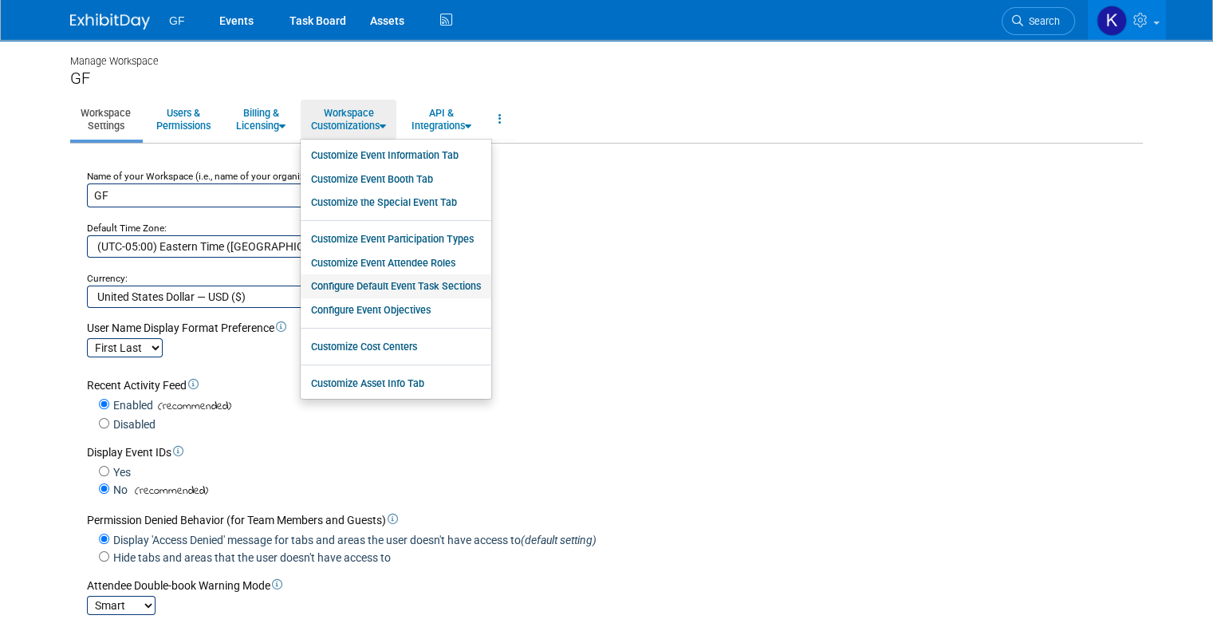
click at [392, 287] on link "Configure Default Event Task Sections" at bounding box center [396, 286] width 191 height 24
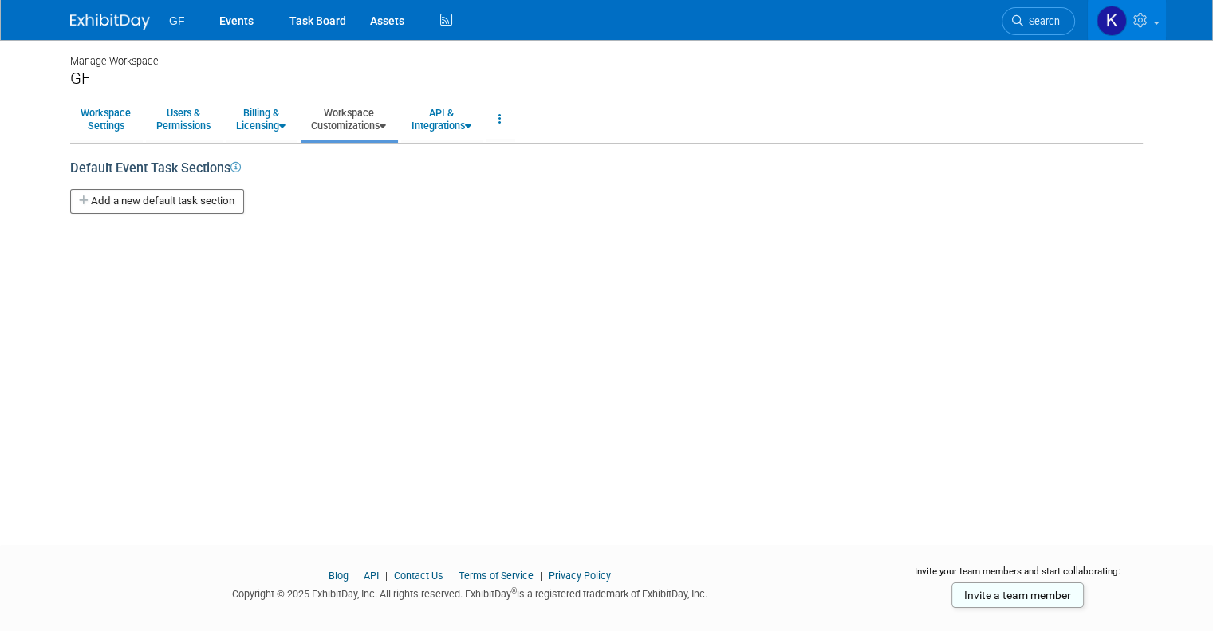
click at [146, 200] on button "Add a new default task section" at bounding box center [157, 201] width 174 height 25
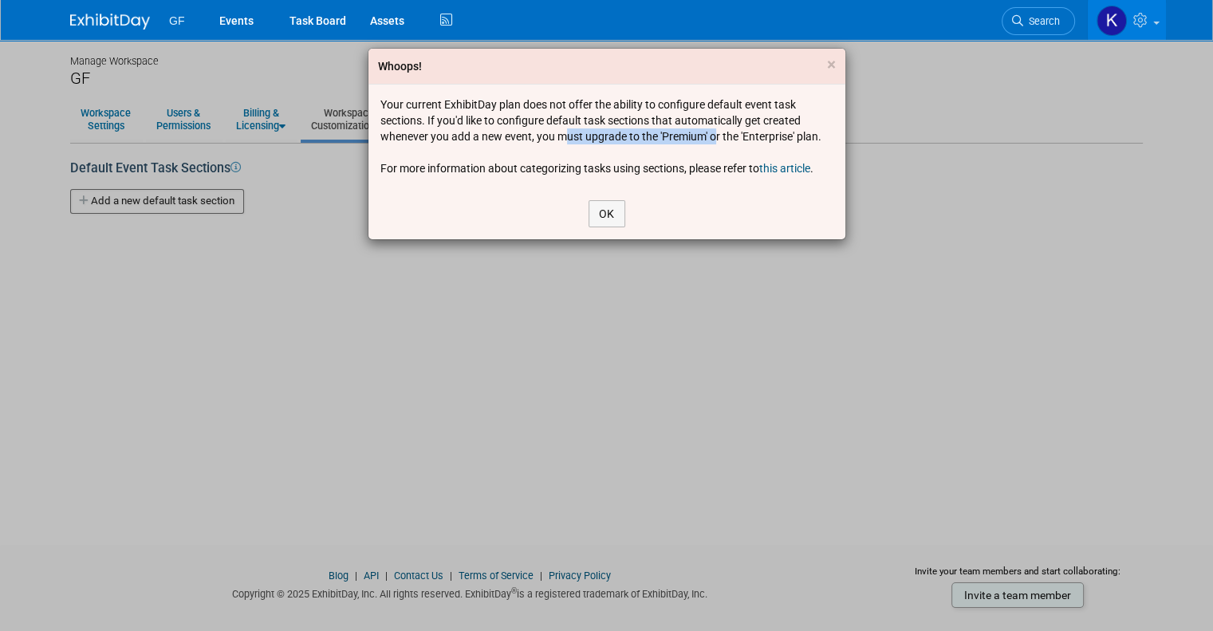
drag, startPoint x: 593, startPoint y: 133, endPoint x: 565, endPoint y: 133, distance: 27.9
click at [565, 133] on div "Your current ExhibitDay plan does not offer the ability to configure default ev…" at bounding box center [606, 136] width 453 height 80
